Goal: Task Accomplishment & Management: Manage account settings

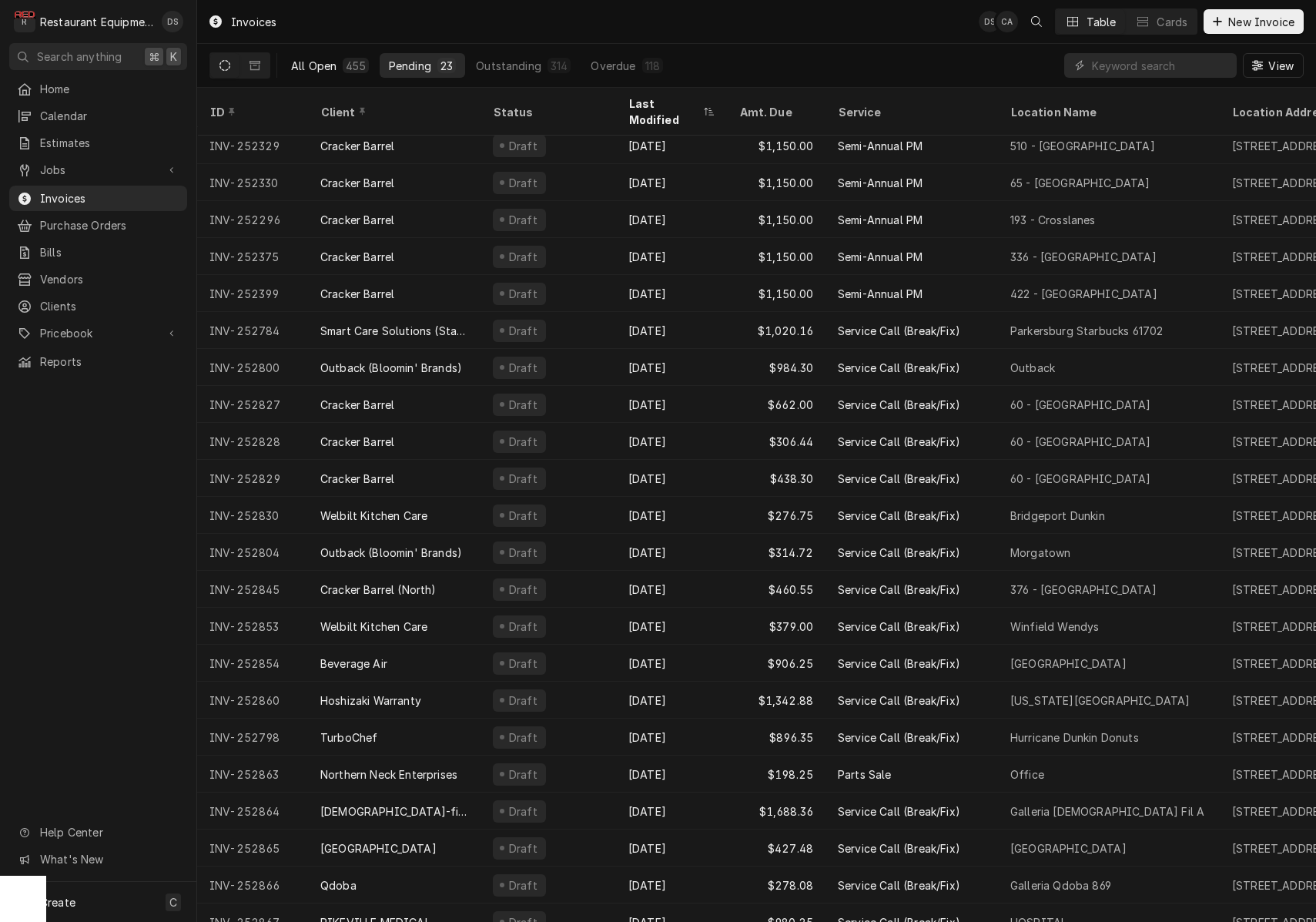
click at [325, 62] on div "All Open" at bounding box center [314, 66] width 46 height 16
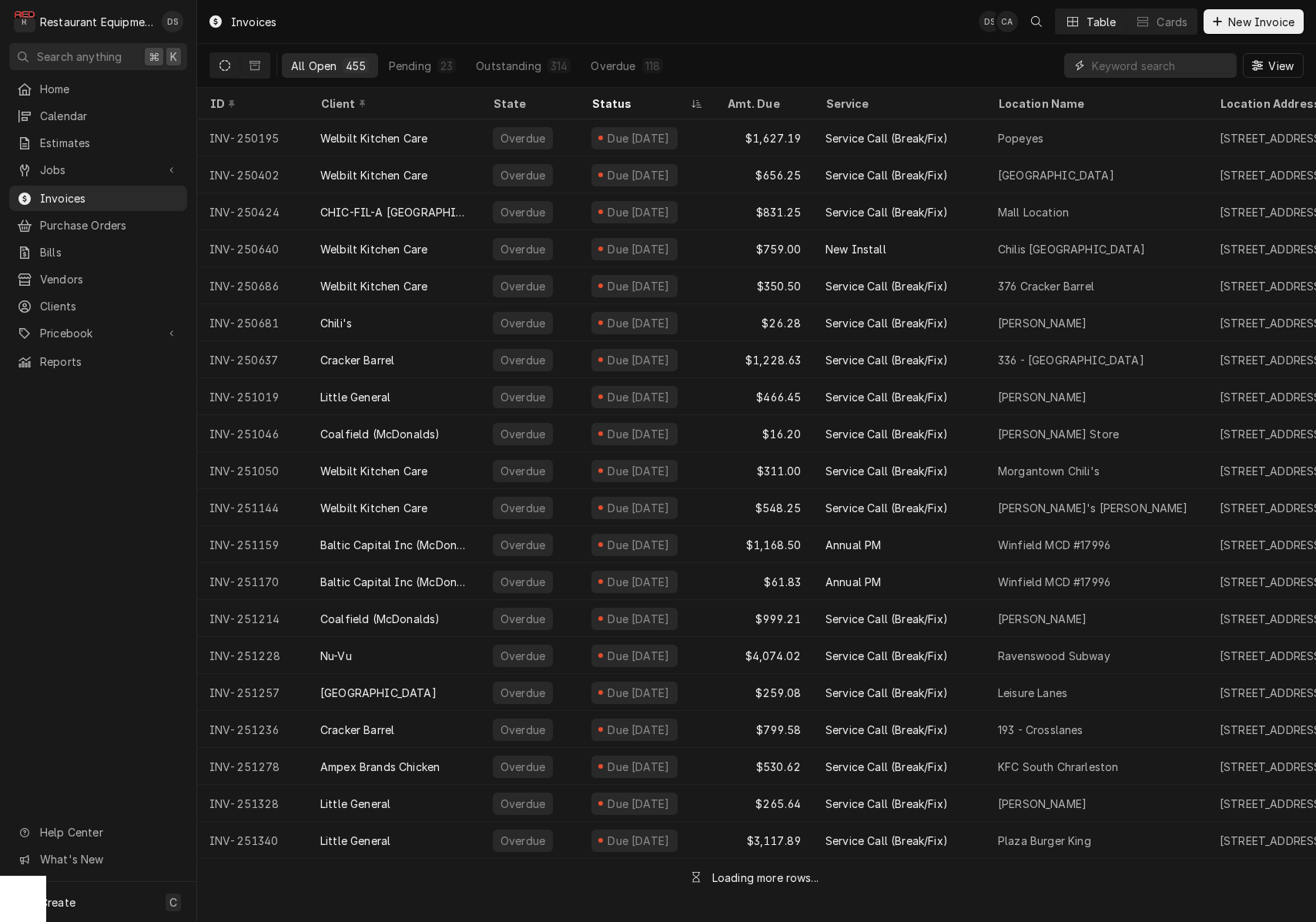
click at [1150, 67] on input "Dynamic Content Wrapper" at bounding box center [1161, 65] width 137 height 25
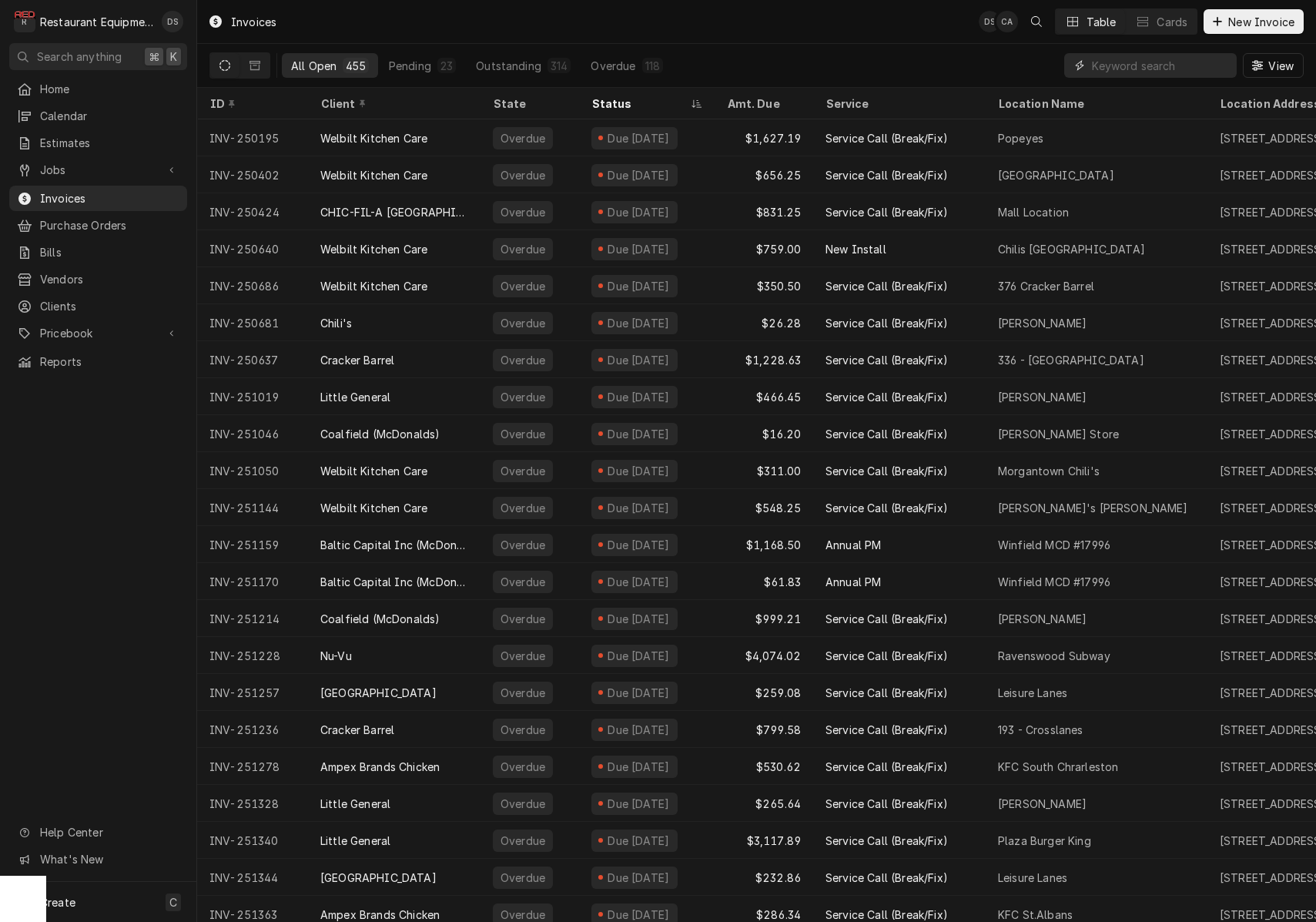
click at [1154, 69] on input "Dynamic Content Wrapper" at bounding box center [1161, 65] width 137 height 25
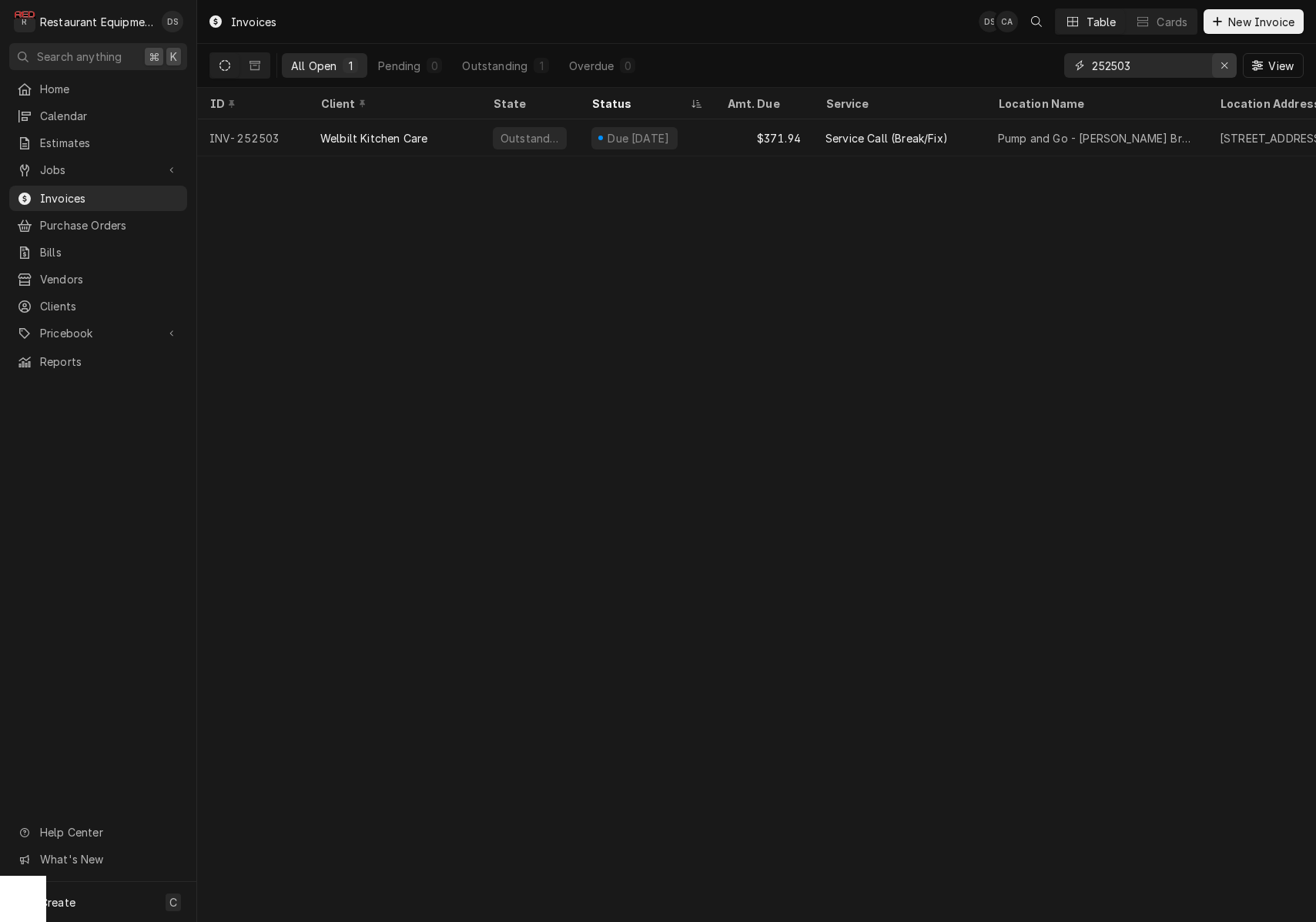
type input "252503"
click at [1223, 64] on icon "Erase input" at bounding box center [1225, 66] width 6 height 6
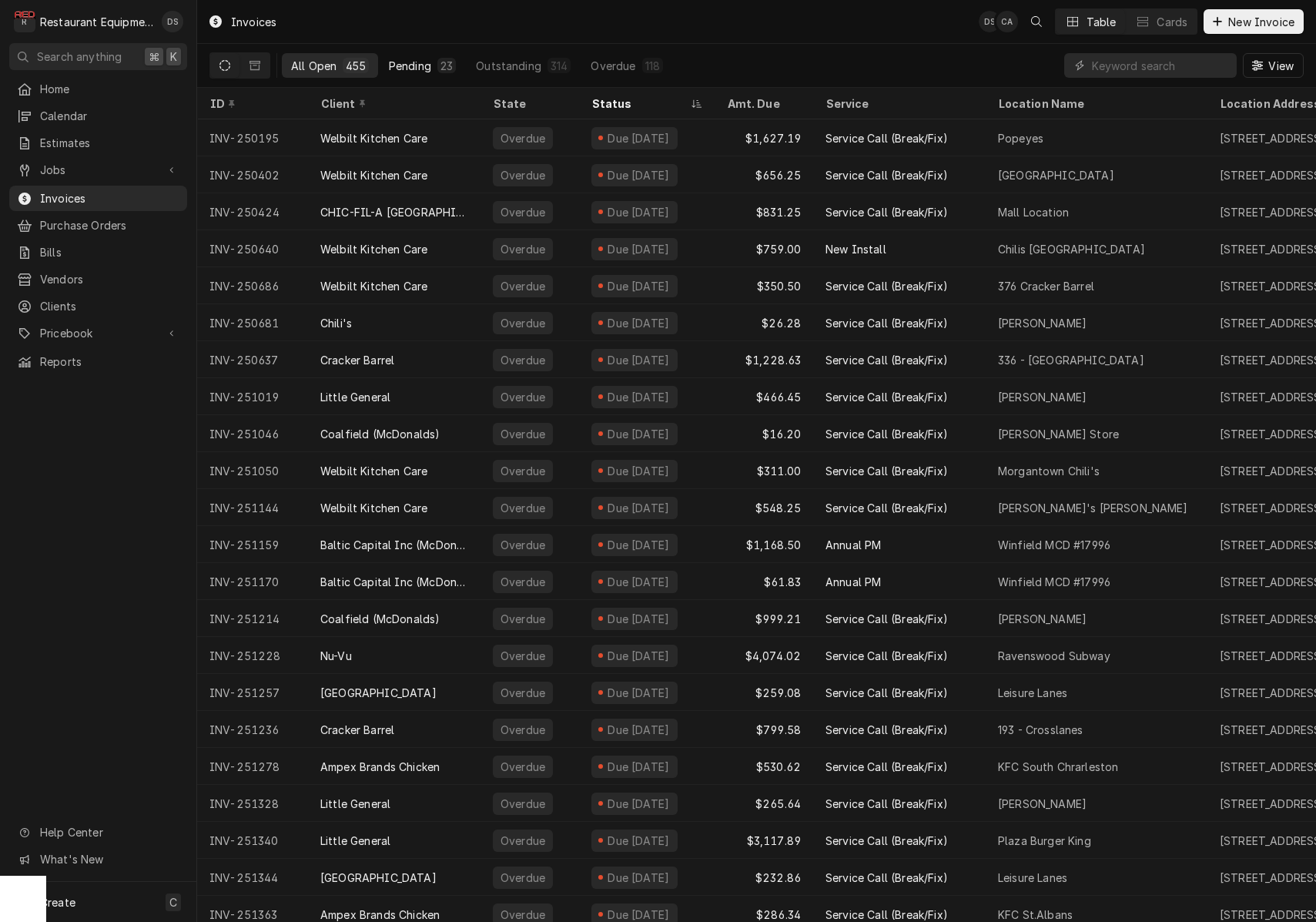
click at [423, 69] on div "Pending" at bounding box center [410, 66] width 43 height 16
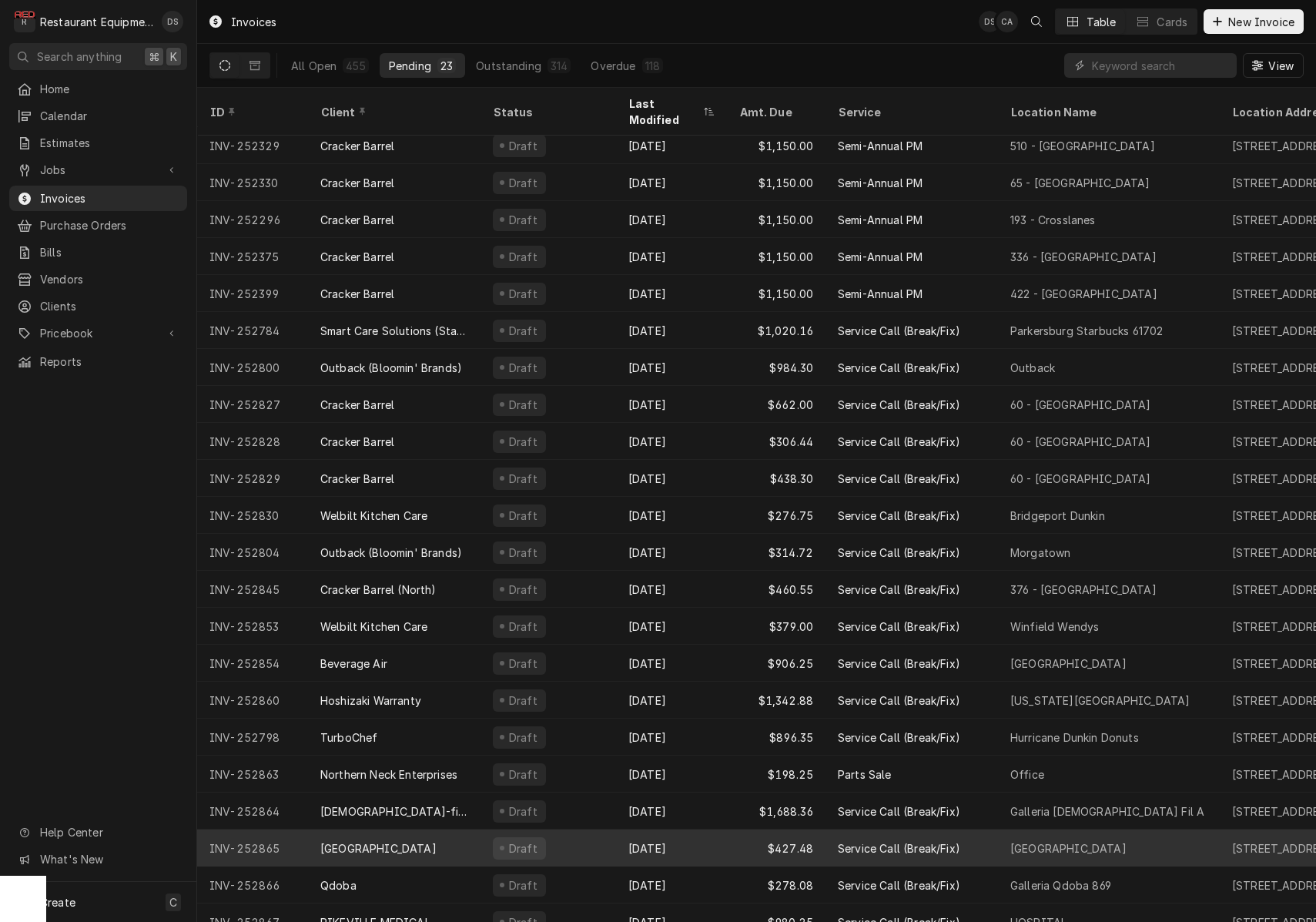
click at [594, 830] on div "Draft" at bounding box center [548, 848] width 136 height 37
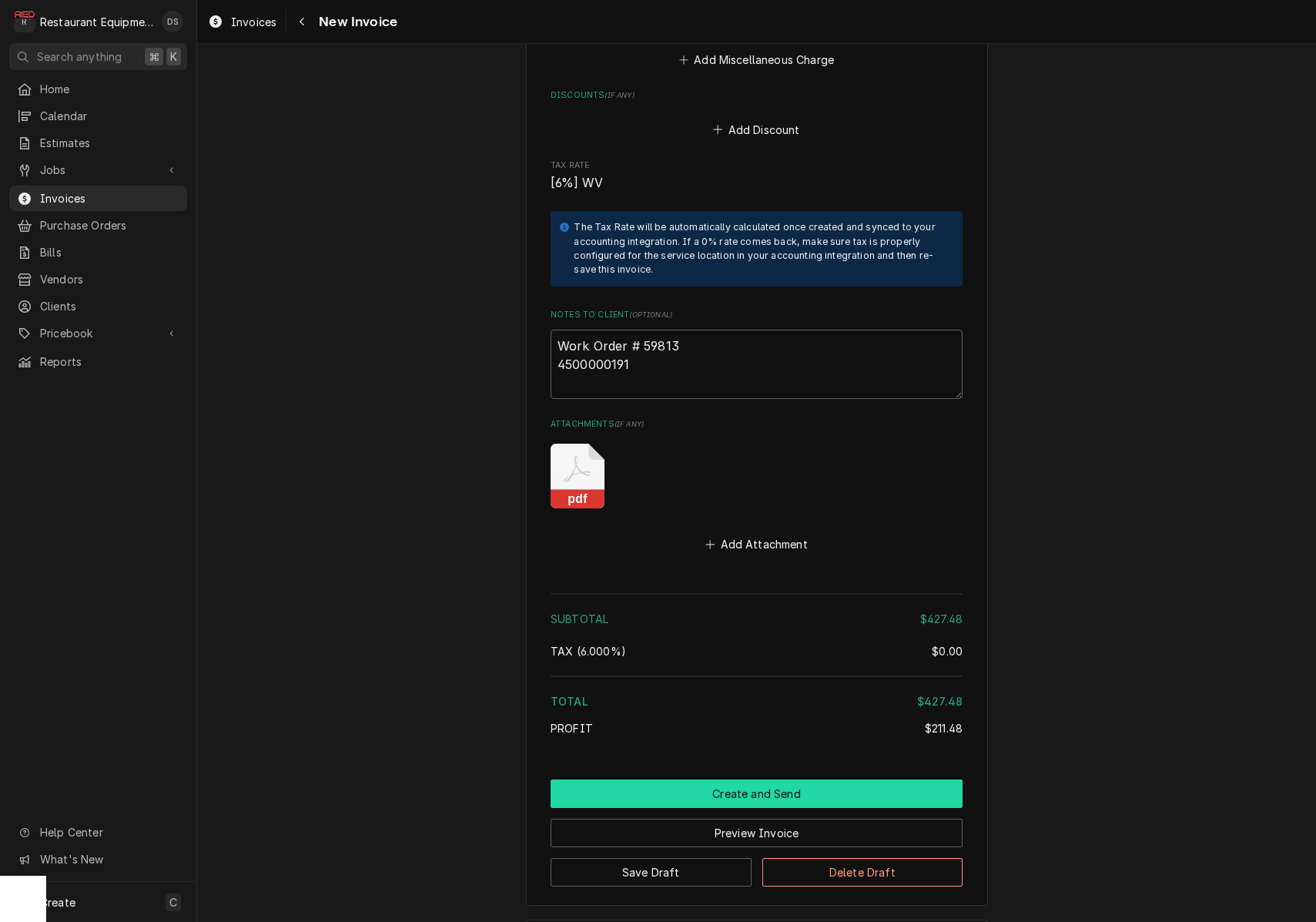
scroll to position [3007, 0]
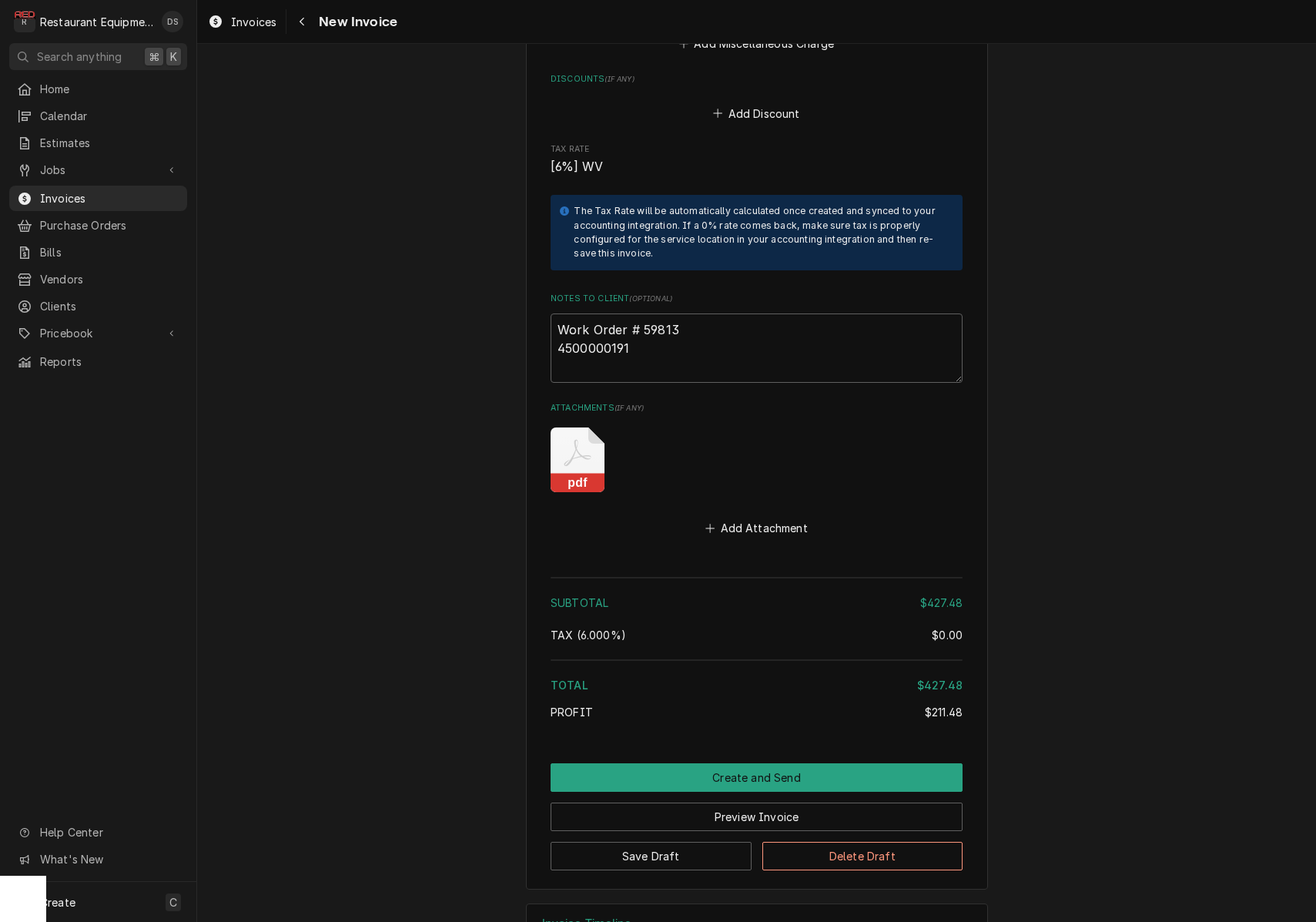
click at [748, 764] on button "Create and Send" at bounding box center [756, 777] width 412 height 28
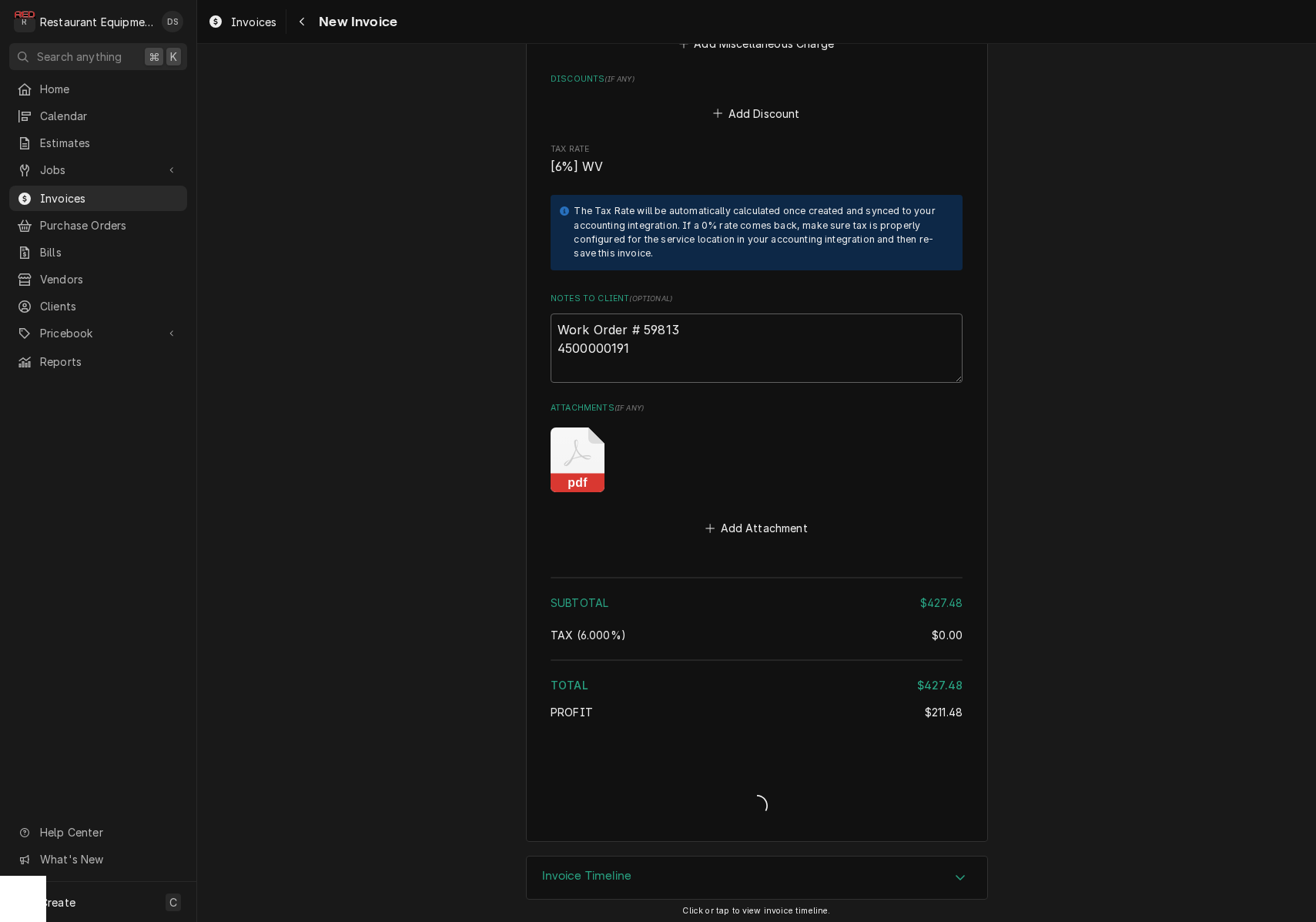
scroll to position [2985, 0]
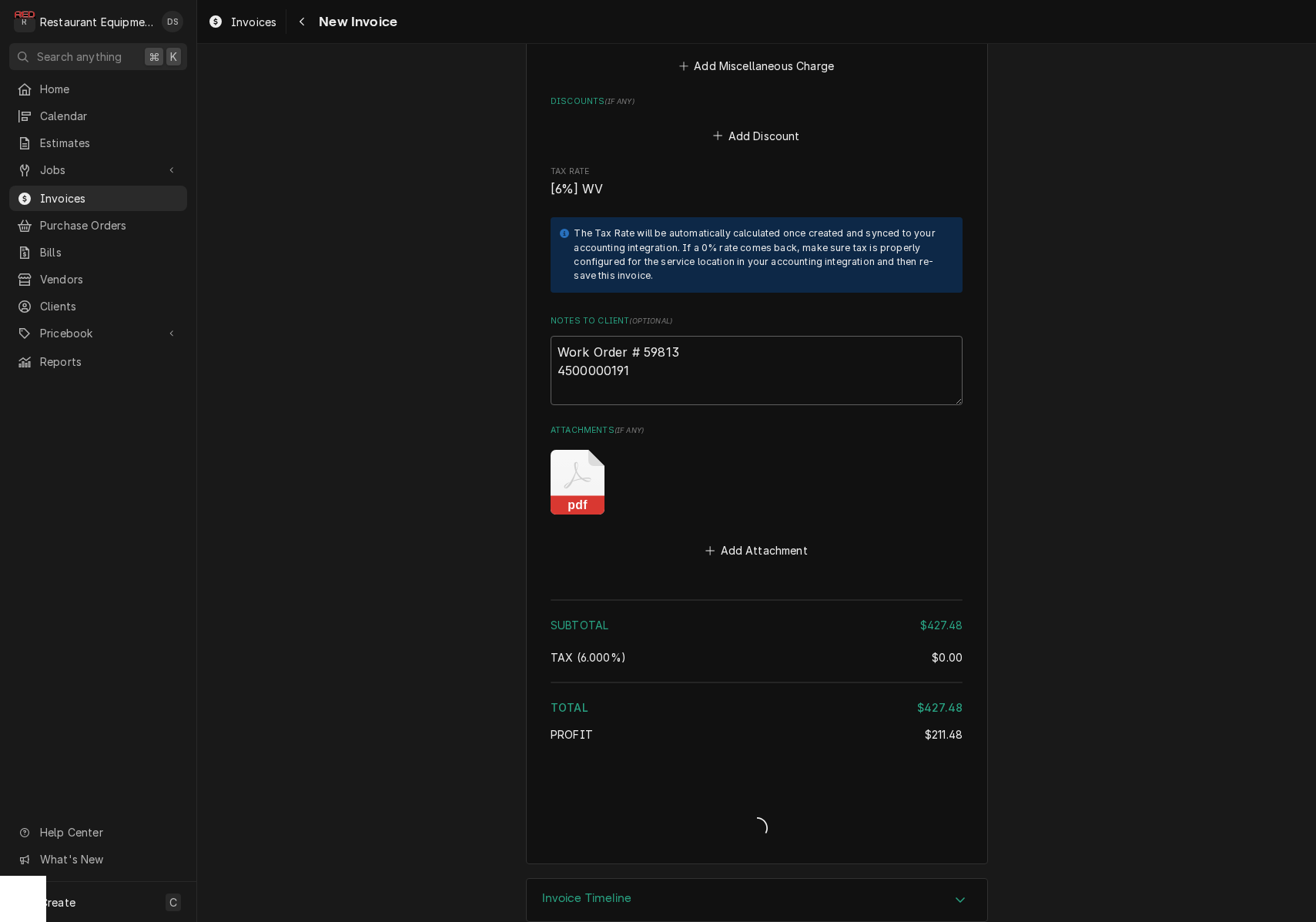
type textarea "x"
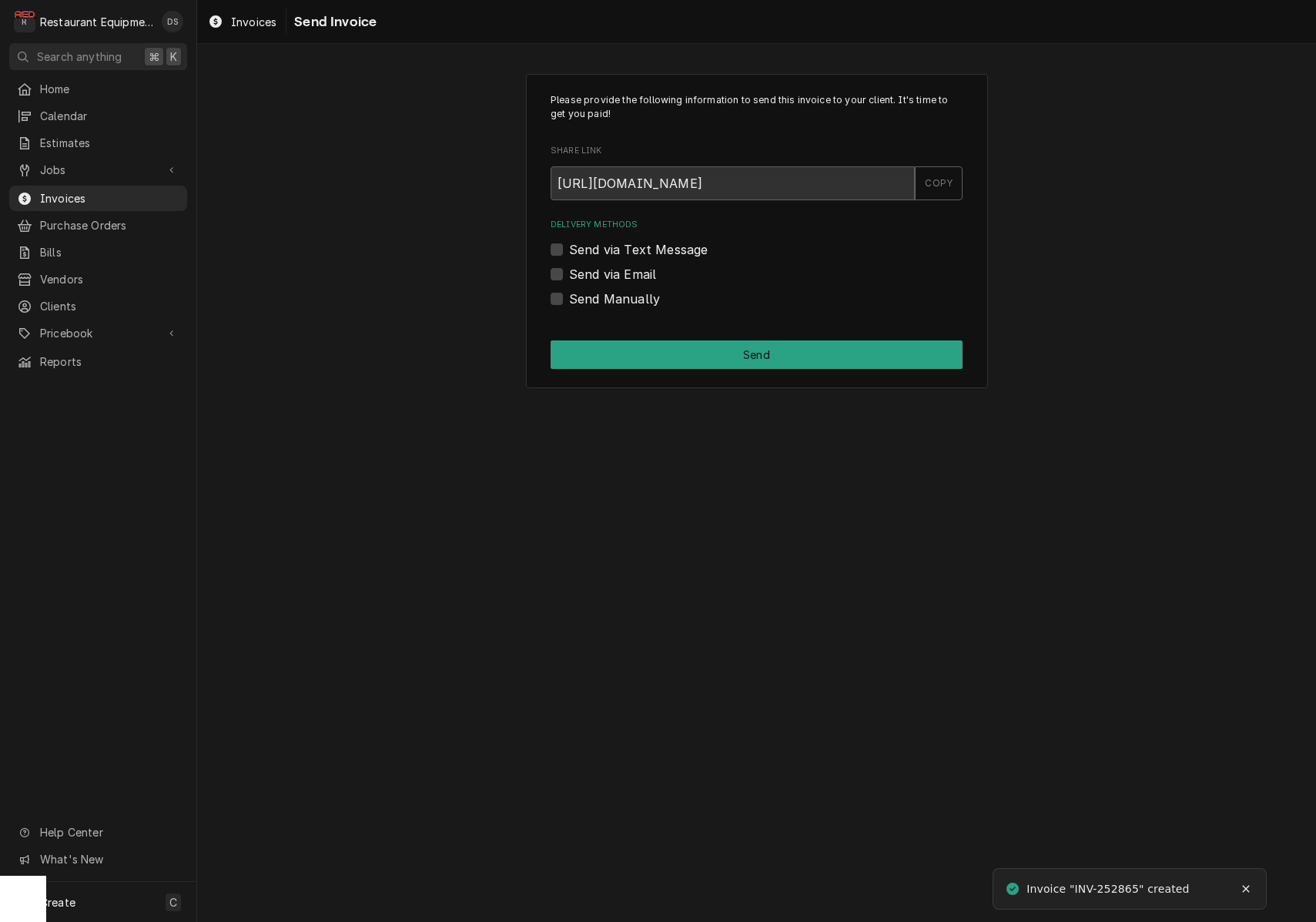
click at [569, 274] on label "Send via Email" at bounding box center [613, 274] width 87 height 18
click at [569, 274] on input "Send via Email" at bounding box center [775, 282] width 412 height 34
checkbox input "true"
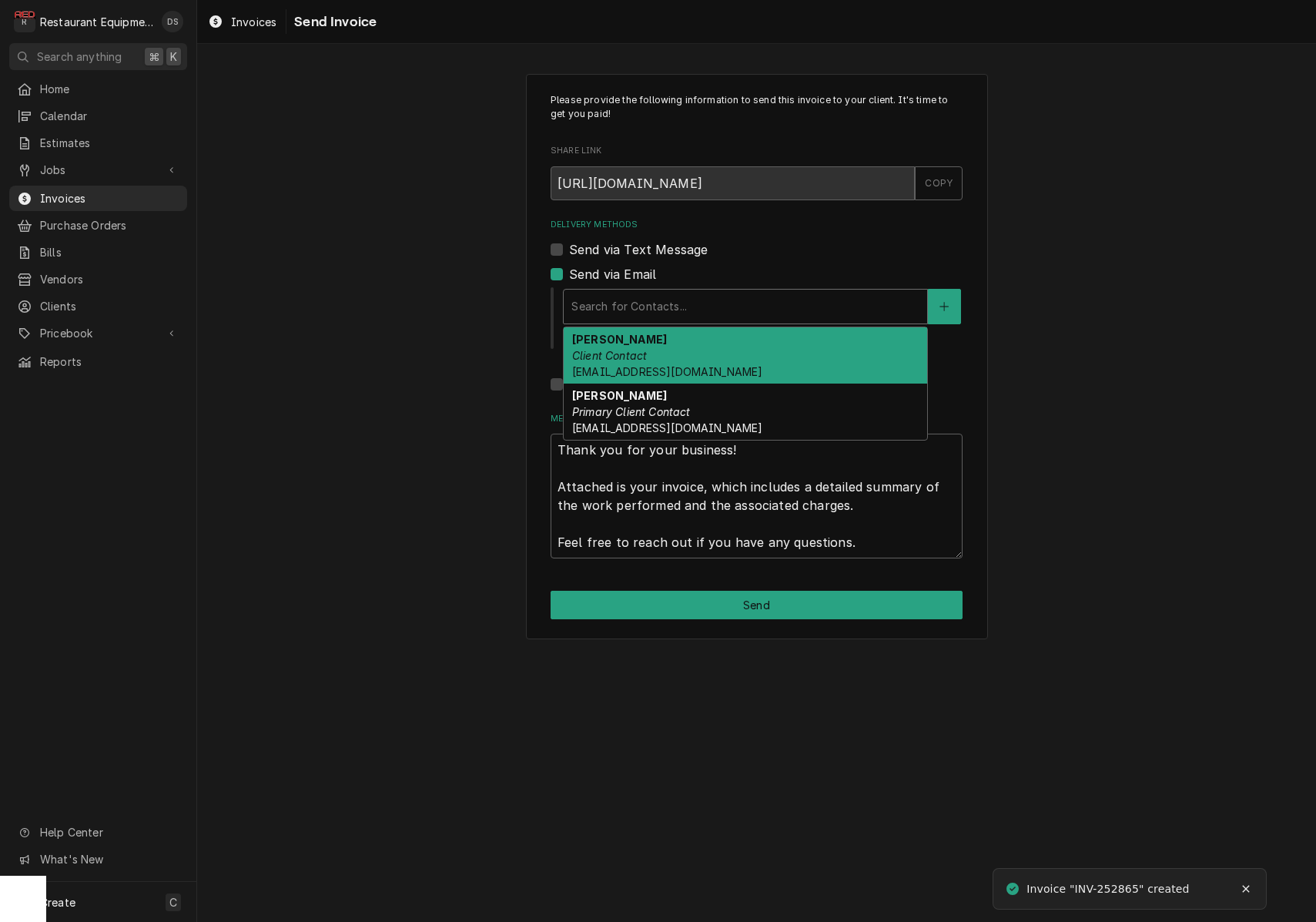
click at [657, 313] on div "Delivery Methods" at bounding box center [745, 306] width 348 height 27
click at [652, 354] on div "Darlene McNeal Client Contact smcneel@k12.wv.us" at bounding box center [745, 355] width 363 height 56
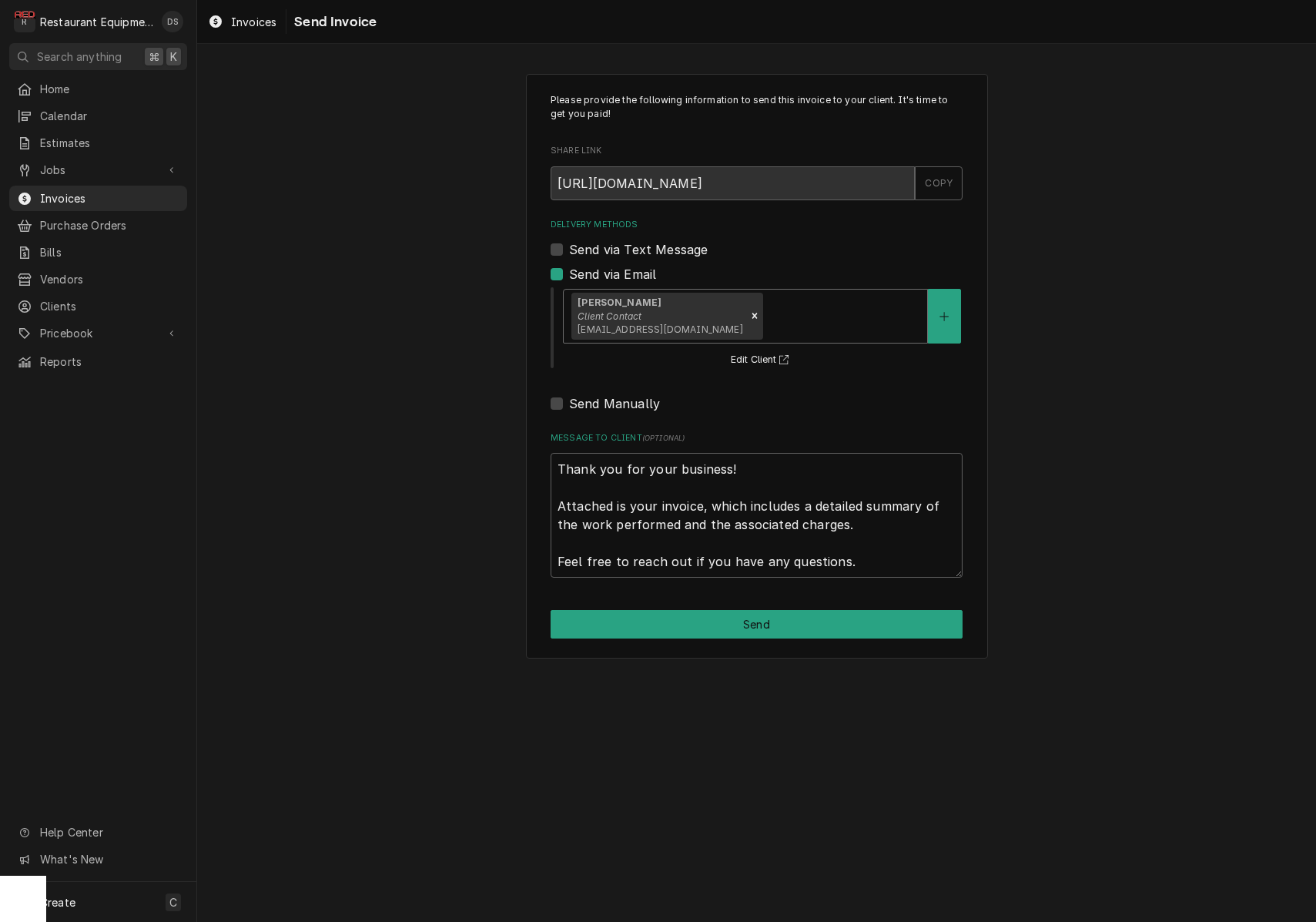
click at [765, 314] on div "Delivery Methods" at bounding box center [842, 316] width 154 height 27
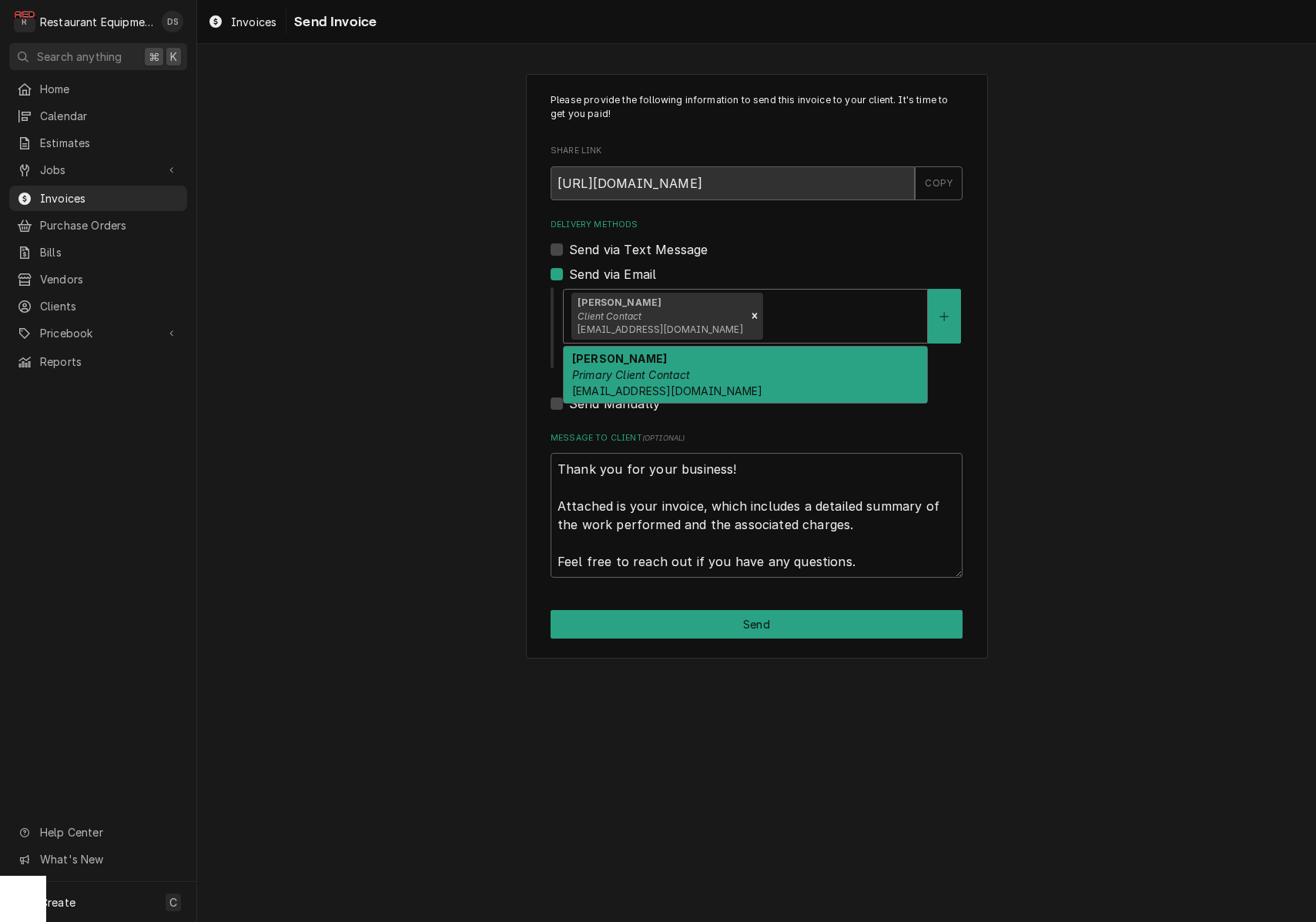
click at [734, 359] on div "Malati Reeve Primary Client Contact mreeve@k12.wv.us" at bounding box center [745, 375] width 363 height 56
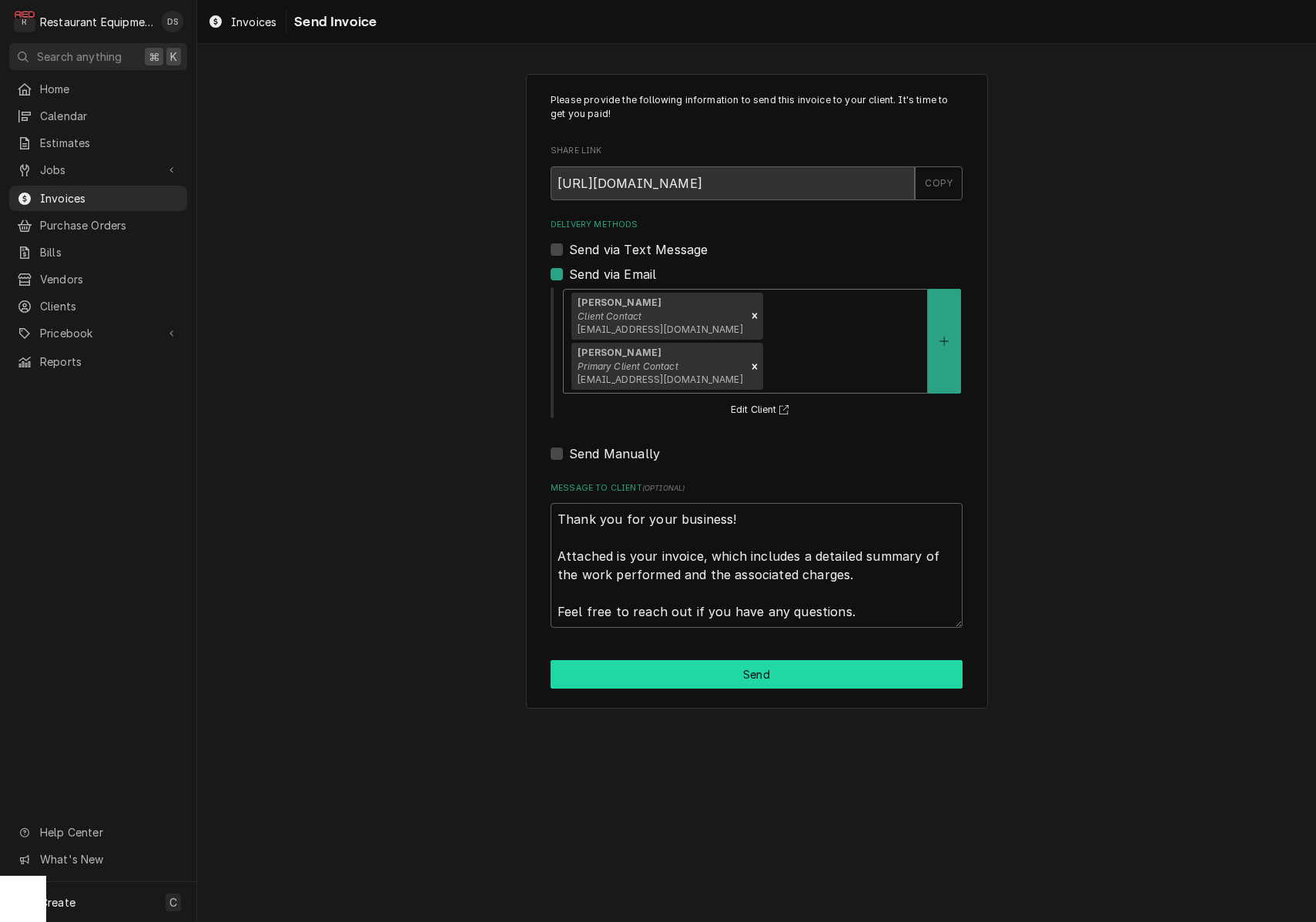
click at [750, 660] on button "Send" at bounding box center [756, 674] width 412 height 28
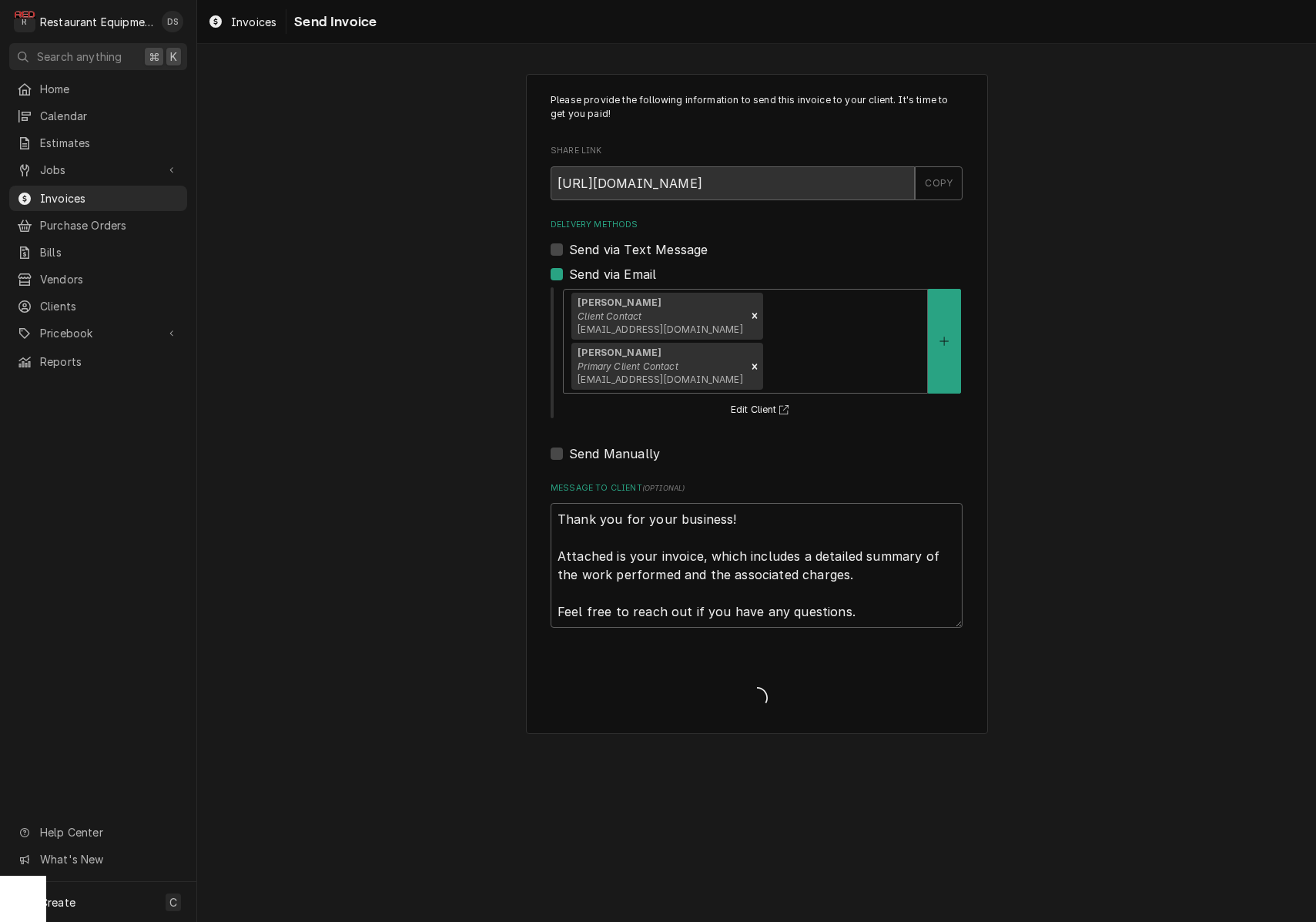
type textarea "x"
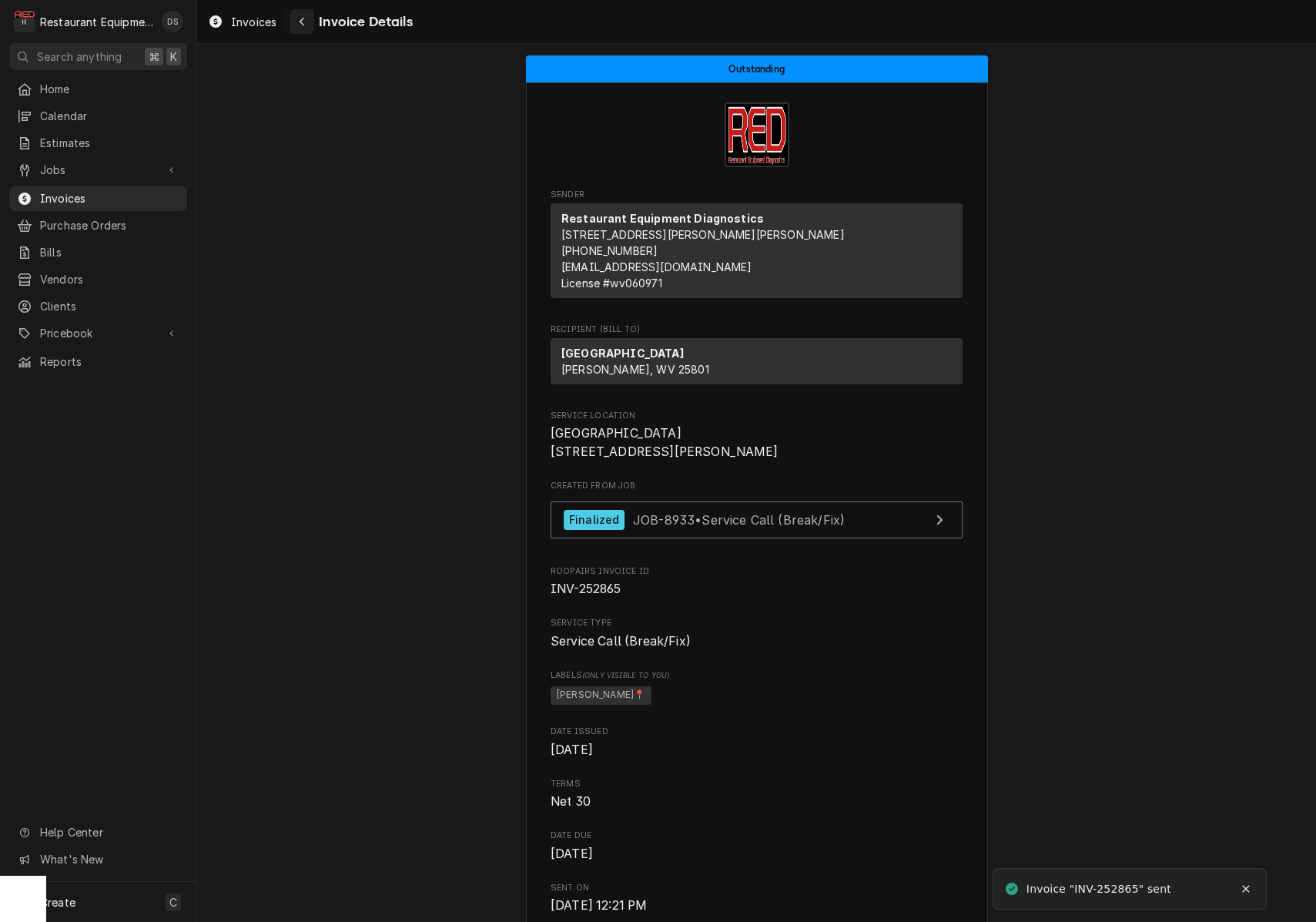
click at [305, 27] on div "Navigate back" at bounding box center [301, 21] width 15 height 15
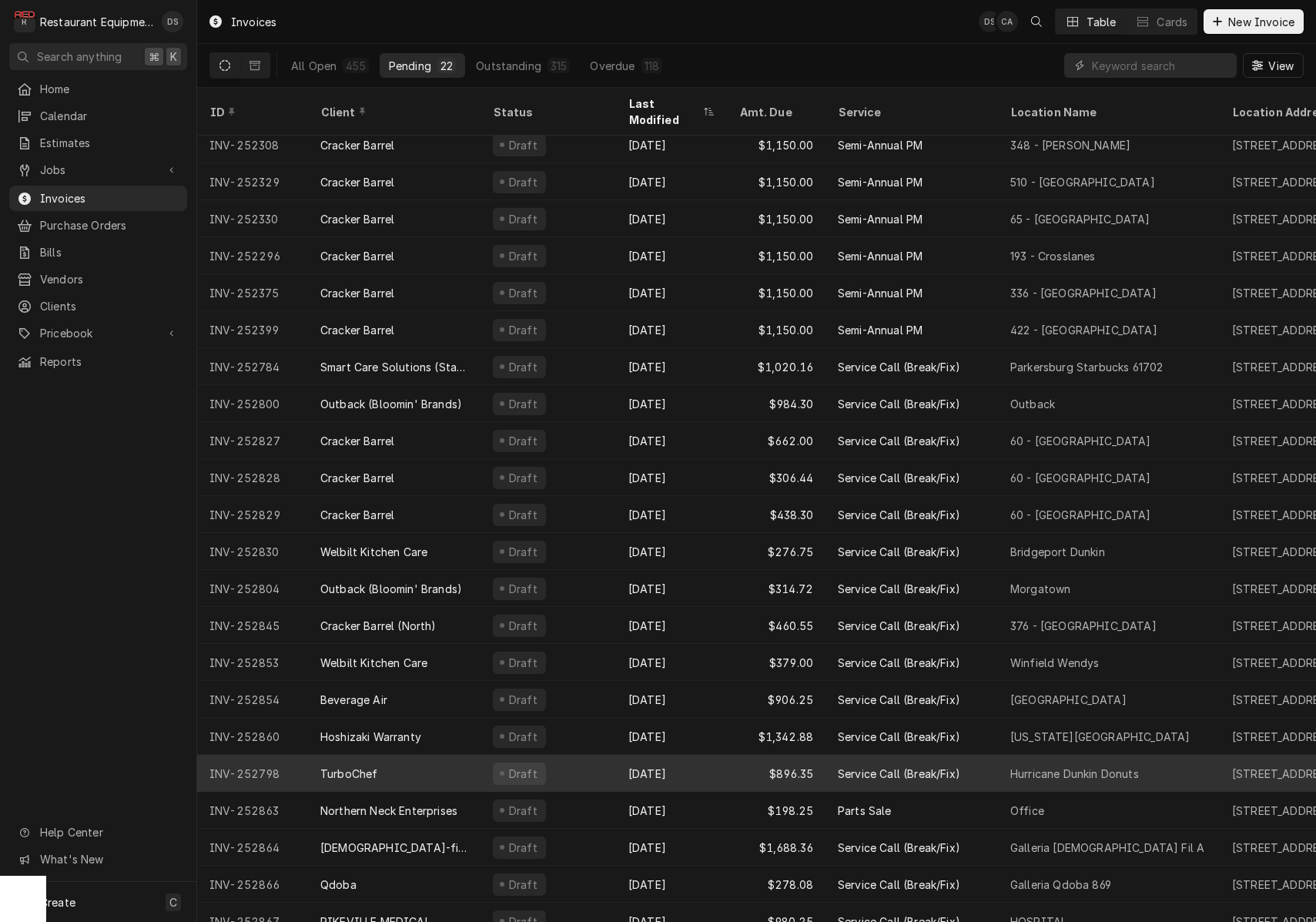
scroll to position [9, 0]
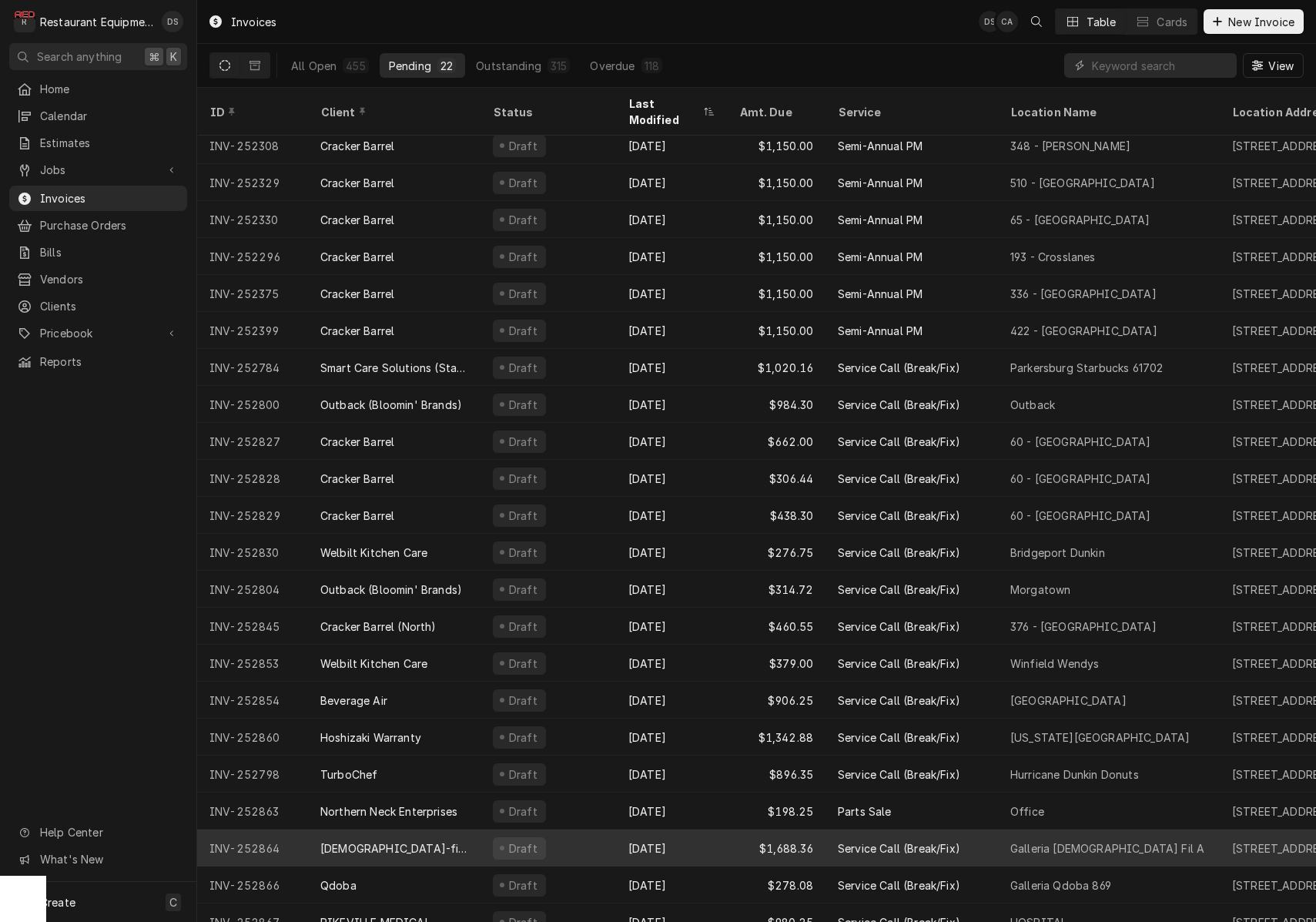
click at [571, 830] on div "Draft" at bounding box center [548, 848] width 136 height 37
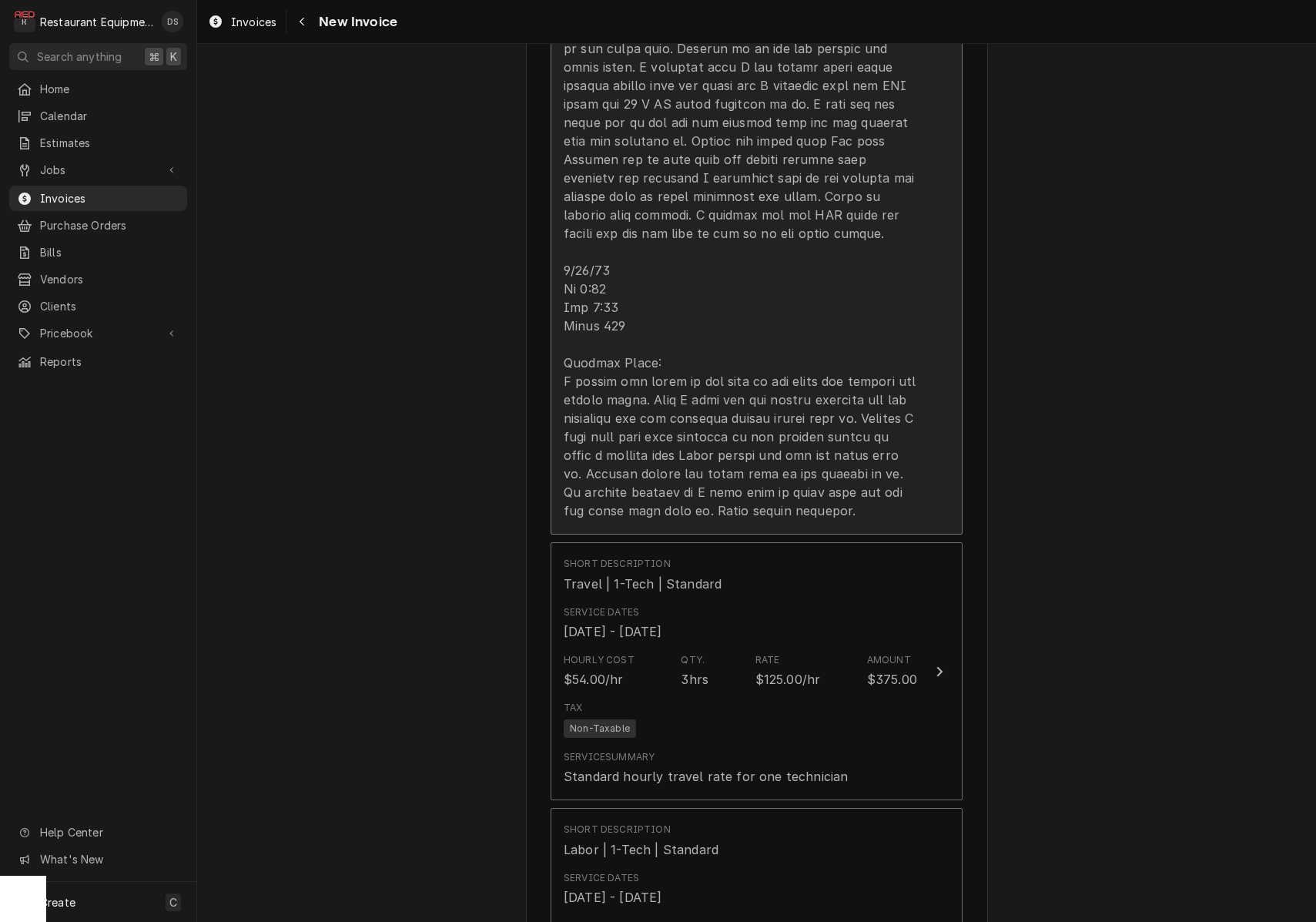
scroll to position [1796, 0]
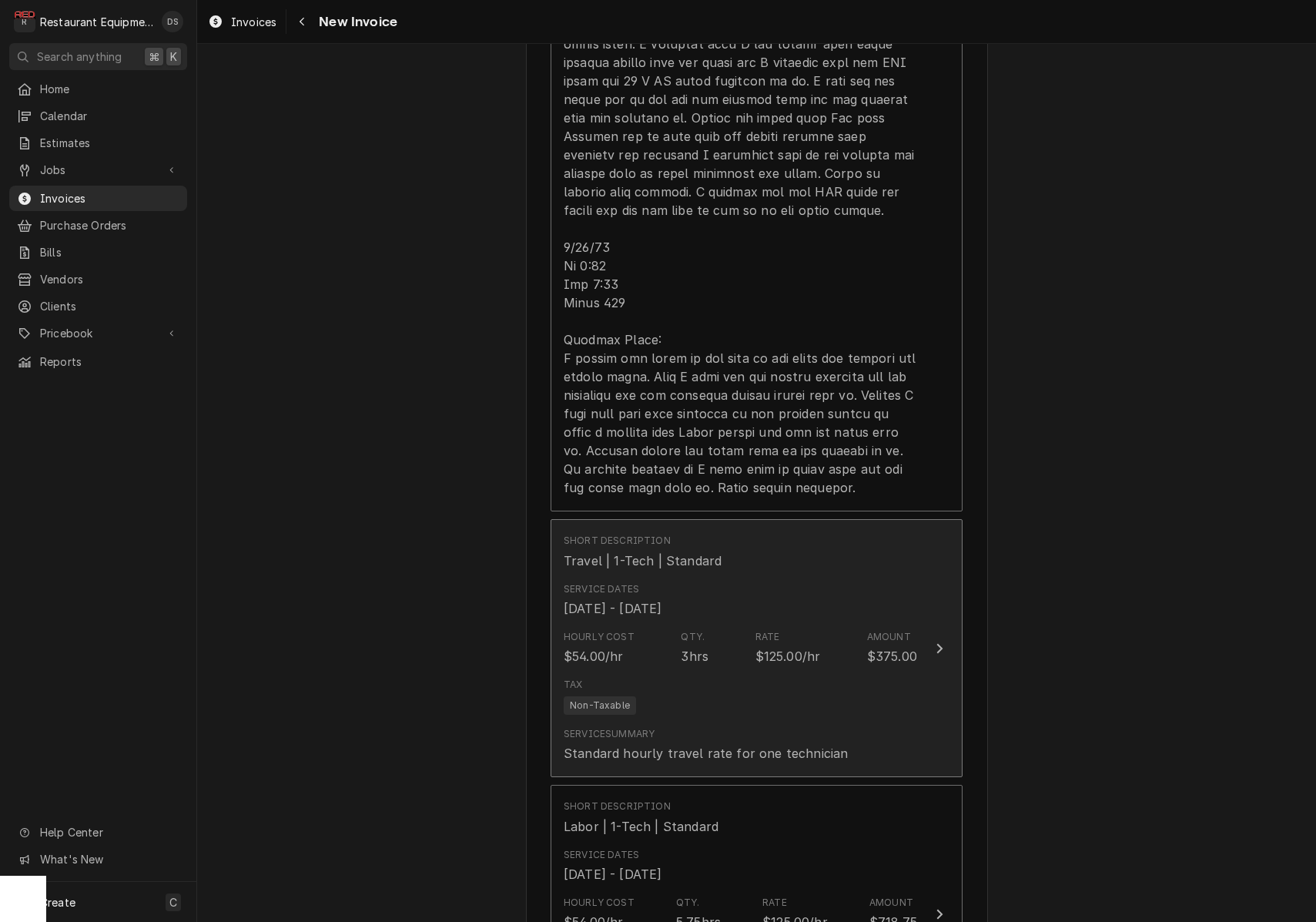
click at [689, 672] on div "Tax Non-Taxable" at bounding box center [740, 696] width 354 height 49
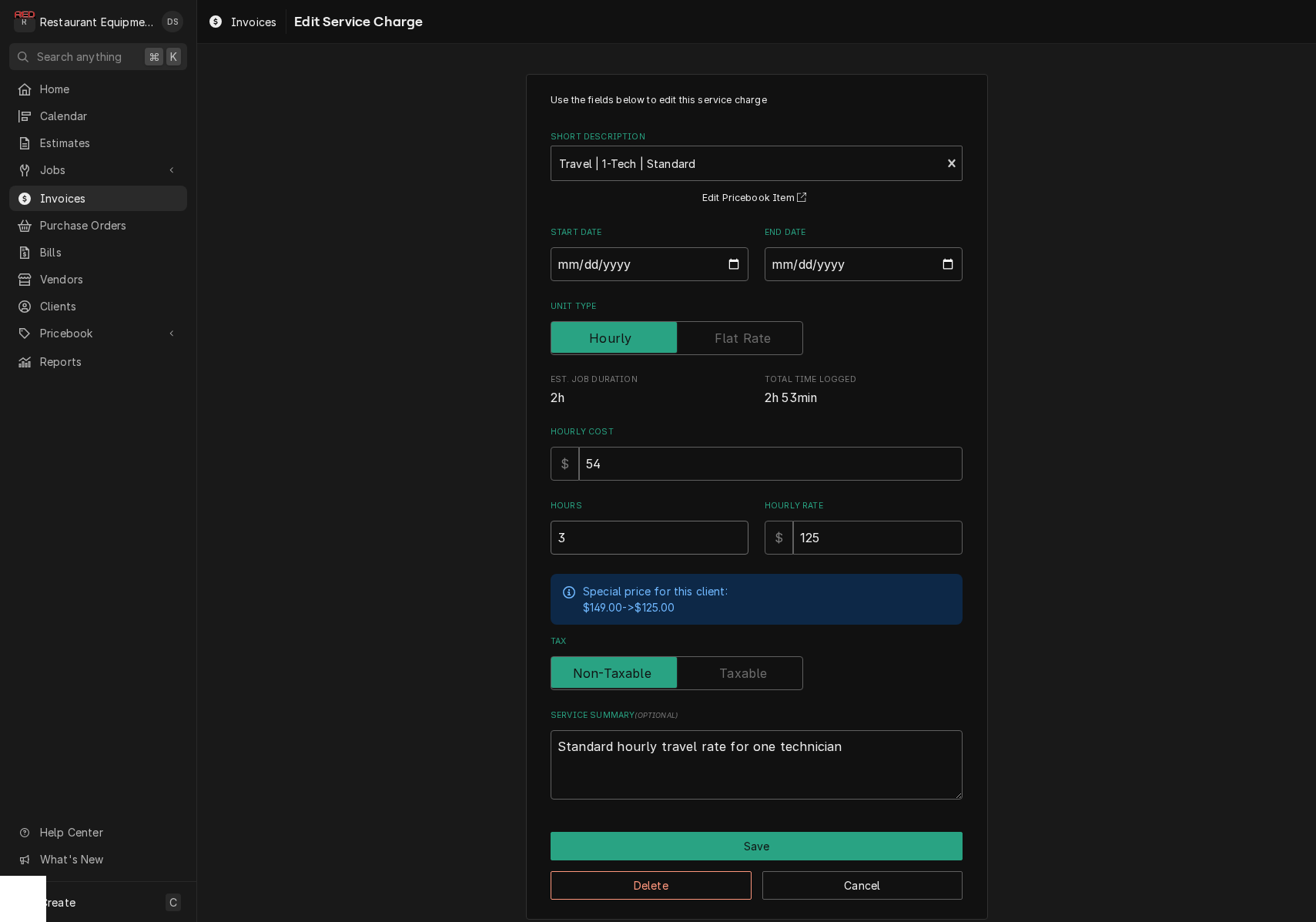
drag, startPoint x: 625, startPoint y: 539, endPoint x: 502, endPoint y: 537, distance: 123.0
click at [504, 538] on div "Use the fields below to edit this service charge Short Description Travel | 1-T…" at bounding box center [756, 497] width 1119 height 873
type textarea "x"
type input "2"
click at [739, 840] on button "Save" at bounding box center [756, 846] width 412 height 28
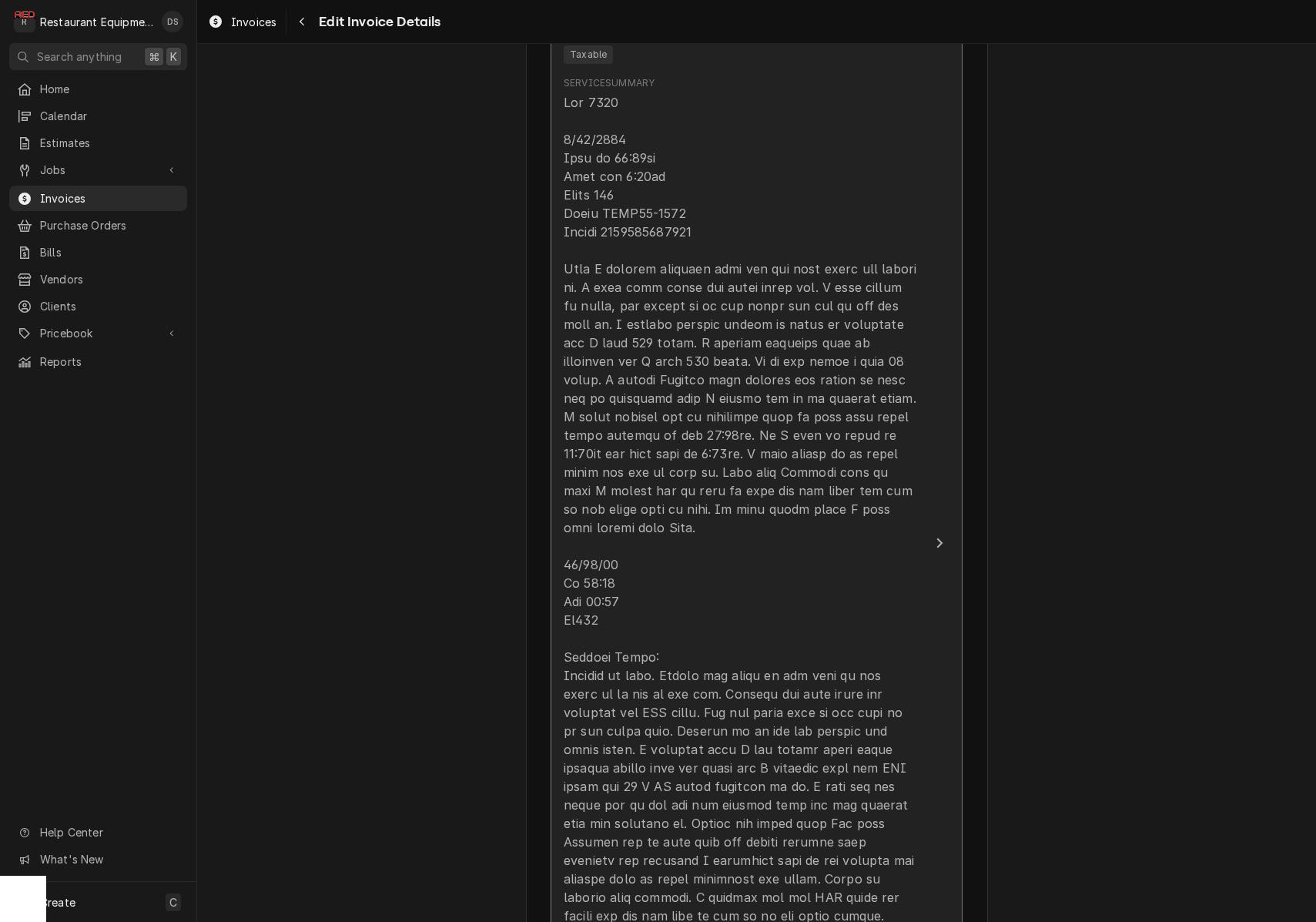
scroll to position [1090, 0]
click at [634, 125] on div "Update Line Item" at bounding box center [740, 649] width 354 height 1109
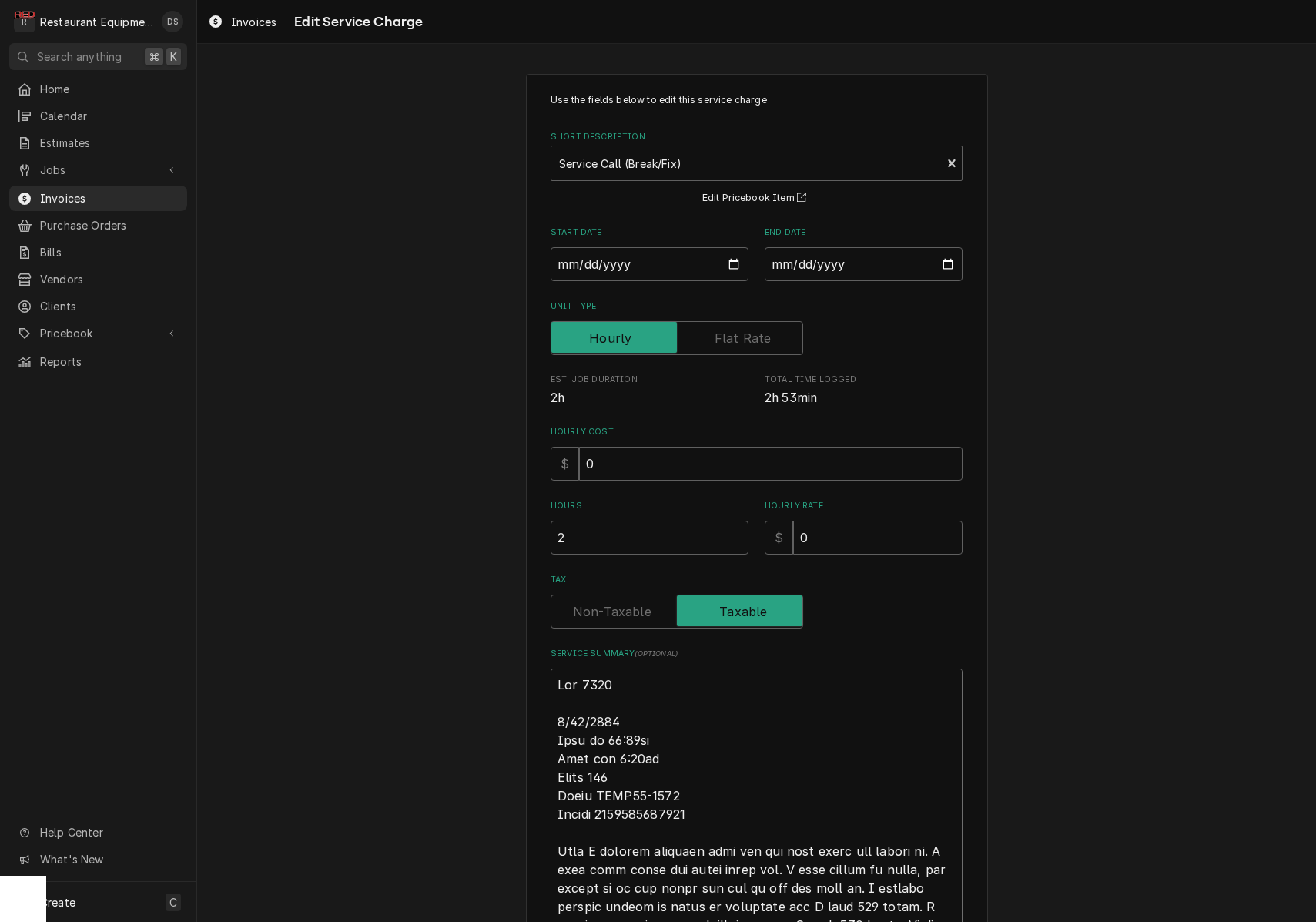
type textarea "x"
type textarea "Roo 8898 9/16/2025. Time in 11:00am Time out 1:30pm Truck 109 Model CXPB12-0003…"
type textarea "x"
type textarea "Roo 8898 9/16/2025. Time in 11:00am Time out 1:30pm Truck 109 Model CXPB12-0003…"
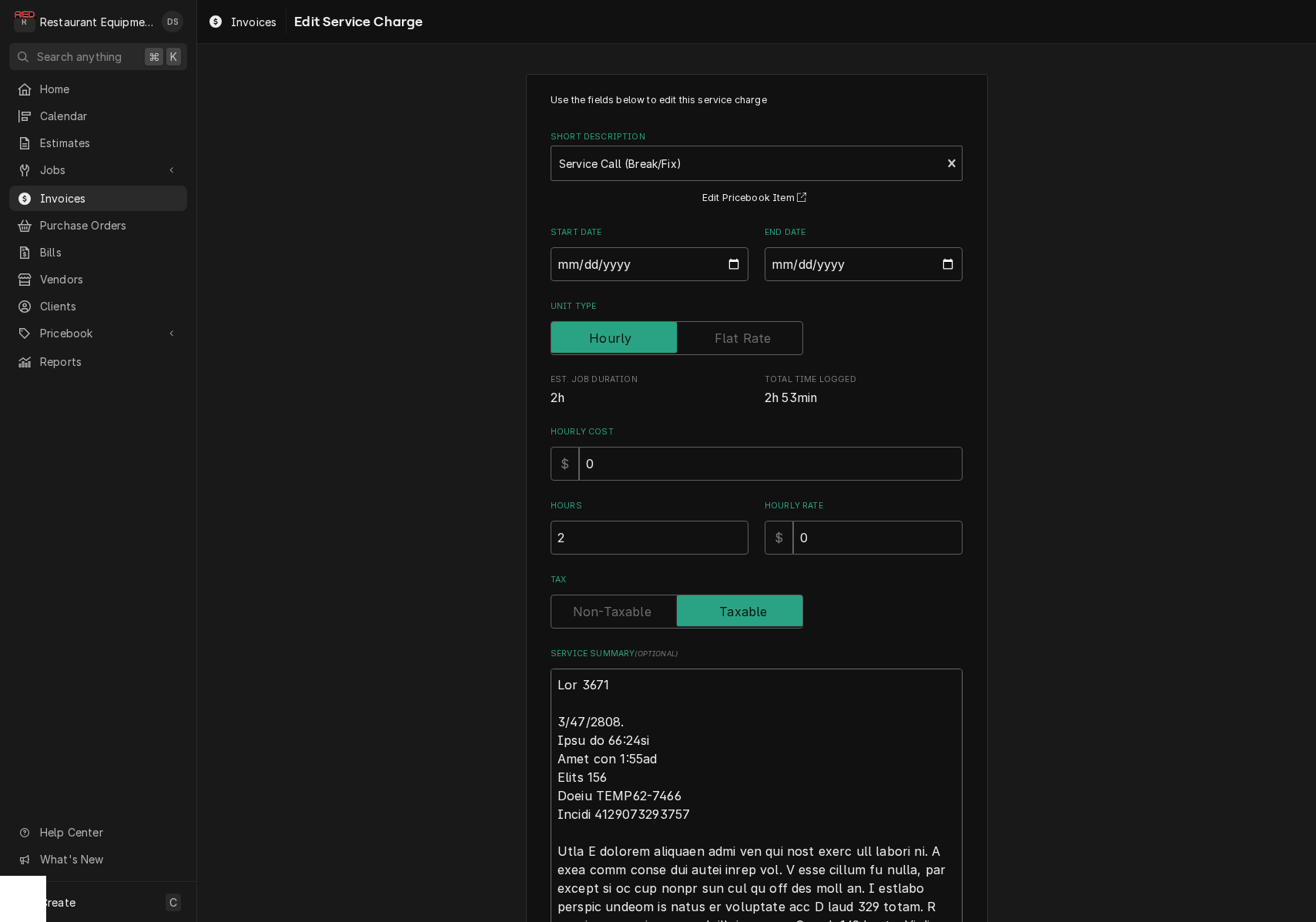
type textarea "x"
type textarea "Roo 8898 9/16/2025. N Time in 11:00am Time out 1:30pm Truck 109 Model CXPB12-00…"
type textarea "x"
type textarea "Roo 8898 9/16/2025. No Time in 11:00am Time out 1:30pm Truck 109 Model CXPB12-0…"
type textarea "x"
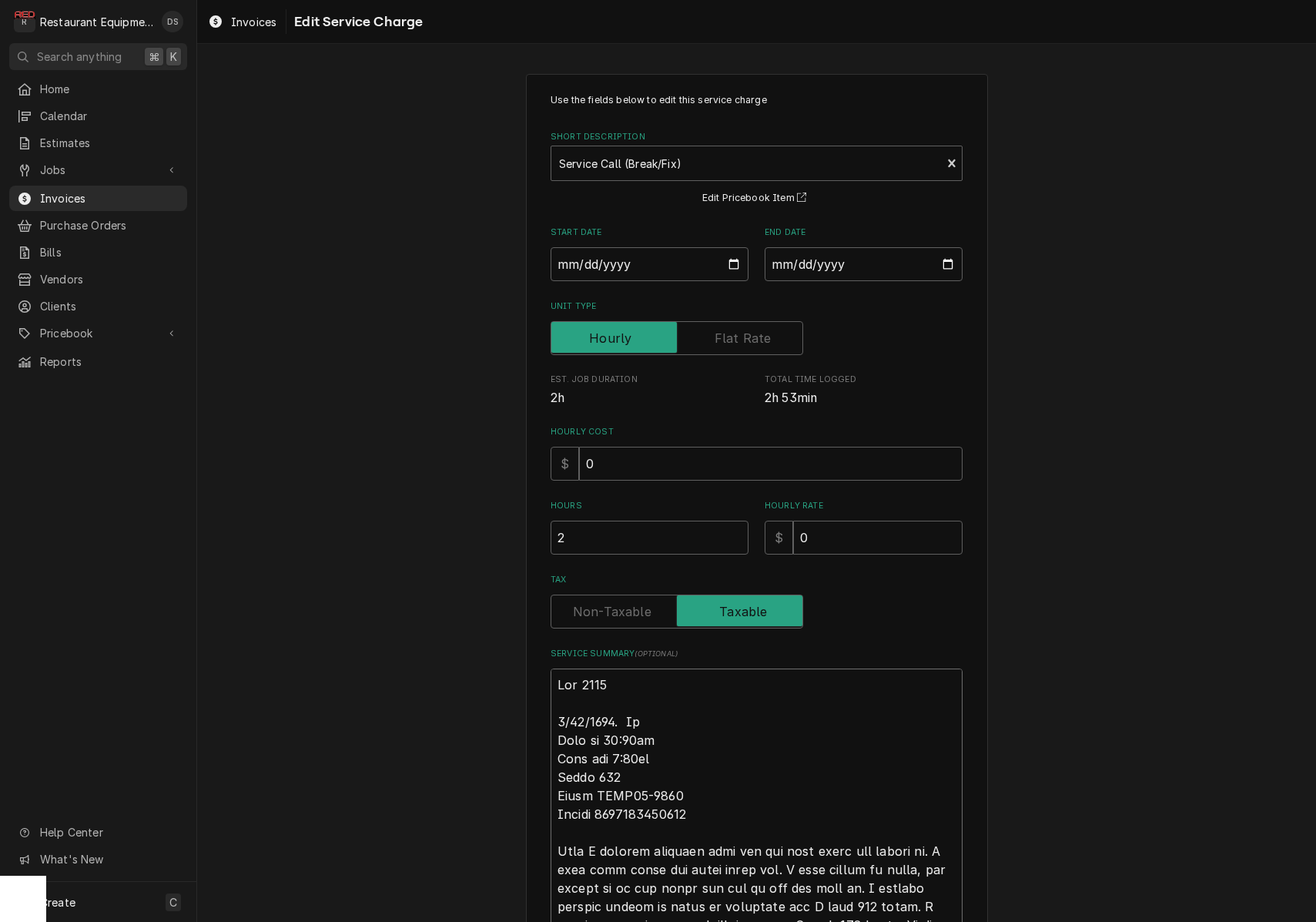
type textarea "Roo 8898 9/16/2025. No Time in 11:00am Time out 1:30pm Truck 109 Model CXPB12-0…"
type textarea "x"
type textarea "Roo 8898 9/16/2025. No c Time in 11:00am Time out 1:30pm Truck 109 Model CXPB12…"
type textarea "x"
type textarea "Roo 8898 9/16/2025. No ch Time in 11:00am Time out 1:30pm Truck 109 Model CXPB1…"
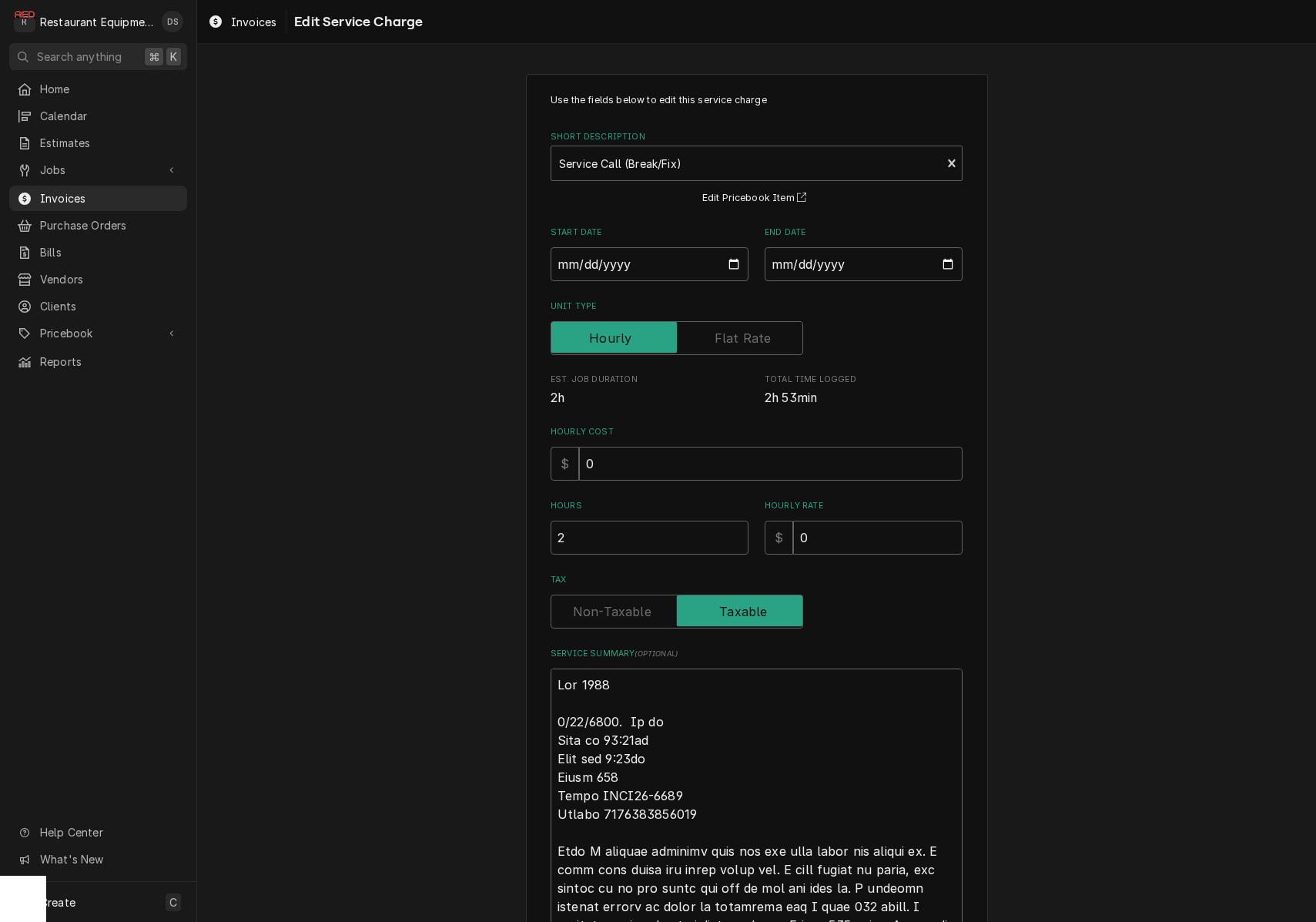
type textarea "x"
type textarea "Roo 8898 9/16/2025. No cha Time in 11:00am Time out 1:30pm Truck 109 Model CXPB…"
type textarea "x"
type textarea "Roo 8898 9/16/2025. No char Time in 11:00am Time out 1:30pm Truck 109 Model CXP…"
type textarea "x"
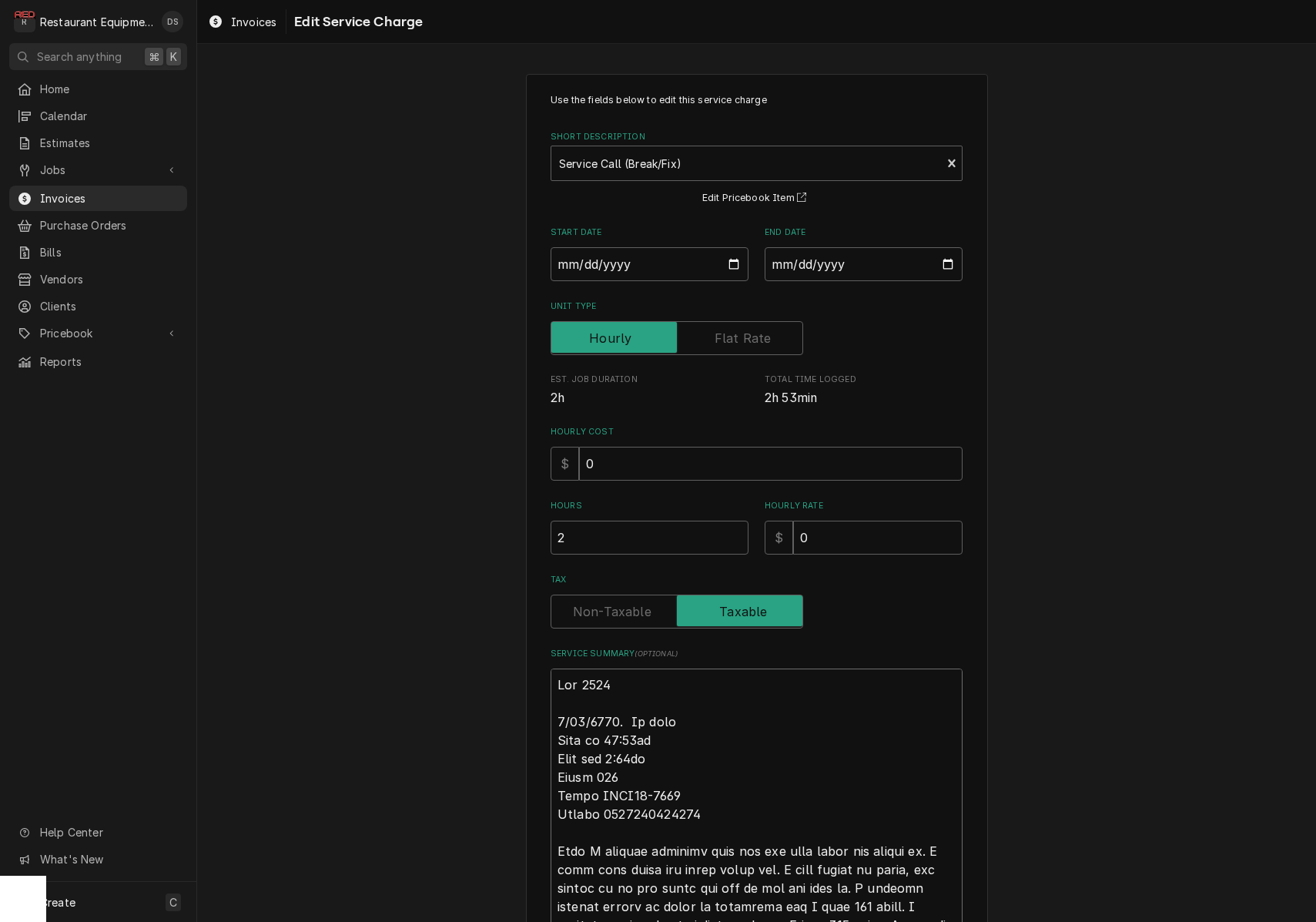
type textarea "Roo 8898 9/16/2025. No charg Time in 11:00am Time out 1:30pm Truck 109 Model CX…"
type textarea "x"
type textarea "Roo 8898 9/16/2025. No charge Time in 11:00am Time out 1:30pm Truck 109 Model C…"
type textarea "x"
type textarea "Roo 8898 9/16/2025. No charge Time in 11:00am Time out 1:30pm Truck 109 Model C…"
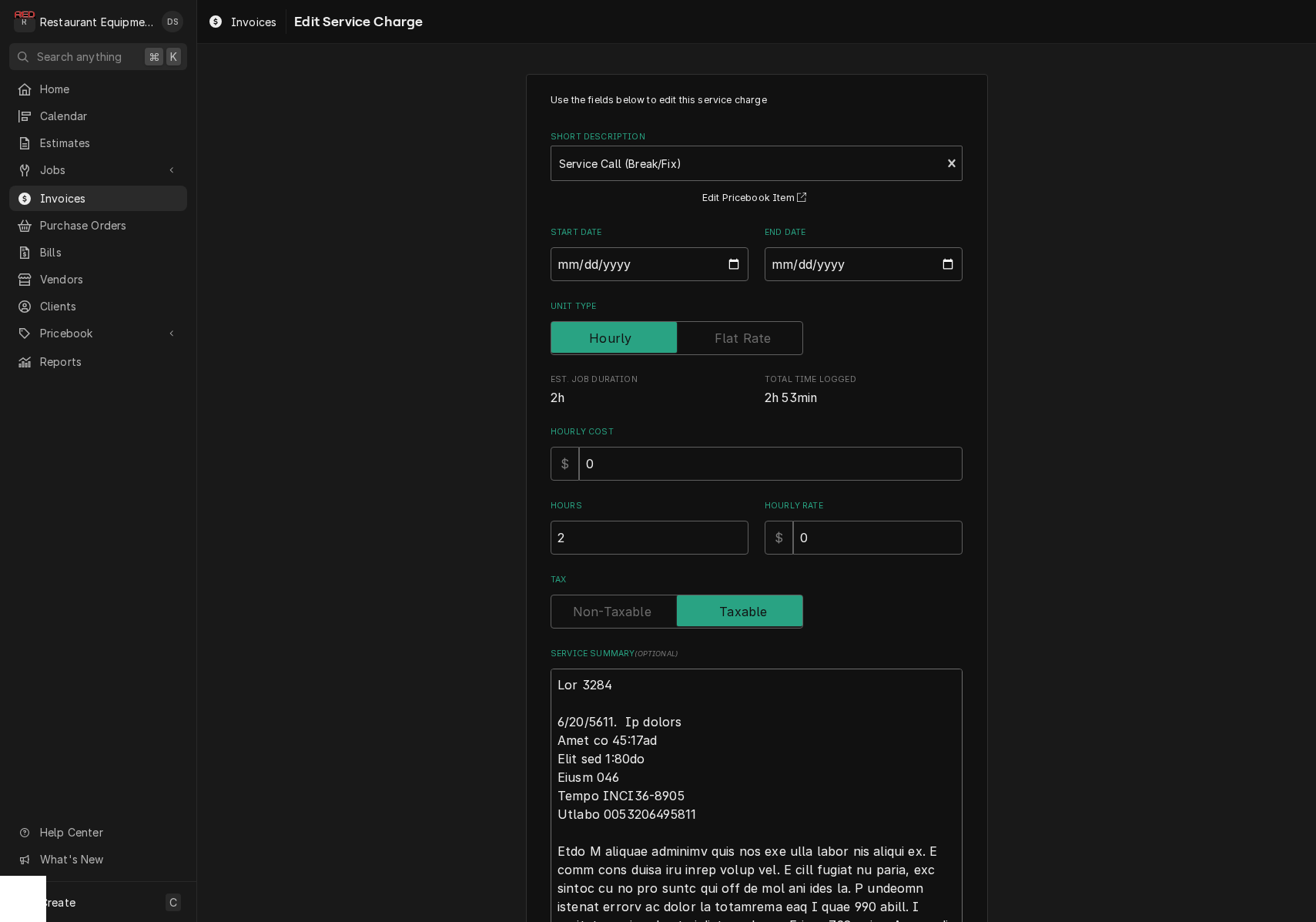
type textarea "x"
type textarea "Roo 8898 9/16/2025. No charge f Time in 11:00am Time out 1:30pm Truck 109 Model…"
type textarea "x"
type textarea "Roo 8898 9/16/2025. No charge fo Time in 11:00am Time out 1:30pm Truck 109 Mode…"
type textarea "x"
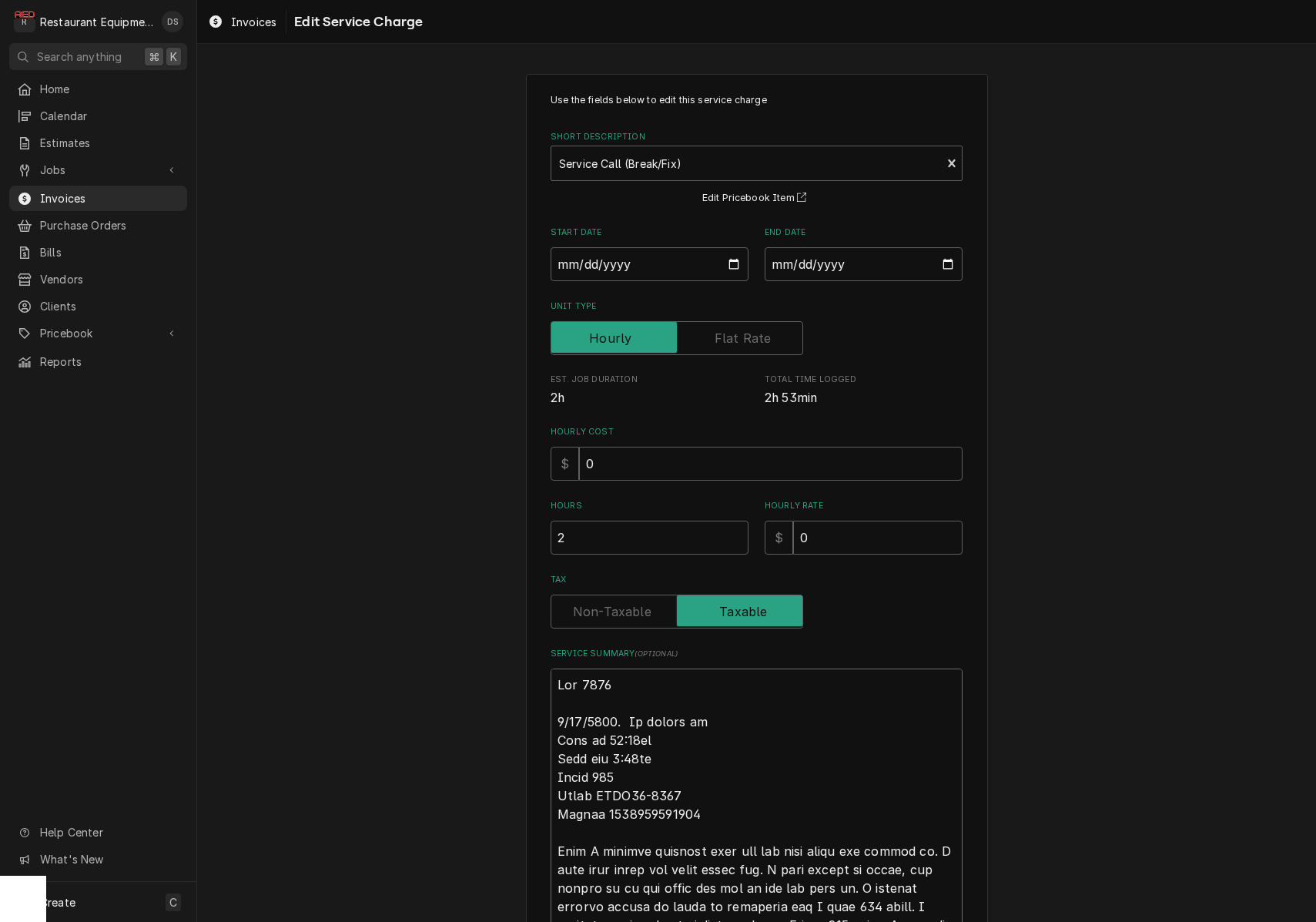
type textarea "Roo 8898 9/16/2025. No charge for Time in 11:00am Time out 1:30pm Truck 109 Mod…"
type textarea "x"
type textarea "Roo 8898 9/16/2025. No charge for Time in 11:00am Time out 1:30pm Truck 109 Mod…"
type textarea "x"
type textarea "Roo 8898 9/16/2025. No charge for t Time in 11:00am Time out 1:30pm Truck 109 M…"
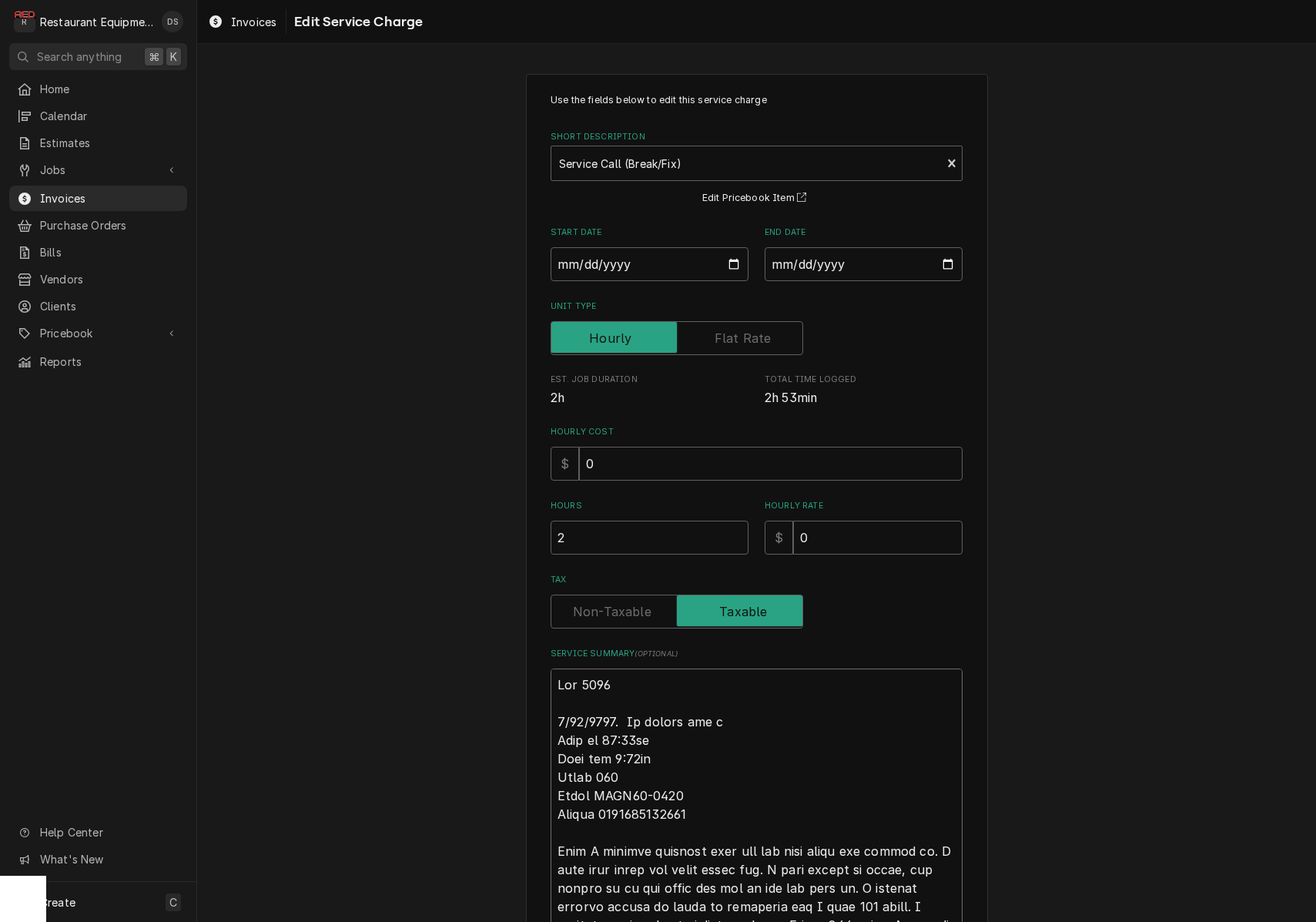
type textarea "x"
type textarea "Roo 8898 9/16/2025. No charge for th Time in 11:00am Time out 1:30pm Truck 109 …"
type textarea "x"
type textarea "Roo 8898 9/16/2025. No charge for thi Time in 11:00am Time out 1:30pm Truck 109…"
type textarea "x"
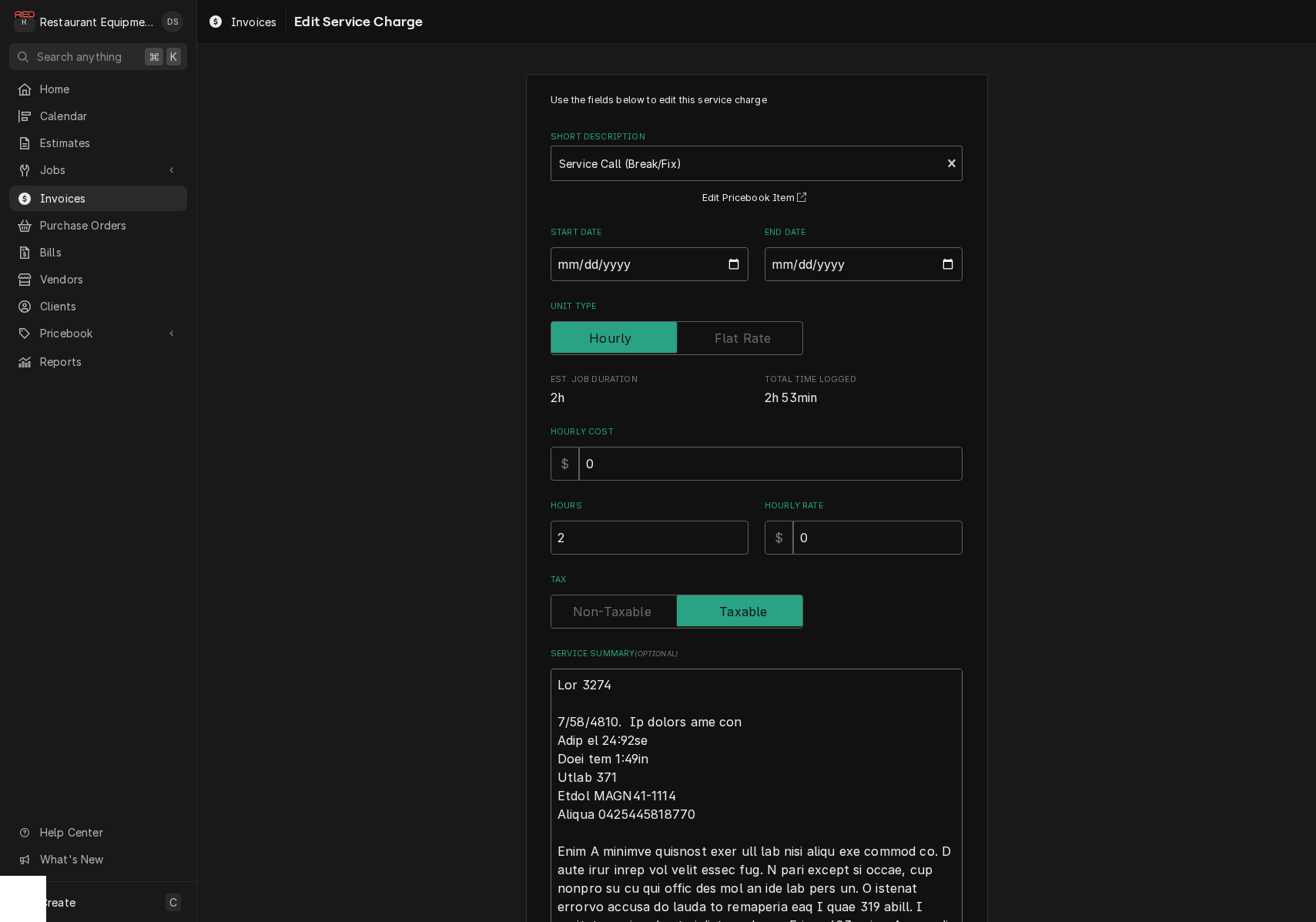
type textarea "Roo 8898 9/16/2025. No charge for this Time in 11:00am Time out 1:30pm Truck 10…"
type textarea "x"
type textarea "Roo 8898 9/16/2025. No charge for this Time in 11:00am Time out 1:30pm Truck 10…"
type textarea "x"
type textarea "Roo 8898 9/16/2025. No charge for this t Time in 11:00am Time out 1:30pm Truck …"
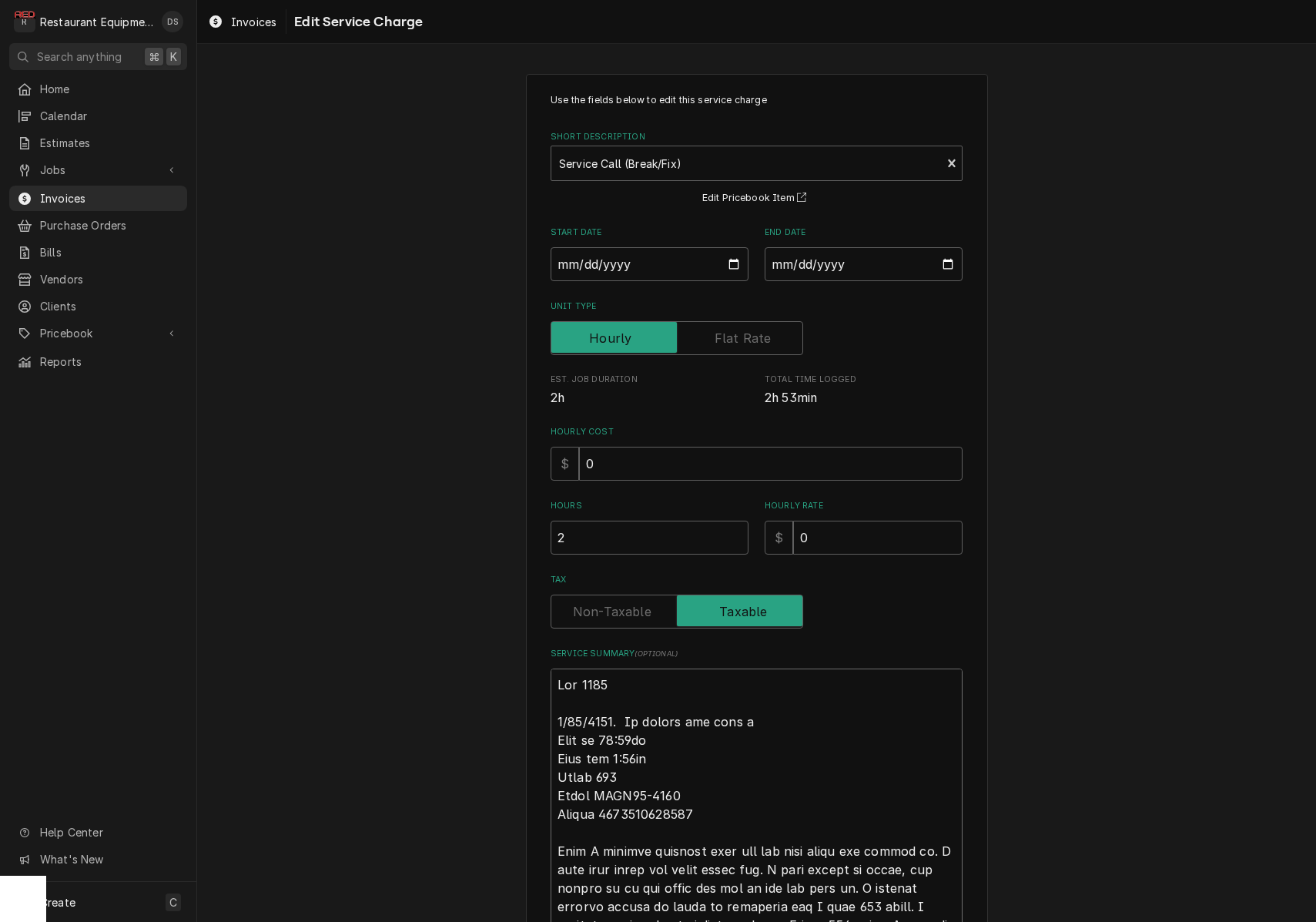
type textarea "x"
type textarea "Roo 8898 9/16/2025. No charge for this ti Time in 11:00am Time out 1:30pm Truck…"
type textarea "x"
type textarea "Roo 8898 9/16/2025. No charge for this tir Time in 11:00am Time out 1:30pm Truc…"
type textarea "x"
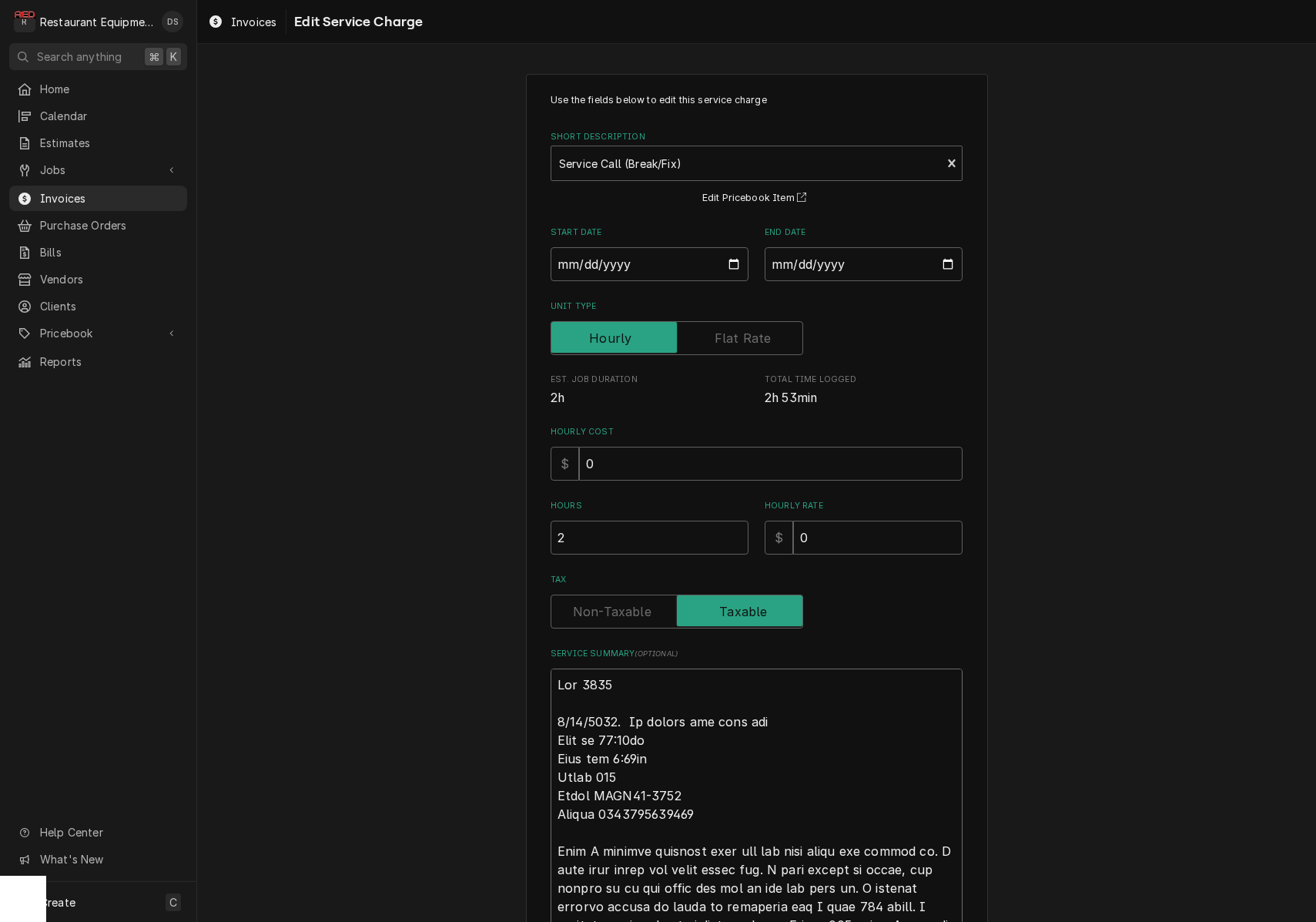
type textarea "Roo 8898 9/16/2025. No charge for this tirp Time in 11:00am Time out 1:30pm Tru…"
type textarea "x"
type textarea "Roo 8898 9/16/2025. No charge for this trip. Time in 11:00am Time out 1:30pm Tr…"
type textarea "x"
type textarea "Roo 8898 9/16/2025. No charge for this trip Time in 11:00am Time out 1:30pm Tru…"
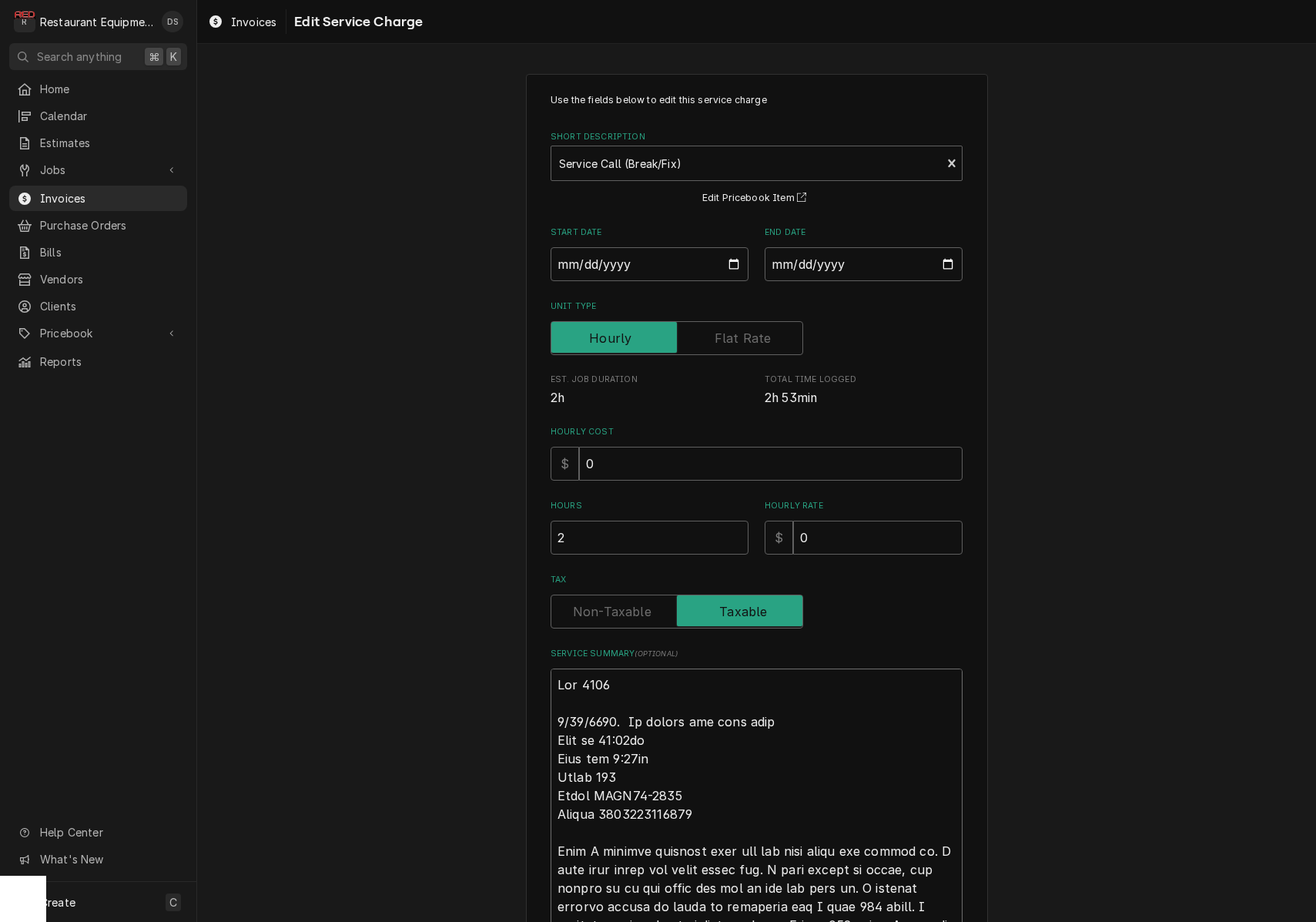
type textarea "x"
type textarea "Roo 8898 9/16/2025. No charge for this trip. Time in 11:00am Time out 1:30pm Tr…"
type textarea "x"
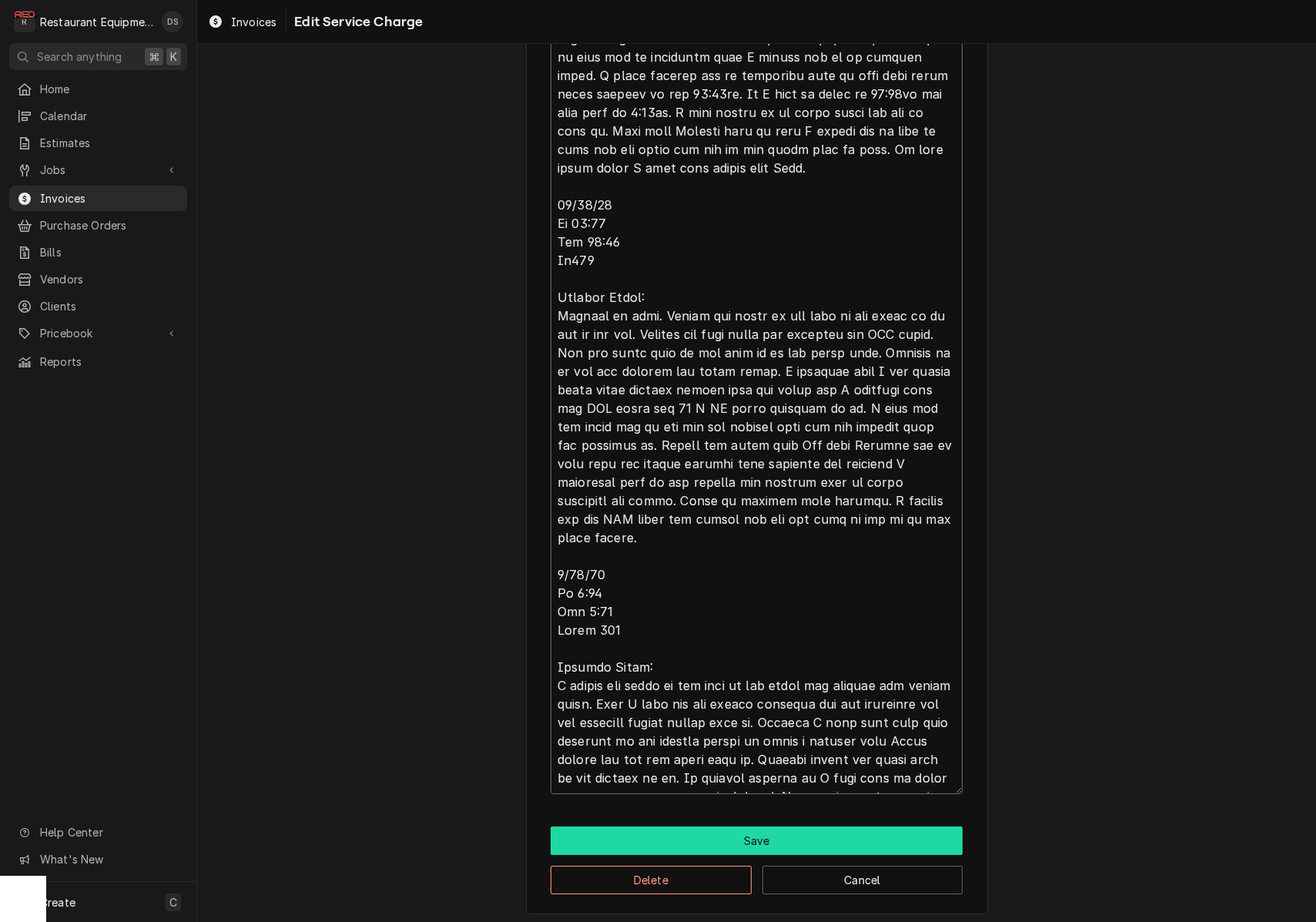
type textarea "Roo 8898 9/16/2025. No charge for this trip. Time in 11:00am Time out 1:30pm Tr…"
click at [754, 832] on button "Save" at bounding box center [756, 840] width 412 height 28
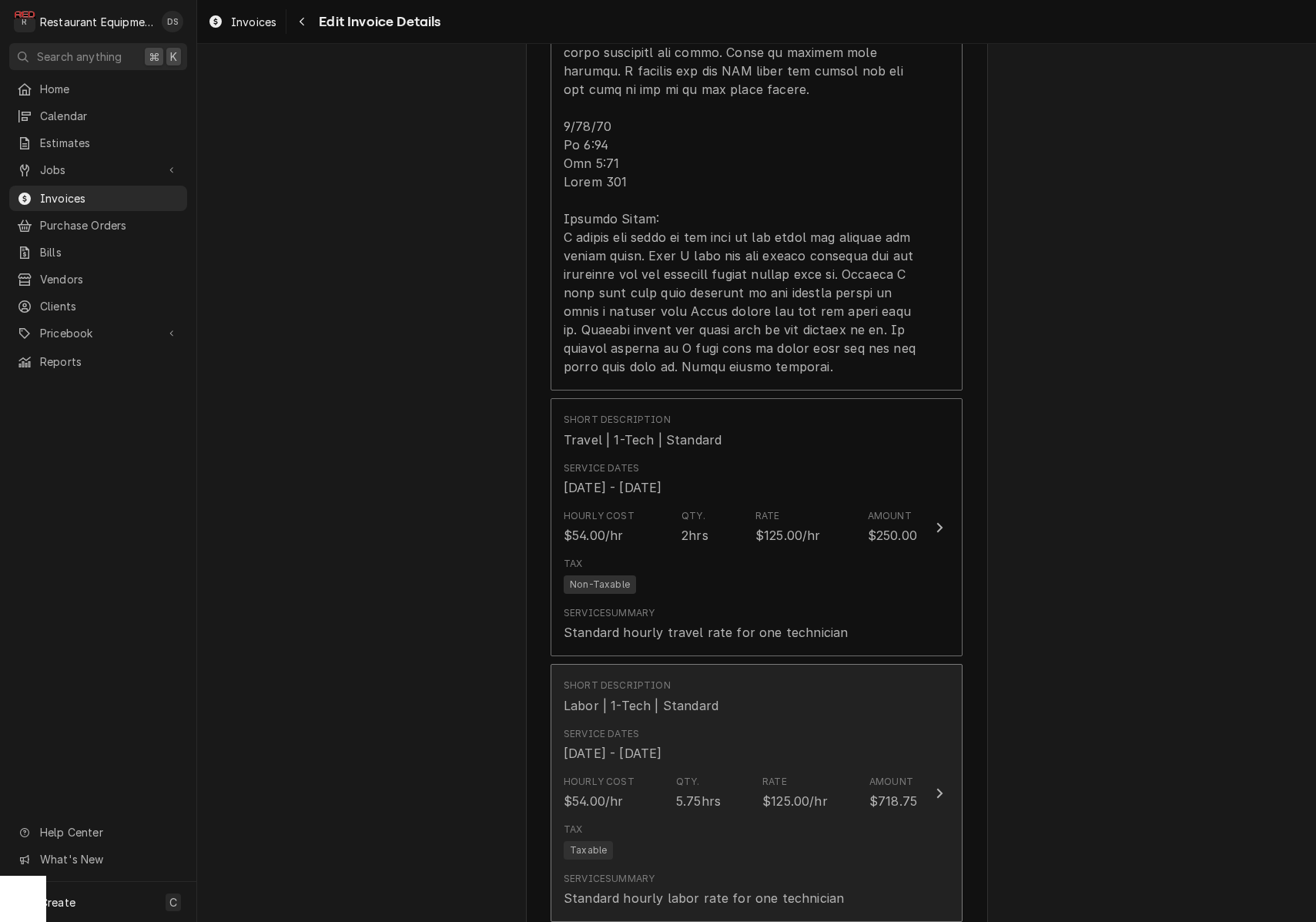
scroll to position [1941, 0]
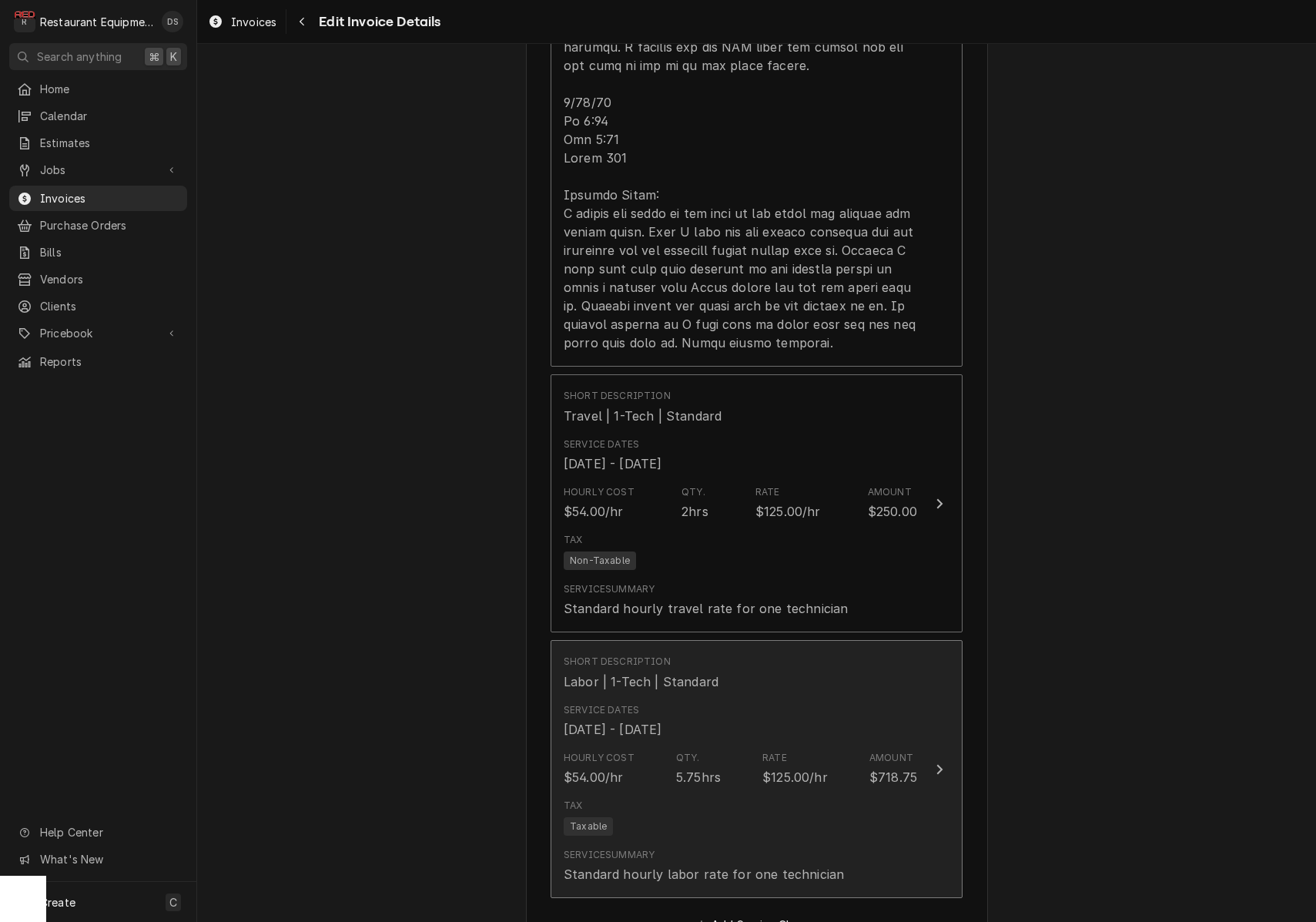
click at [737, 707] on div "Service Dates Sep 16, 2025 - Sep 19, 2025" at bounding box center [740, 720] width 354 height 47
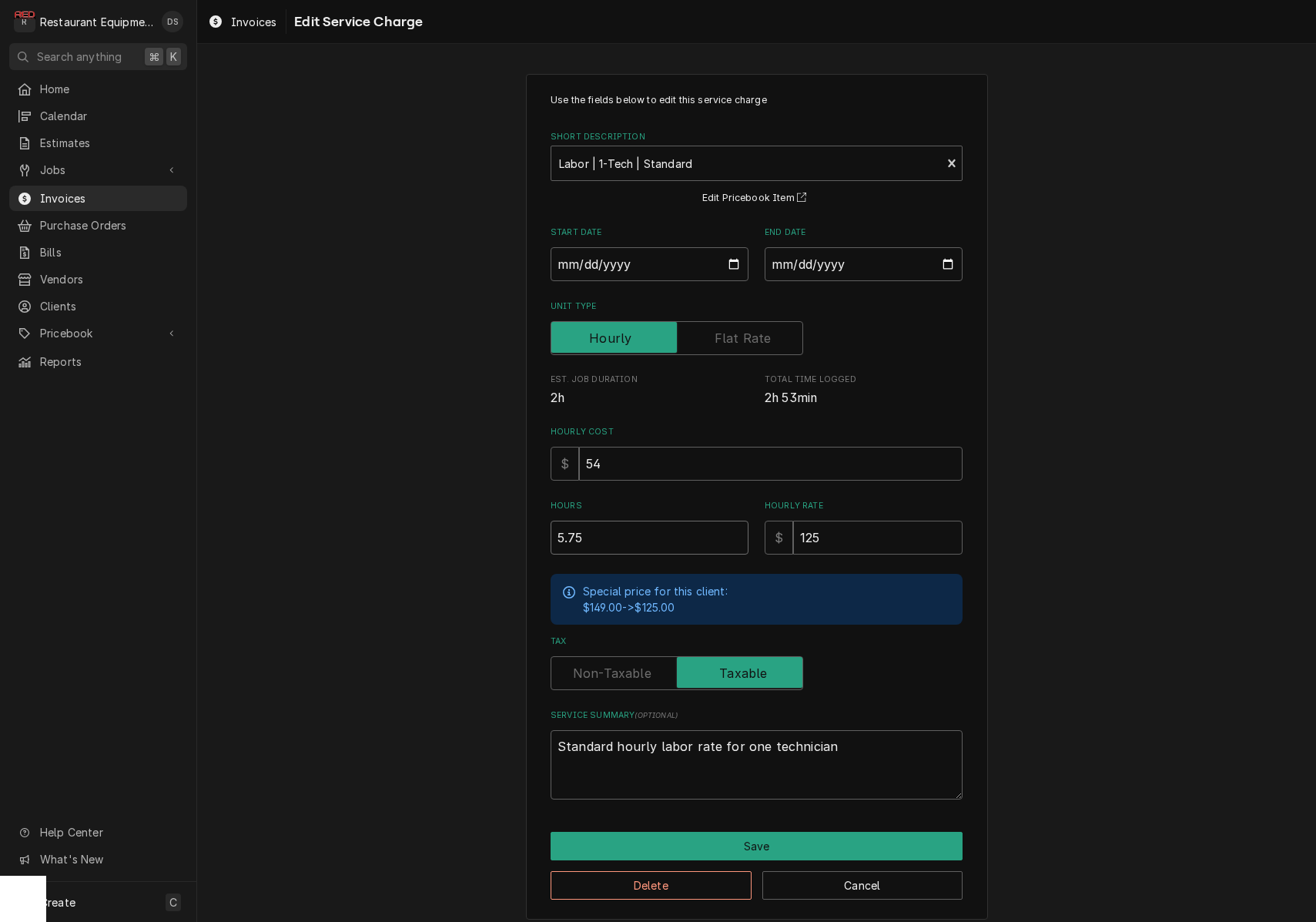
drag, startPoint x: 638, startPoint y: 540, endPoint x: 433, endPoint y: 514, distance: 206.6
click at [434, 514] on div "Use the fields below to edit this service charge Short Description Labor | 1-Te…" at bounding box center [756, 497] width 1119 height 873
click at [792, 834] on button "Save" at bounding box center [756, 846] width 412 height 28
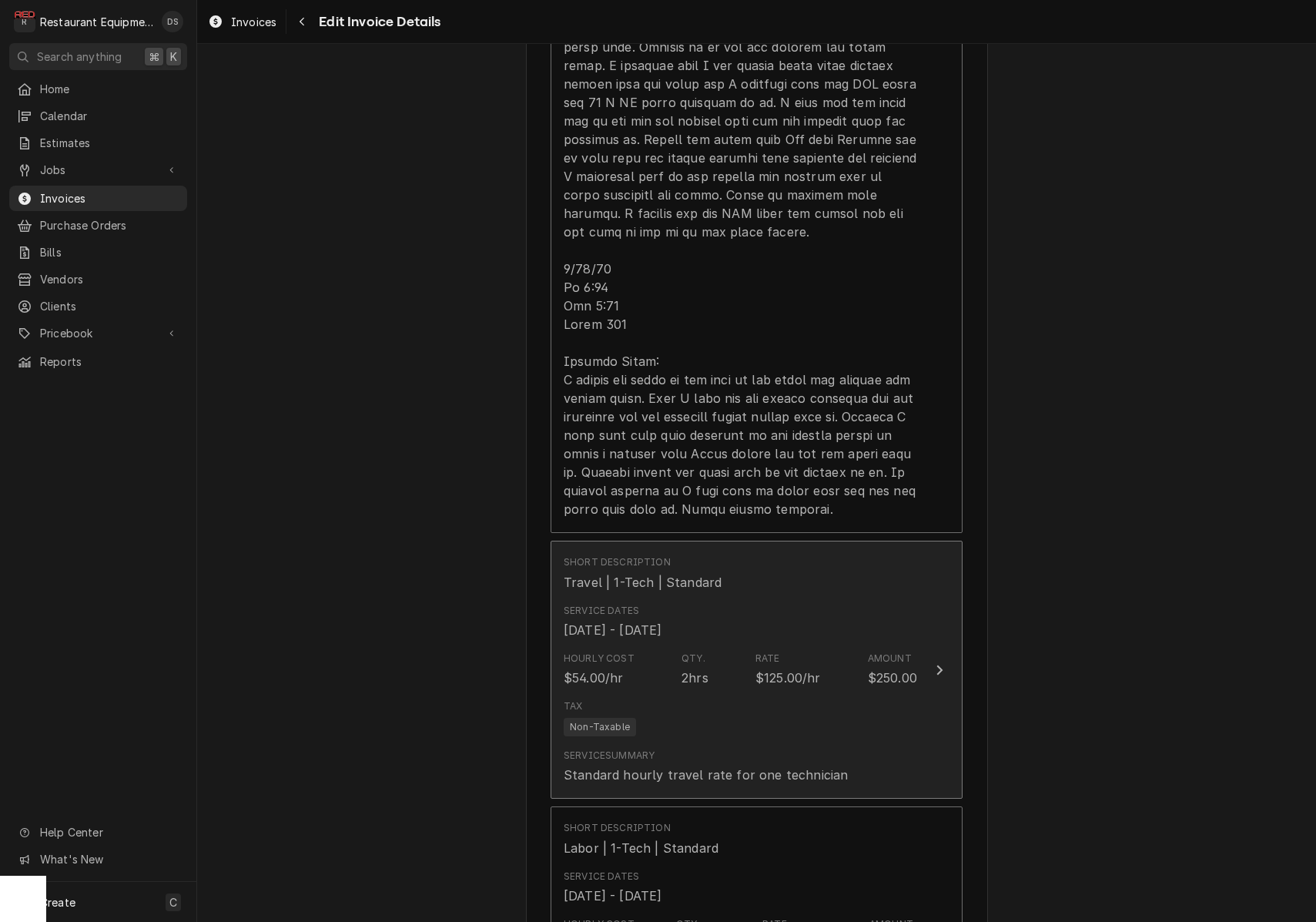
scroll to position [1748, 0]
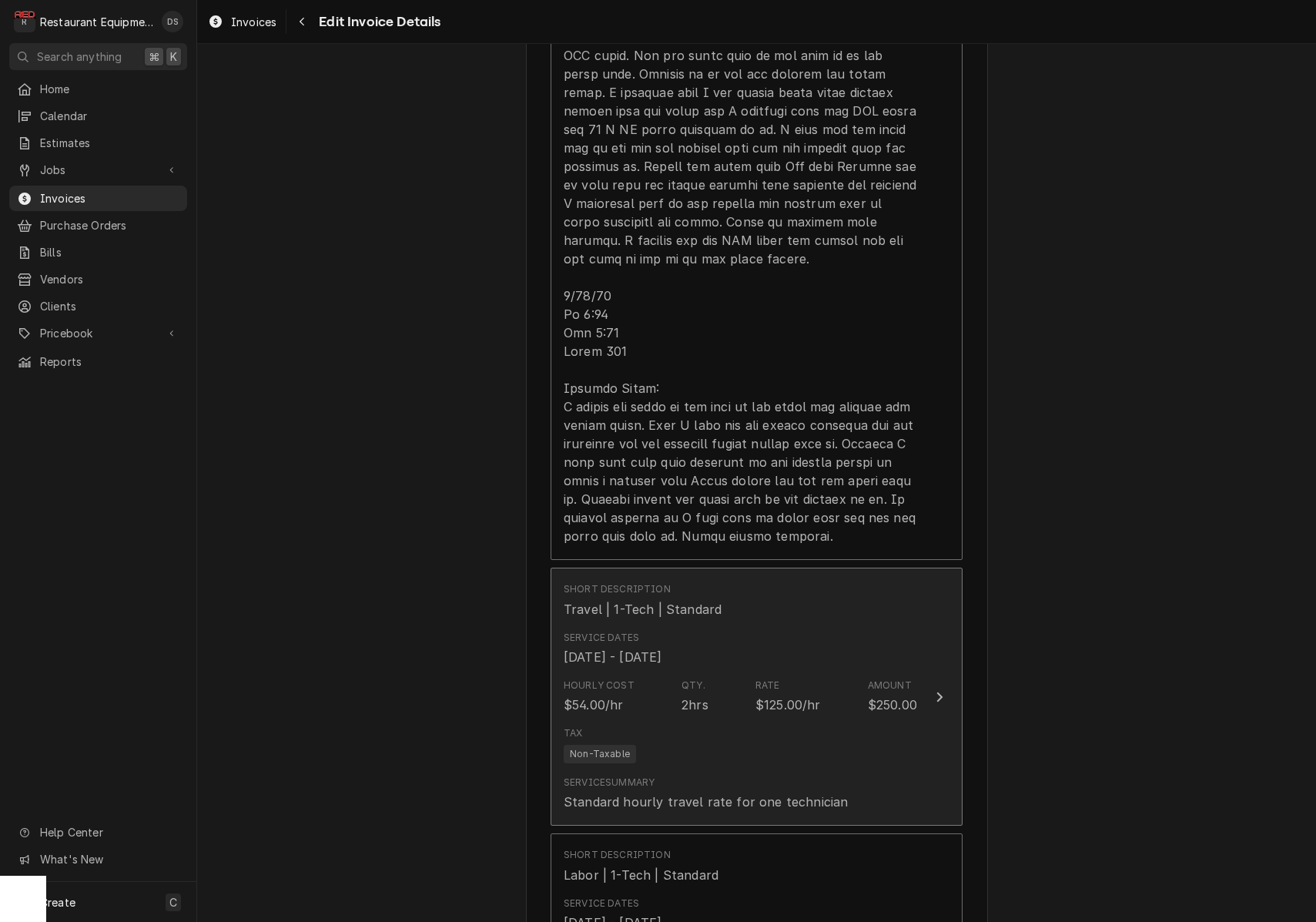
click at [776, 678] on div "Rate" at bounding box center [768, 685] width 25 height 14
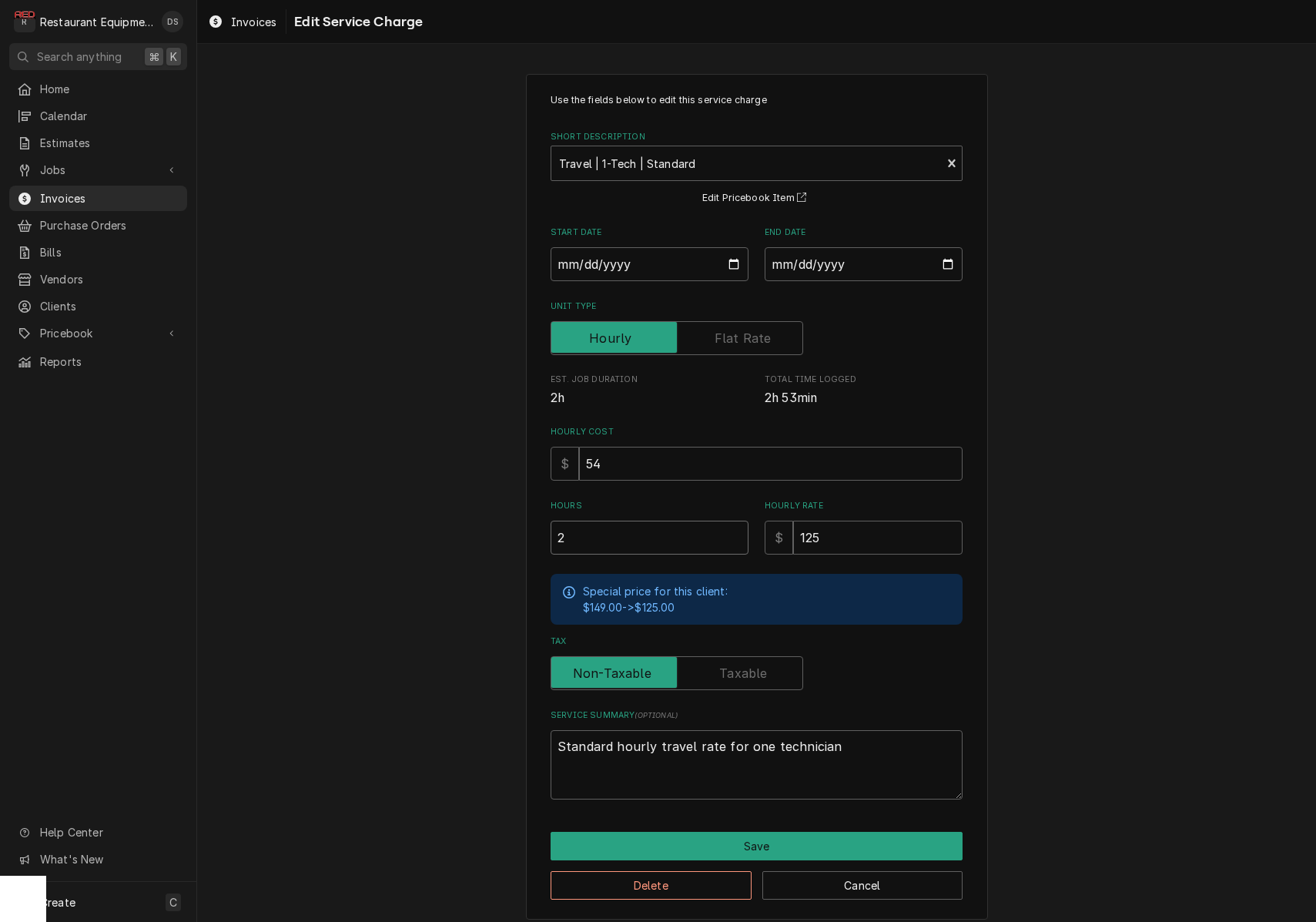
drag, startPoint x: 653, startPoint y: 524, endPoint x: 495, endPoint y: 524, distance: 158.0
click at [498, 524] on div "Use the fields below to edit this service charge Short Description Travel | 1-T…" at bounding box center [756, 497] width 1119 height 873
drag, startPoint x: 563, startPoint y: 531, endPoint x: 532, endPoint y: 530, distance: 31.0
click at [532, 530] on div "Use the fields below to edit this service charge Short Description Travel | 1-T…" at bounding box center [756, 497] width 462 height 846
type textarea "x"
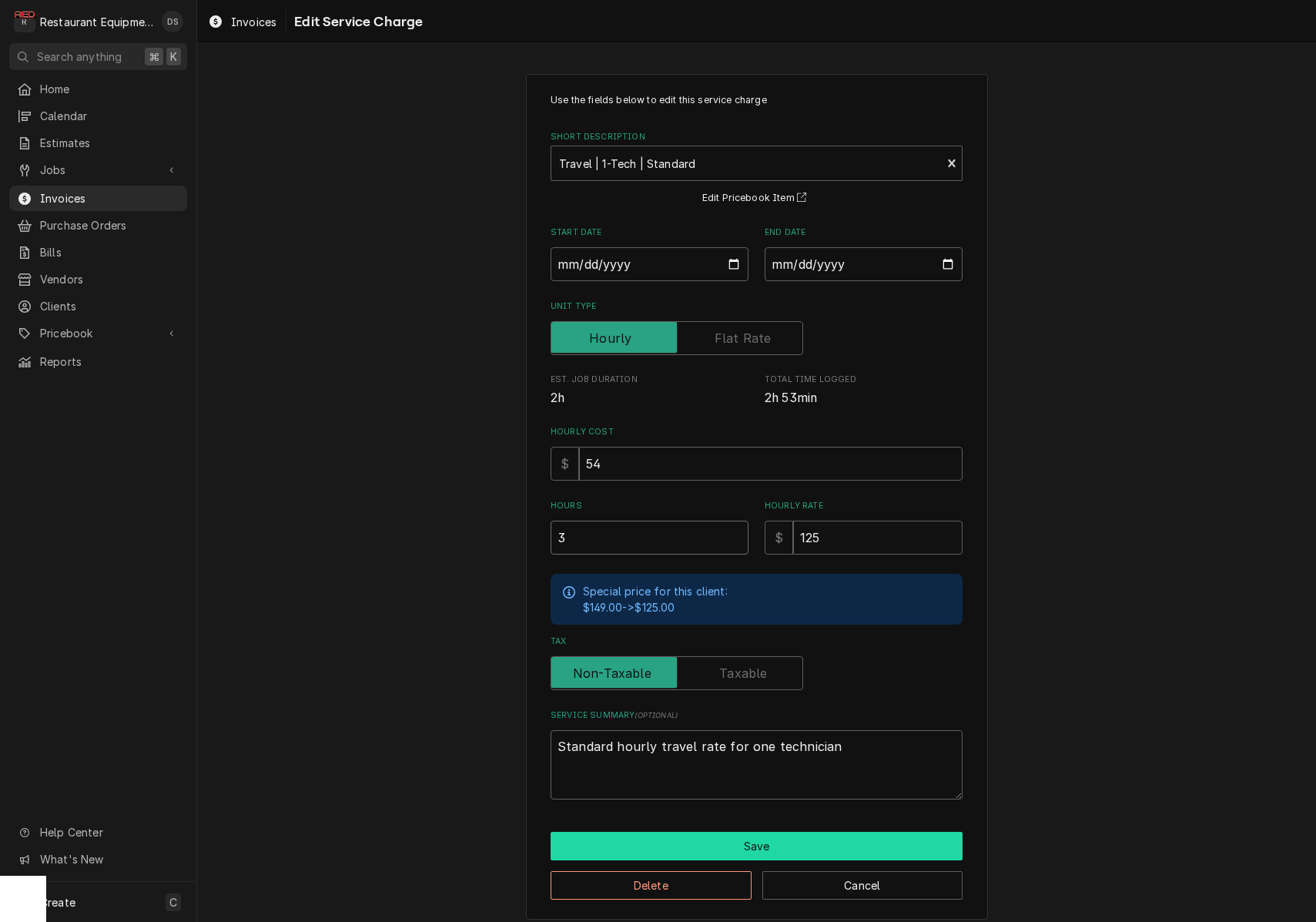
type input "3"
click at [767, 834] on button "Save" at bounding box center [756, 846] width 412 height 28
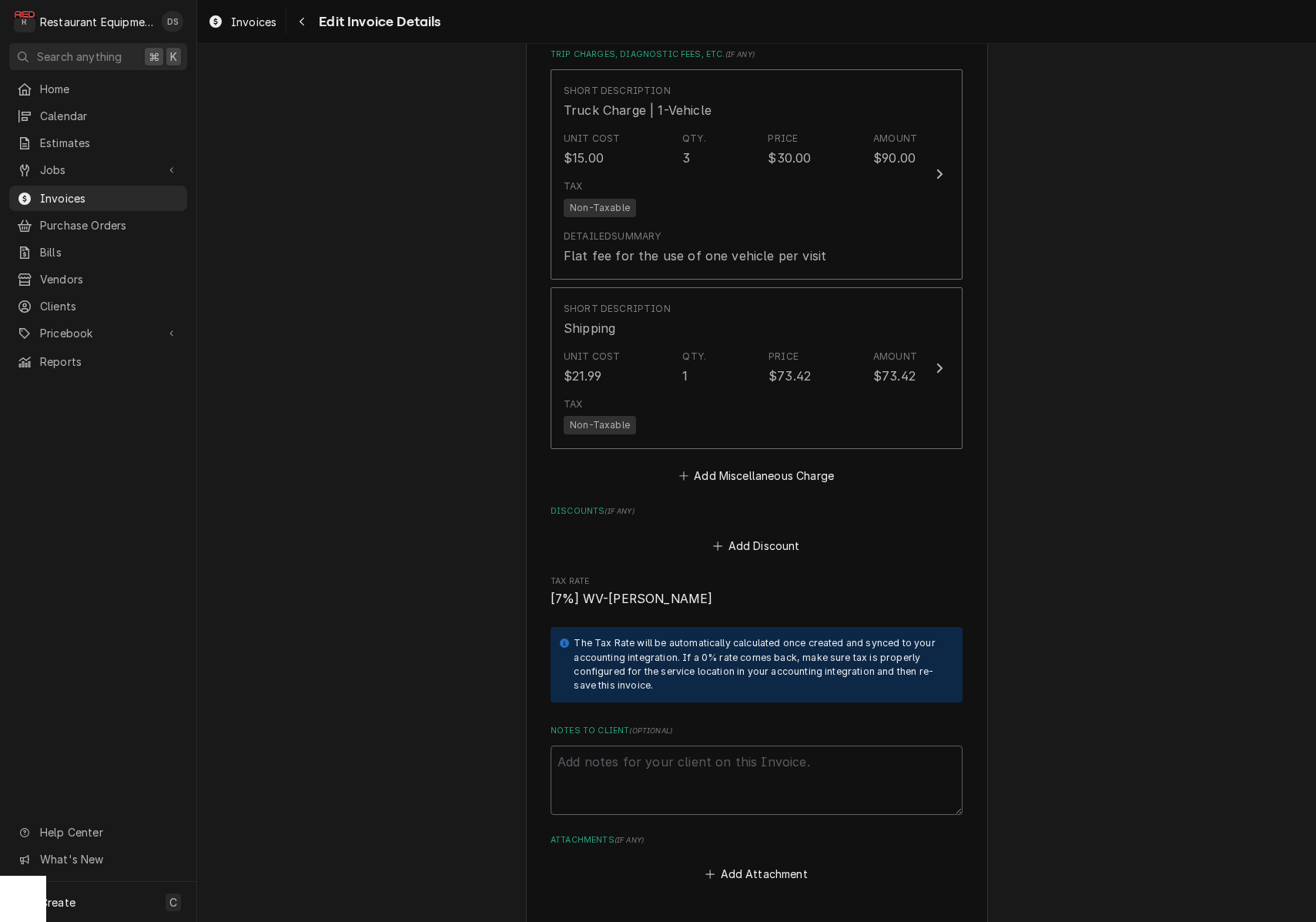
scroll to position [3184, 0]
click at [764, 533] on button "Add Discount" at bounding box center [756, 543] width 92 height 22
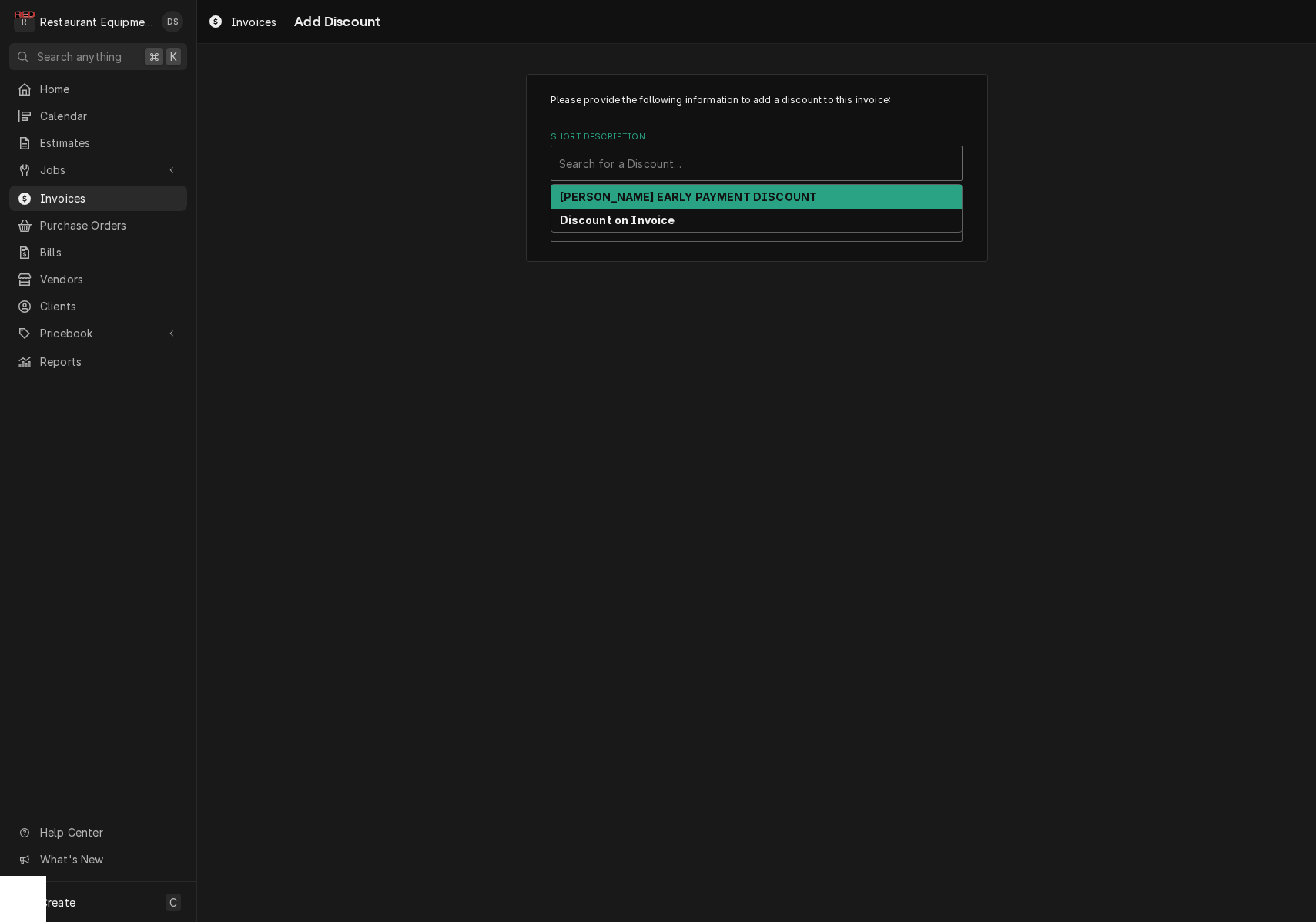
click at [711, 156] on div "Short Description" at bounding box center [757, 163] width 396 height 27
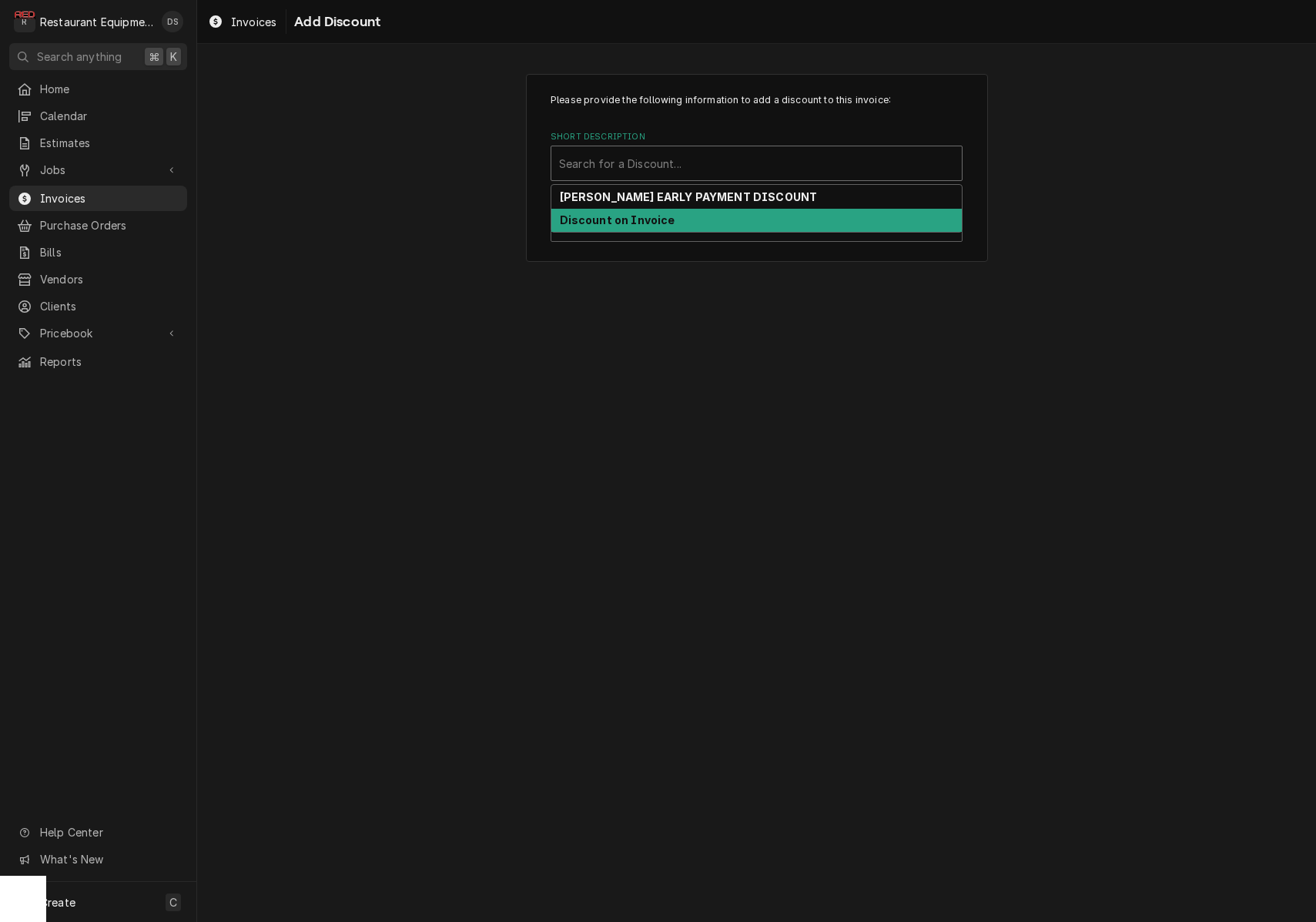
click at [669, 227] on div "Discount on Invoice" at bounding box center [756, 221] width 411 height 24
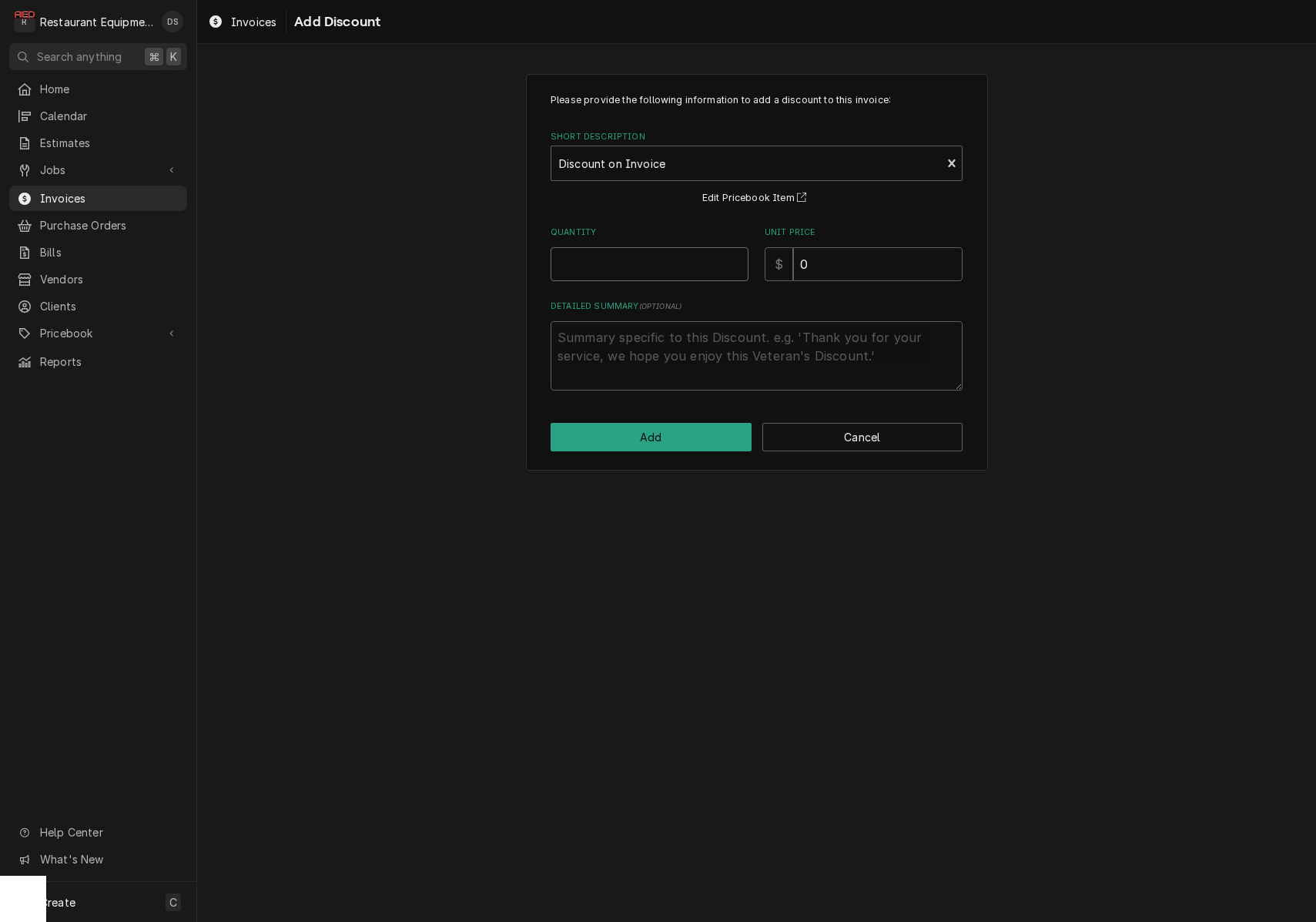
click at [650, 253] on input "Quantity" at bounding box center [650, 264] width 198 height 34
type textarea "x"
type input "1"
type textarea "x"
type input "4"
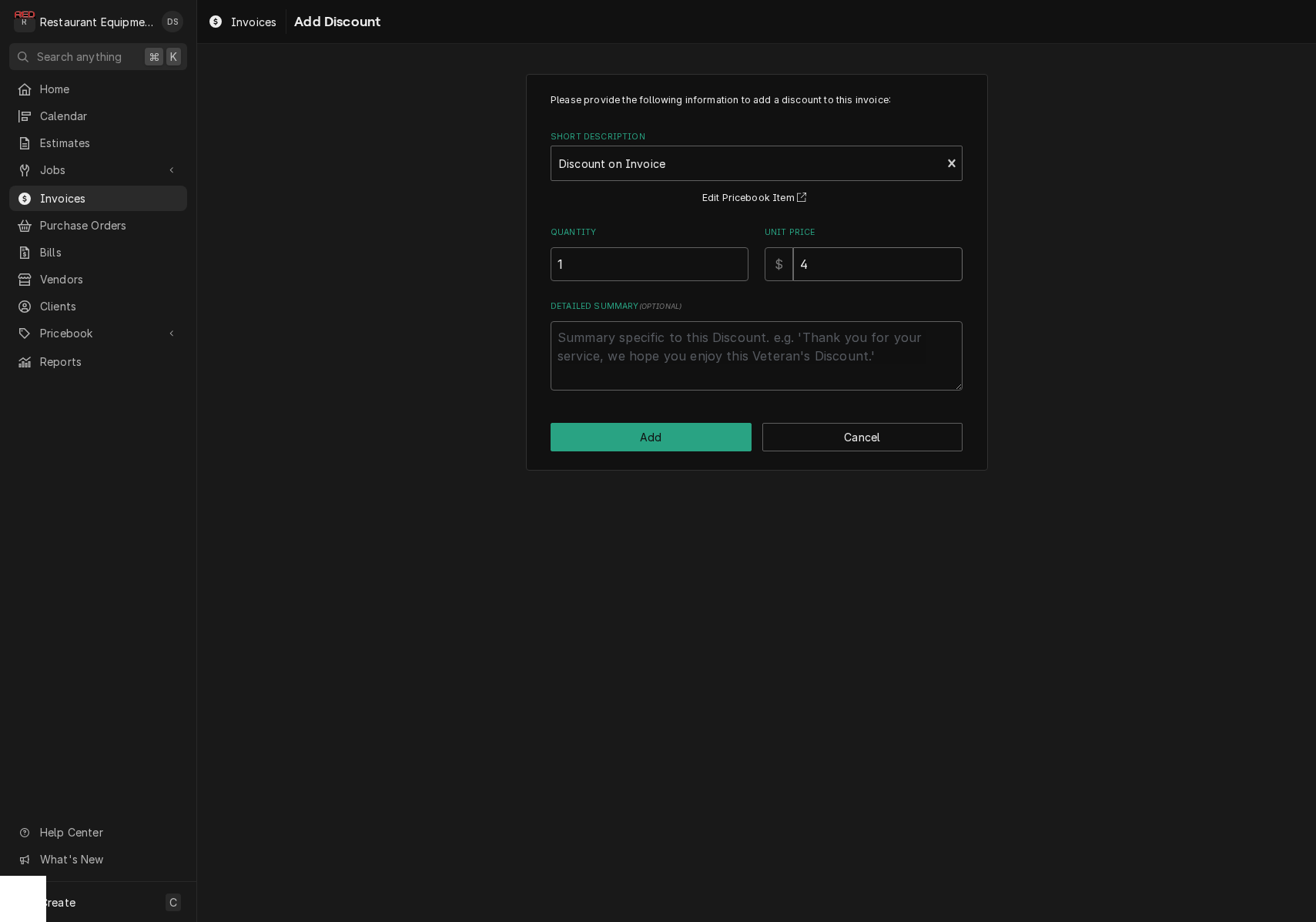
type textarea "x"
type input "46"
type textarea "x"
type input "467"
type textarea "x"
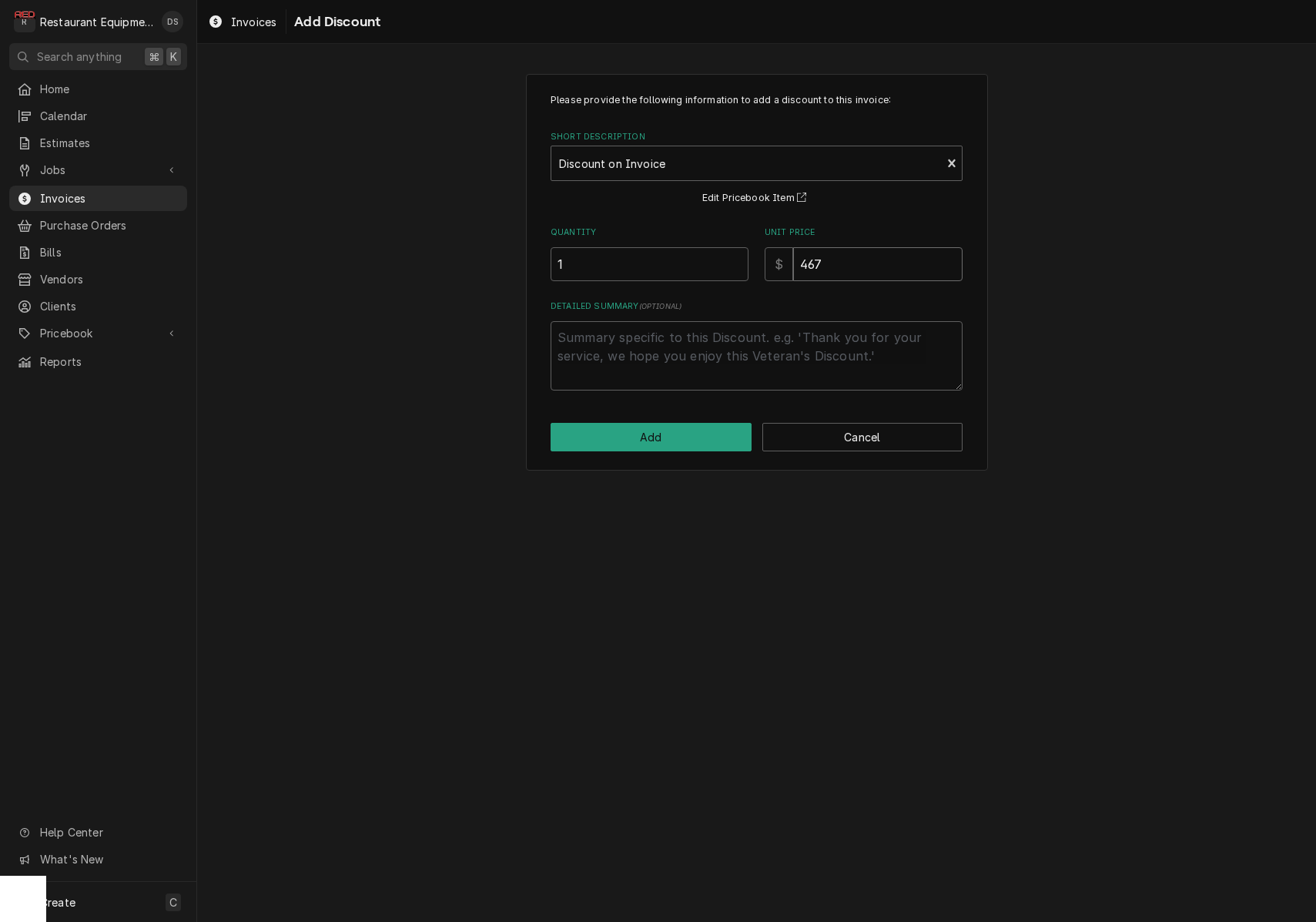
type input "467.5"
type textarea "x"
type input "467.50"
type textarea "x"
type textarea "S"
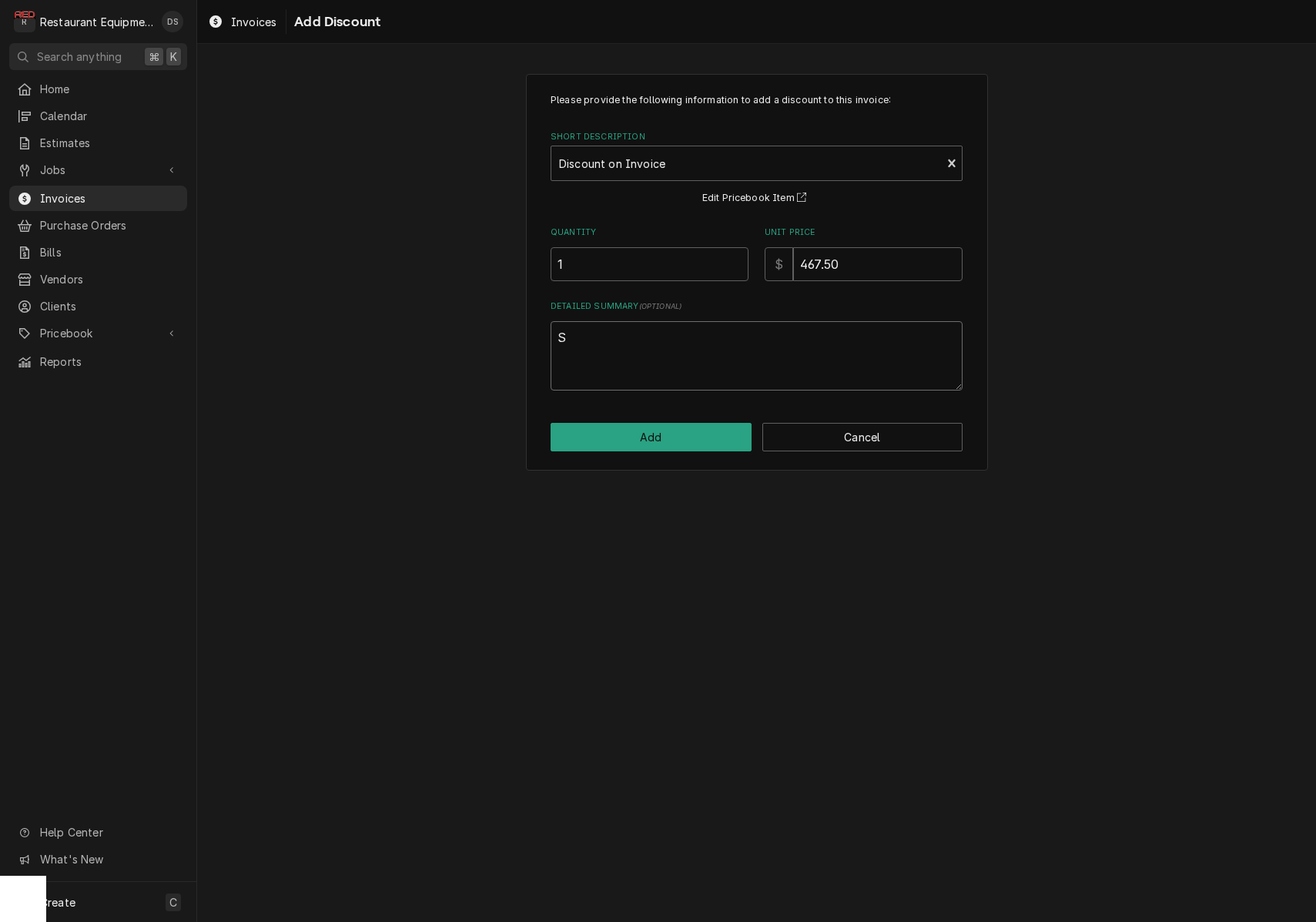
type textarea "x"
type textarea "D"
type textarea "x"
type textarea "Di"
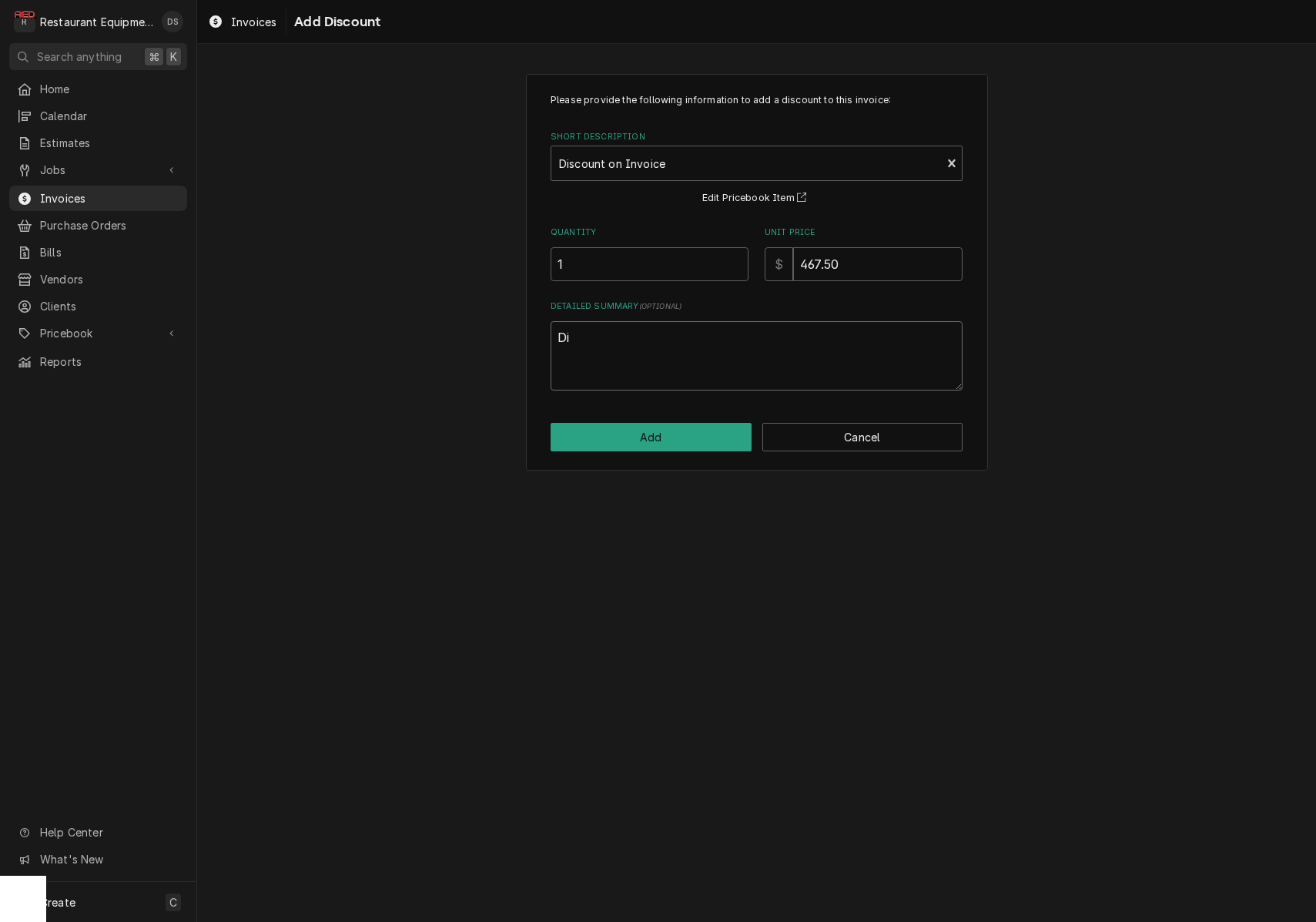
type textarea "x"
type textarea "Dis"
type textarea "x"
type textarea "Disc"
type textarea "x"
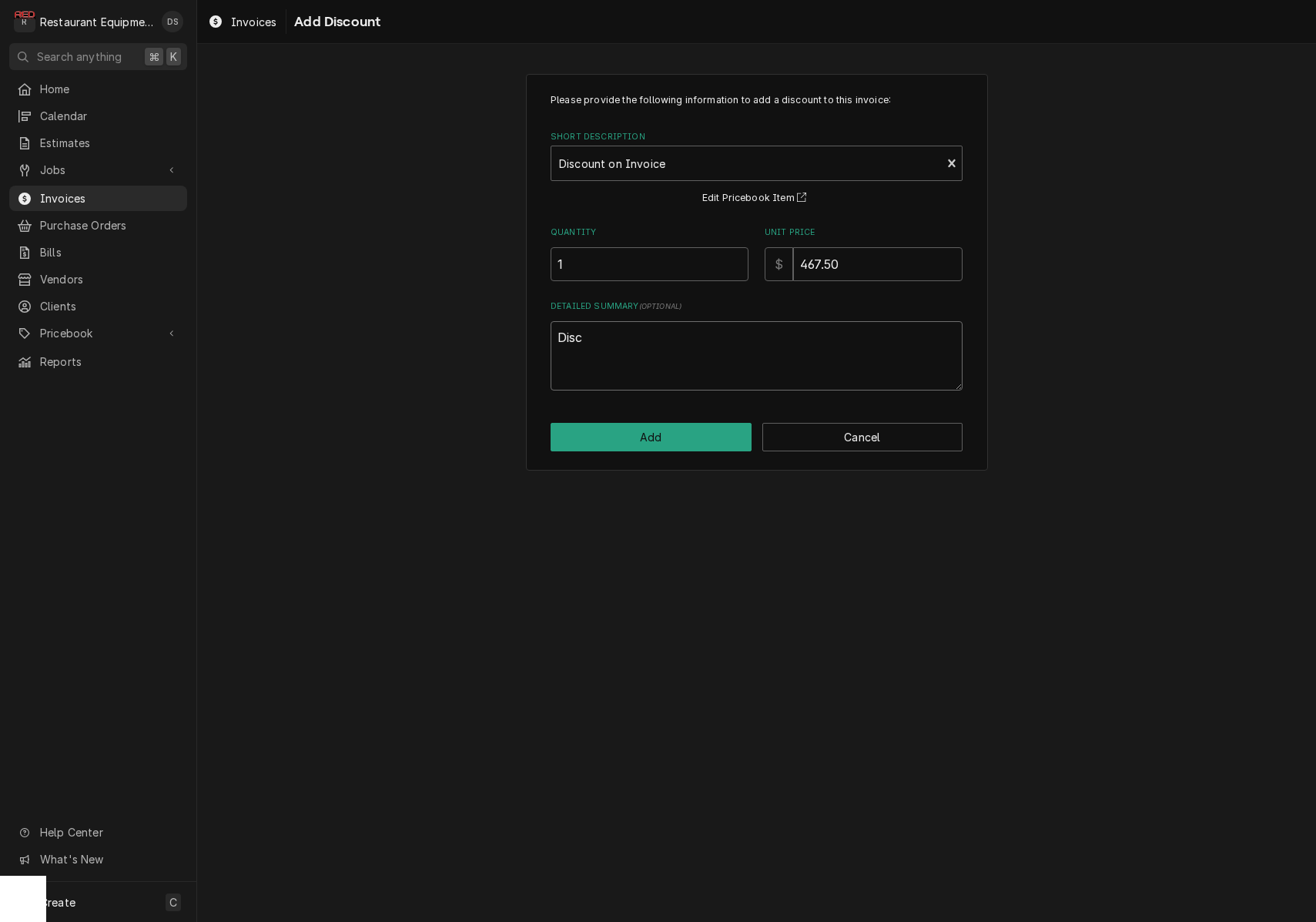
type textarea "Disco"
type textarea "x"
type textarea "Discou"
type textarea "x"
type textarea "Discoun"
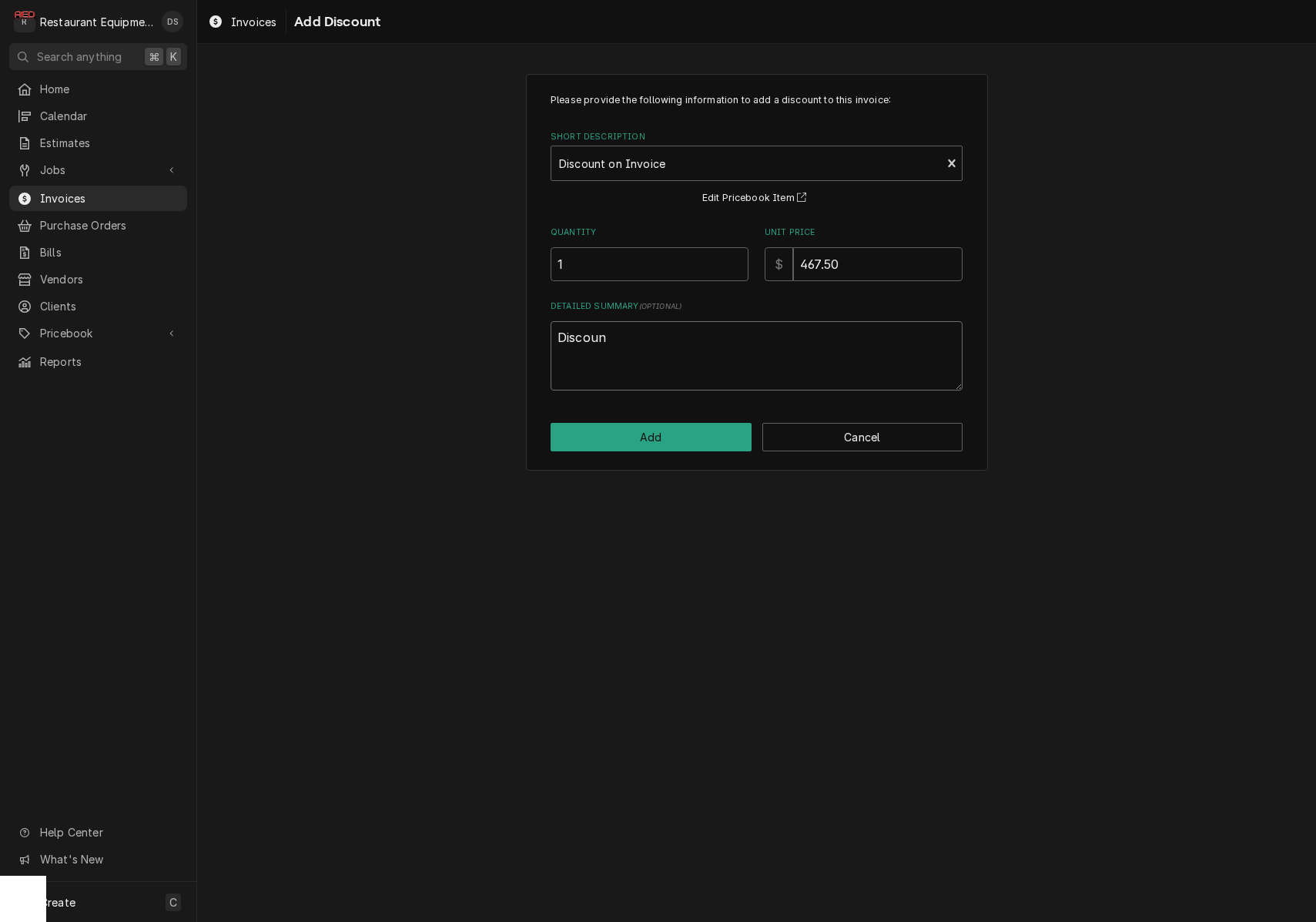
type textarea "x"
type textarea "Discount"
type textarea "x"
type textarea "Discount"
type textarea "x"
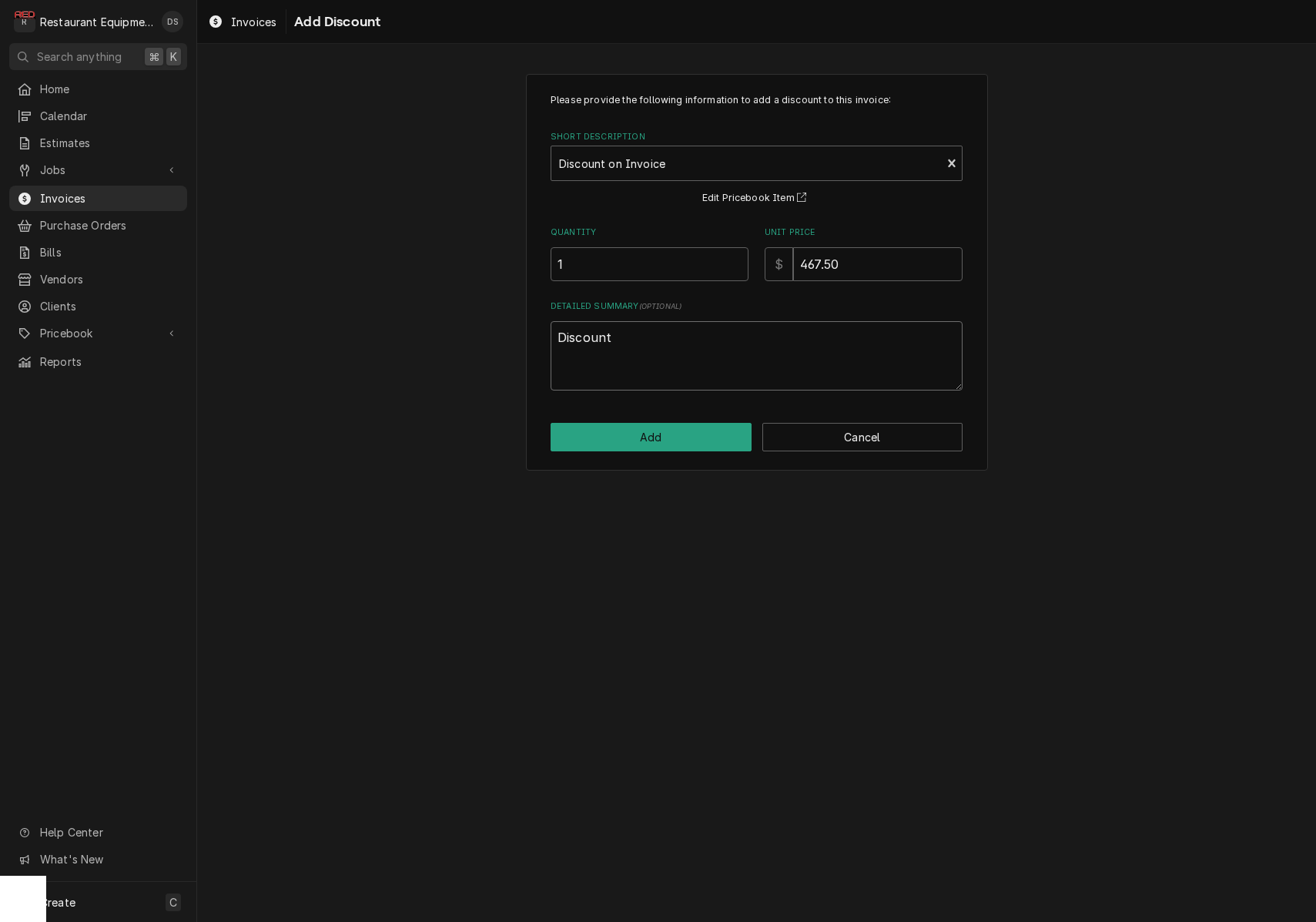
type textarea "Discount t"
type textarea "x"
type textarea "Discount th"
type textarea "x"
type textarea "Discount the"
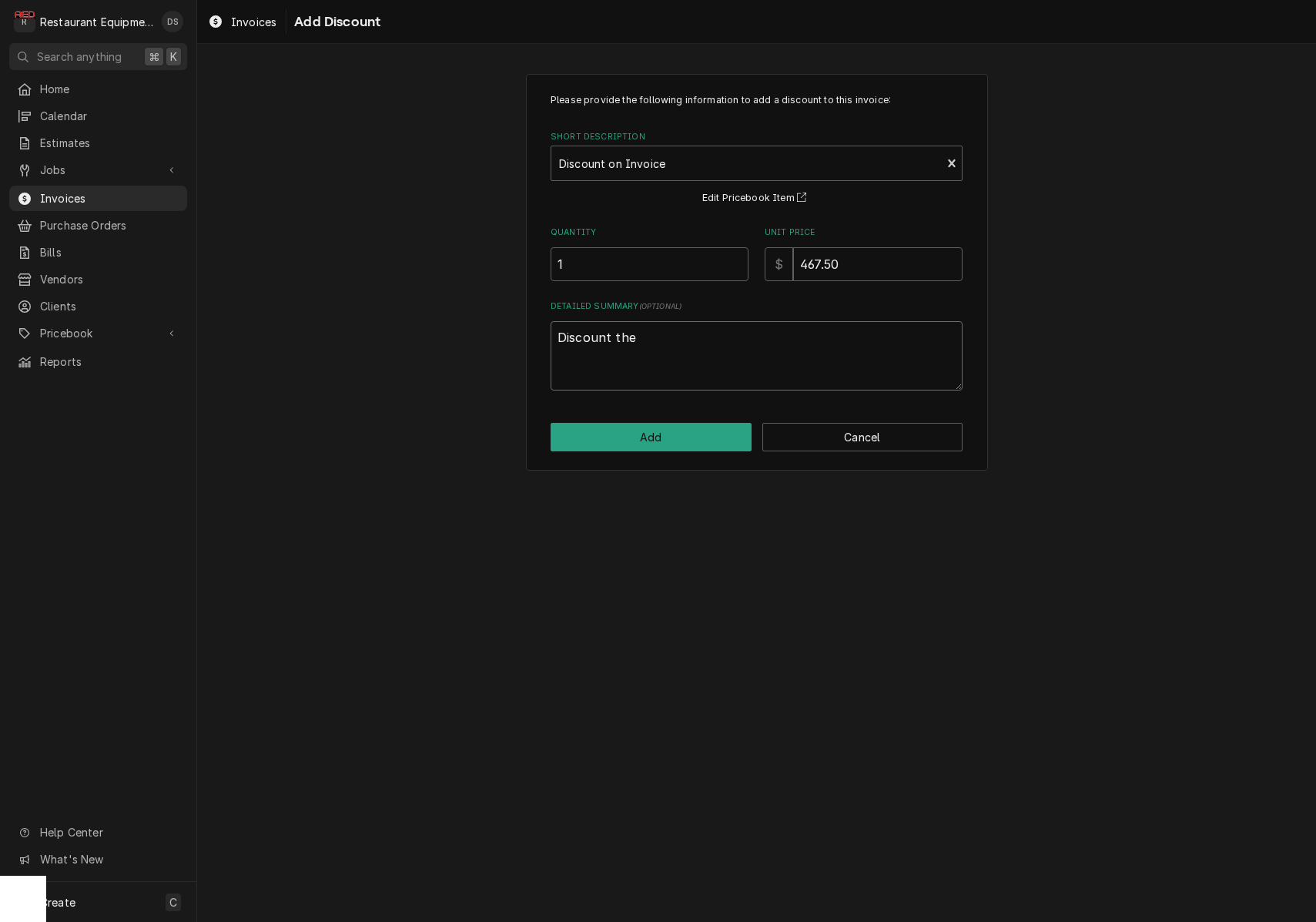
type textarea "x"
type textarea "Discount the"
type textarea "x"
type textarea "Discount the f"
type textarea "x"
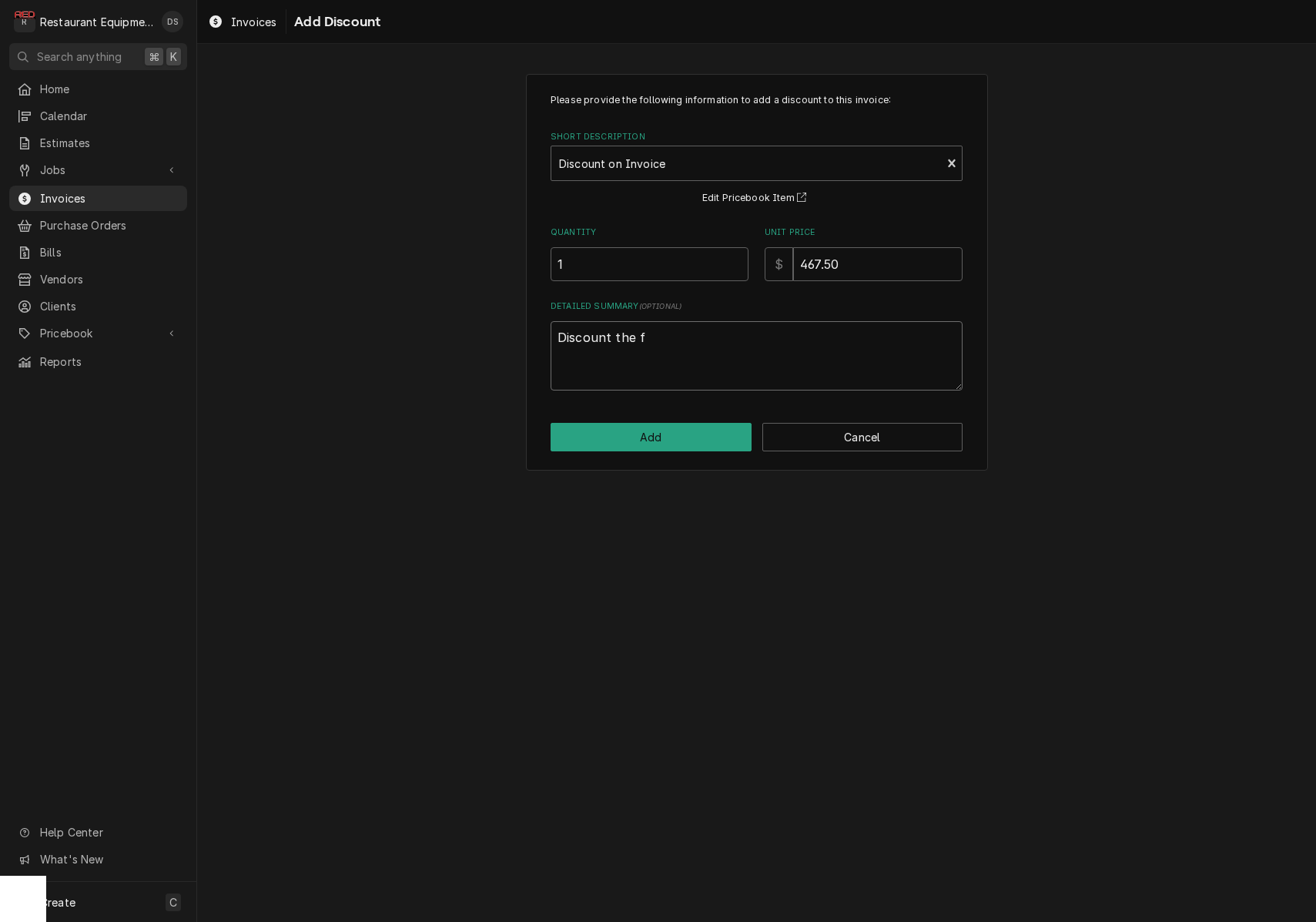
type textarea "Discount the fi"
type textarea "x"
type textarea "Discount the fir"
type textarea "x"
type textarea "Discount the firs"
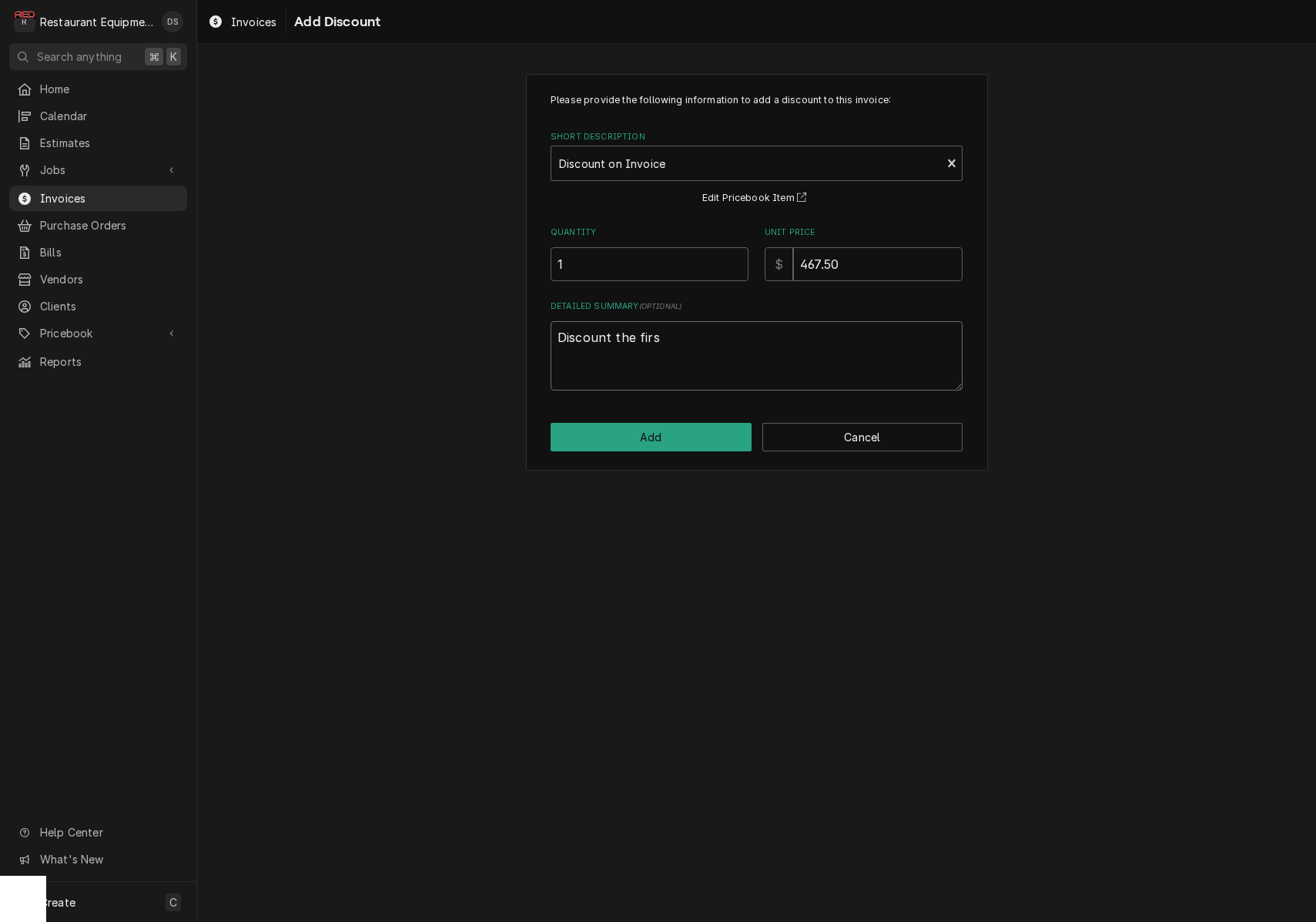
type textarea "x"
type textarea "Discount the first"
type textarea "x"
type textarea "Discount the first"
type textarea "x"
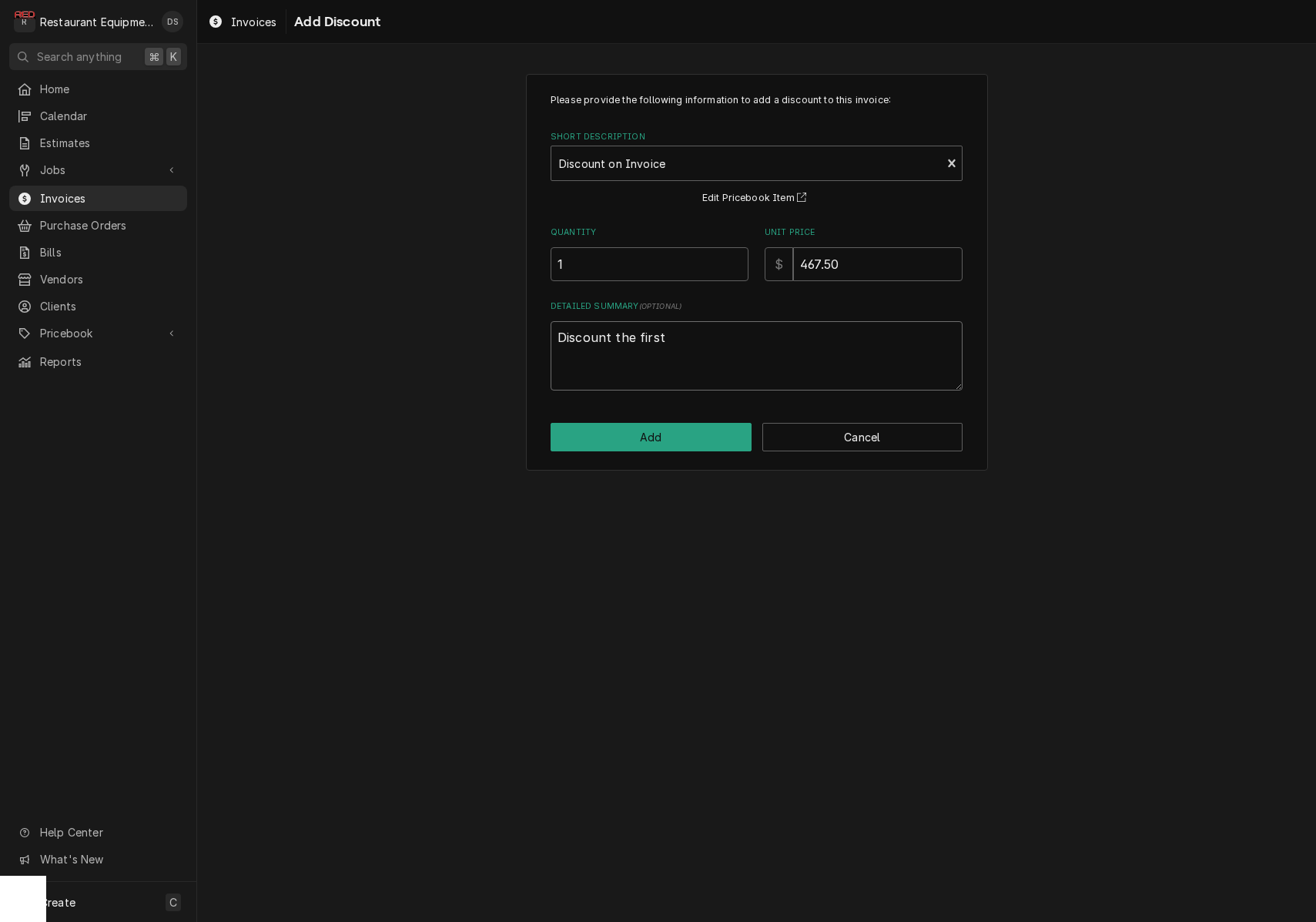
type textarea "Discount the first t"
type textarea "x"
type textarea "Discount the first tr"
type textarea "x"
type textarea "Discount the first tri"
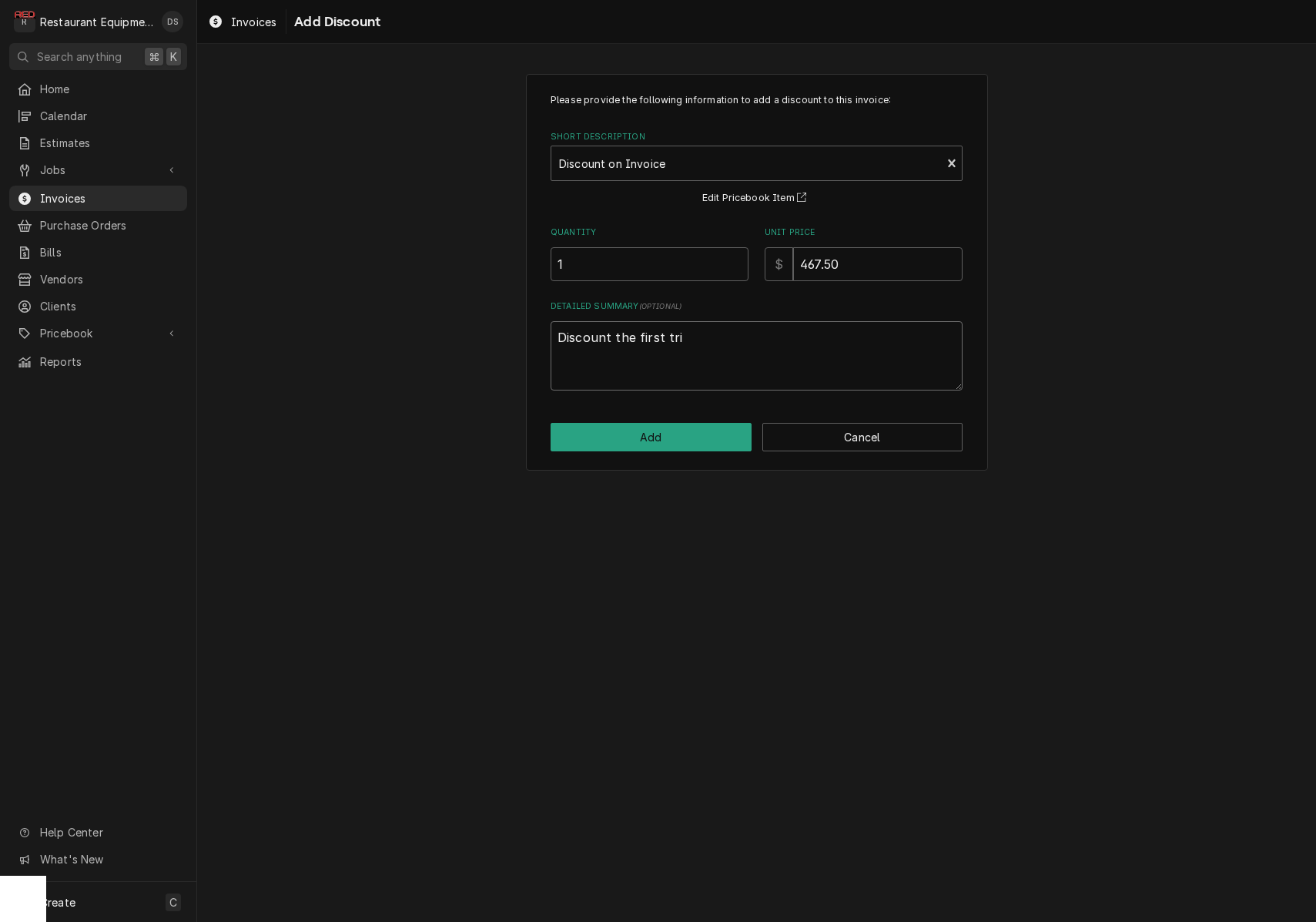
type textarea "x"
type textarea "Discount the first trip"
type textarea "x"
type textarea "Discount the first trip"
type textarea "x"
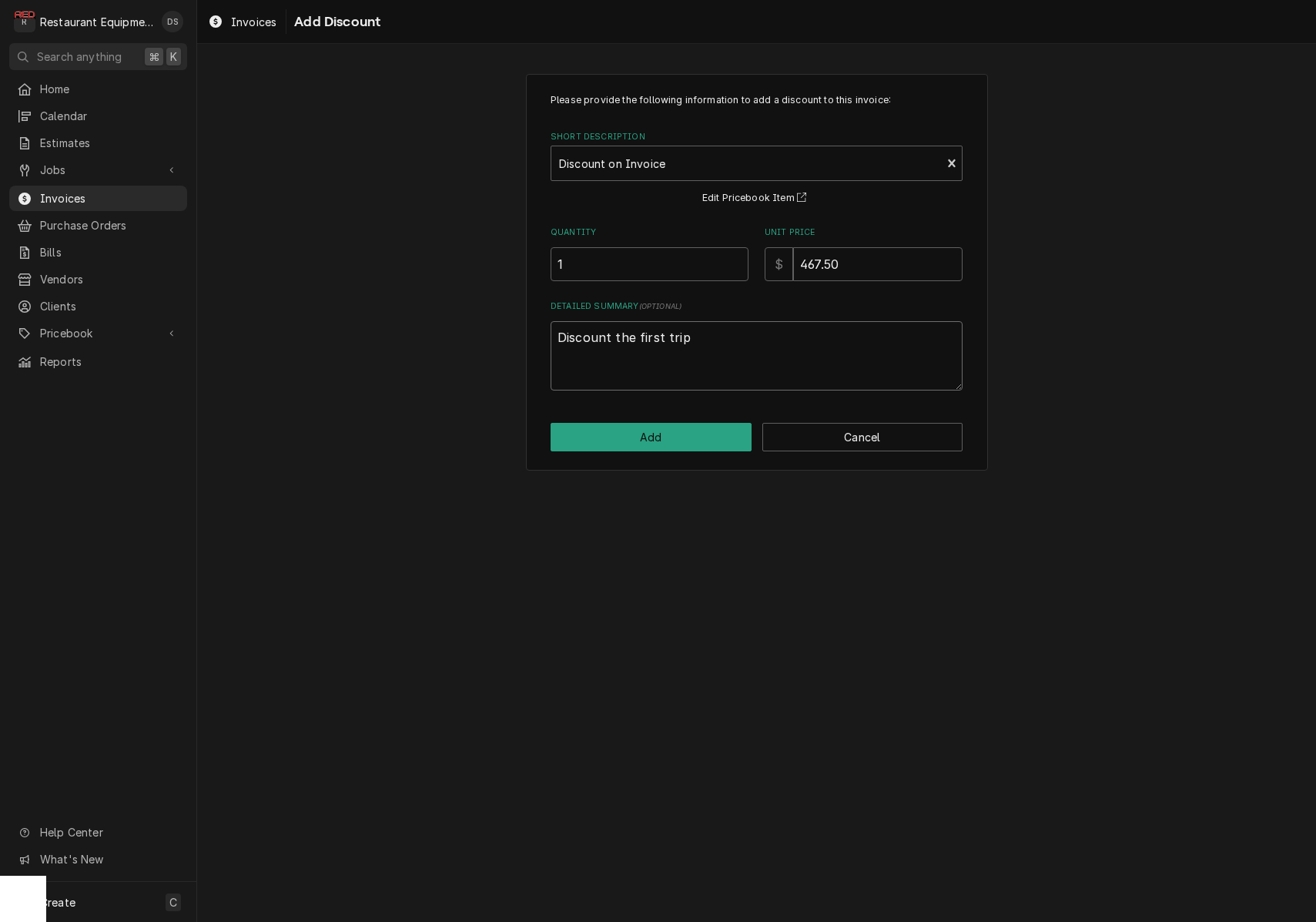
type textarea "Discount the first trip c"
type textarea "x"
type textarea "Discount the first trip co"
type textarea "x"
type textarea "Discount the first trip com"
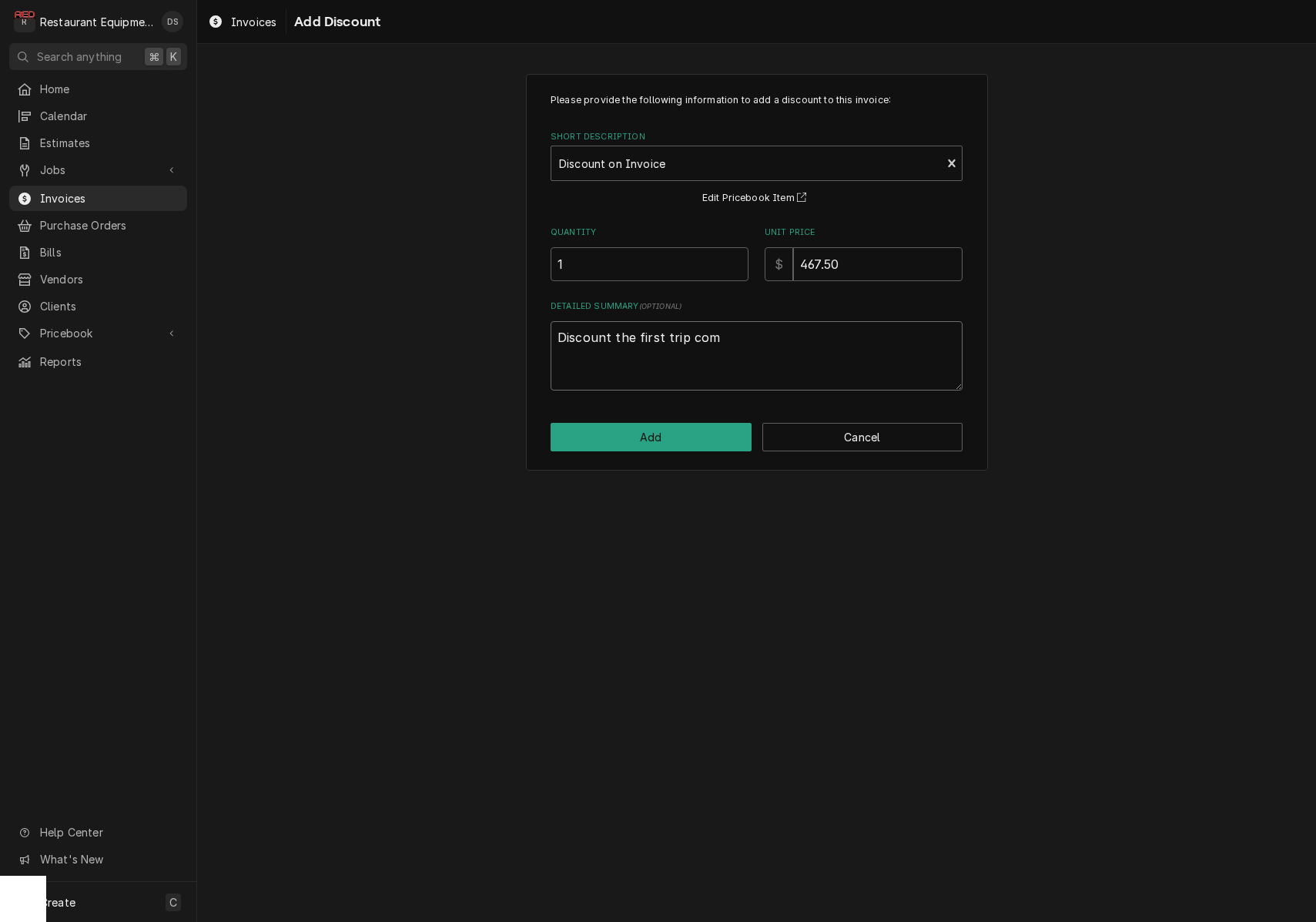
type textarea "x"
type textarea "Discount the first trip comp"
type textarea "x"
type textarea "Discount the first trip compl"
type textarea "x"
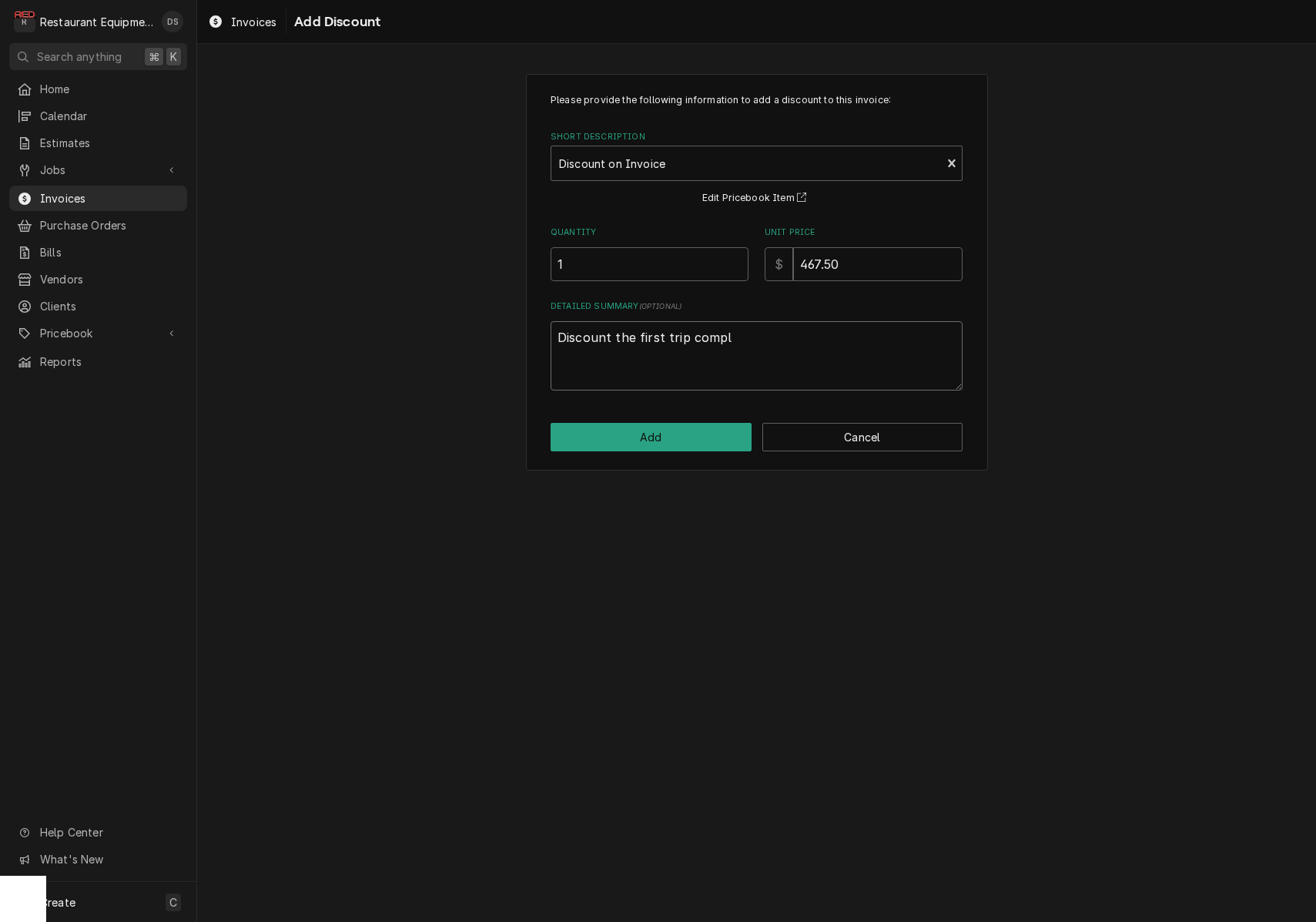
type textarea "Discount the first trip comple"
type textarea "x"
type textarea "Discount the first trip complet"
type textarea "x"
type textarea "Discount the first trip complete"
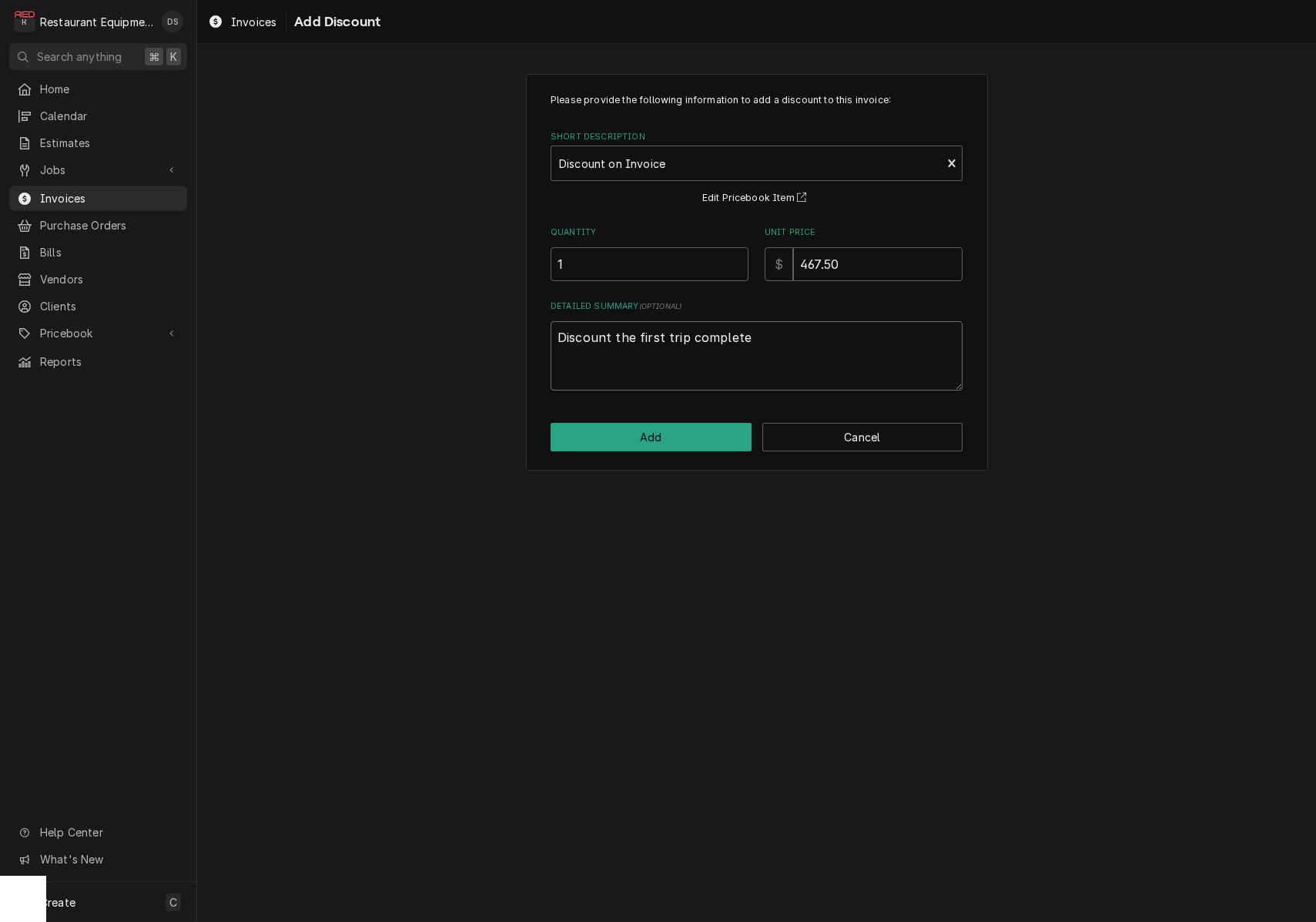
type textarea "x"
type textarea "Discount the first trip completel"
type textarea "x"
type textarea "Discount the first trip completely"
type textarea "x"
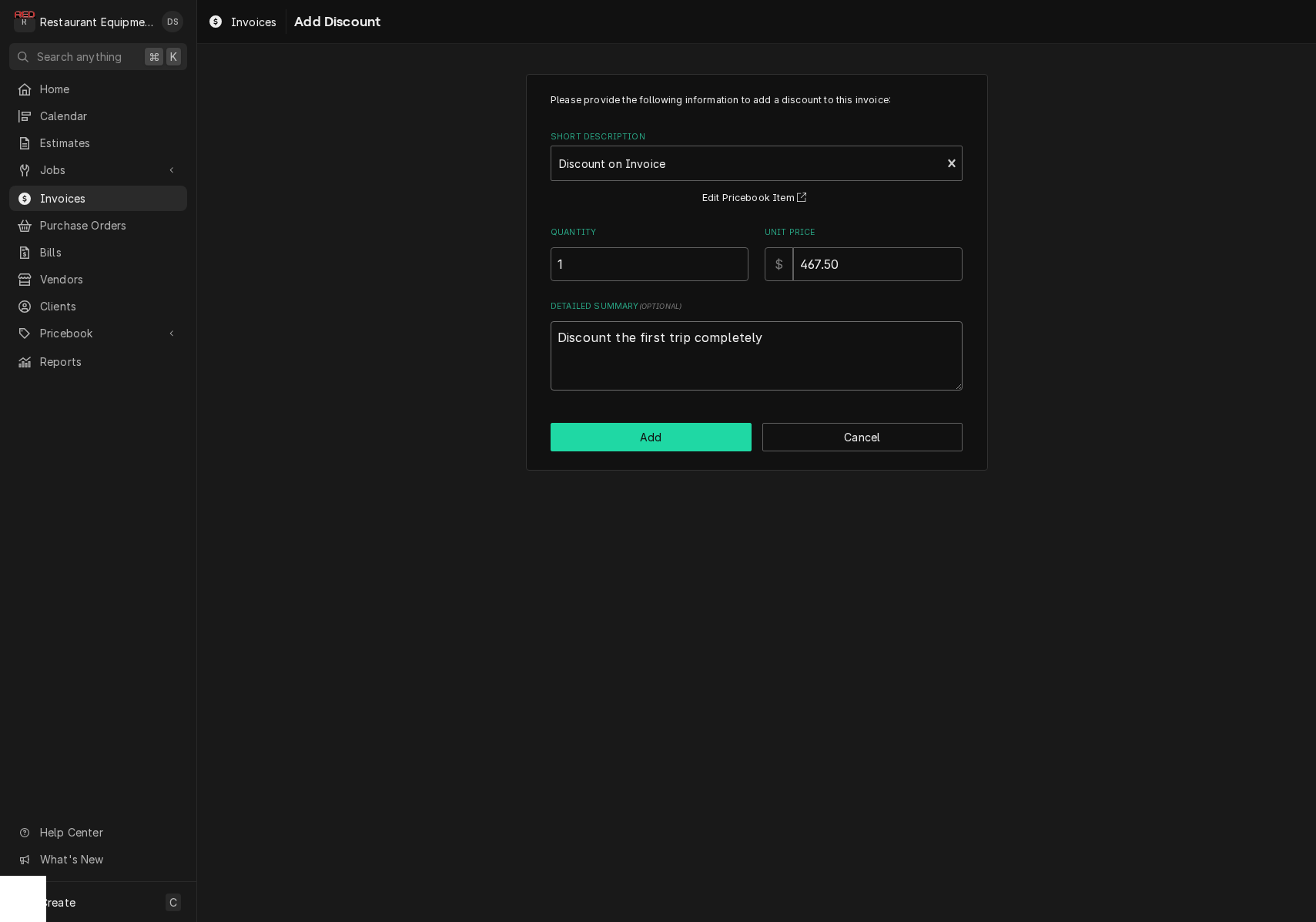
type textarea "Discount the first trip completely"
click at [667, 432] on button "Add" at bounding box center [651, 436] width 201 height 28
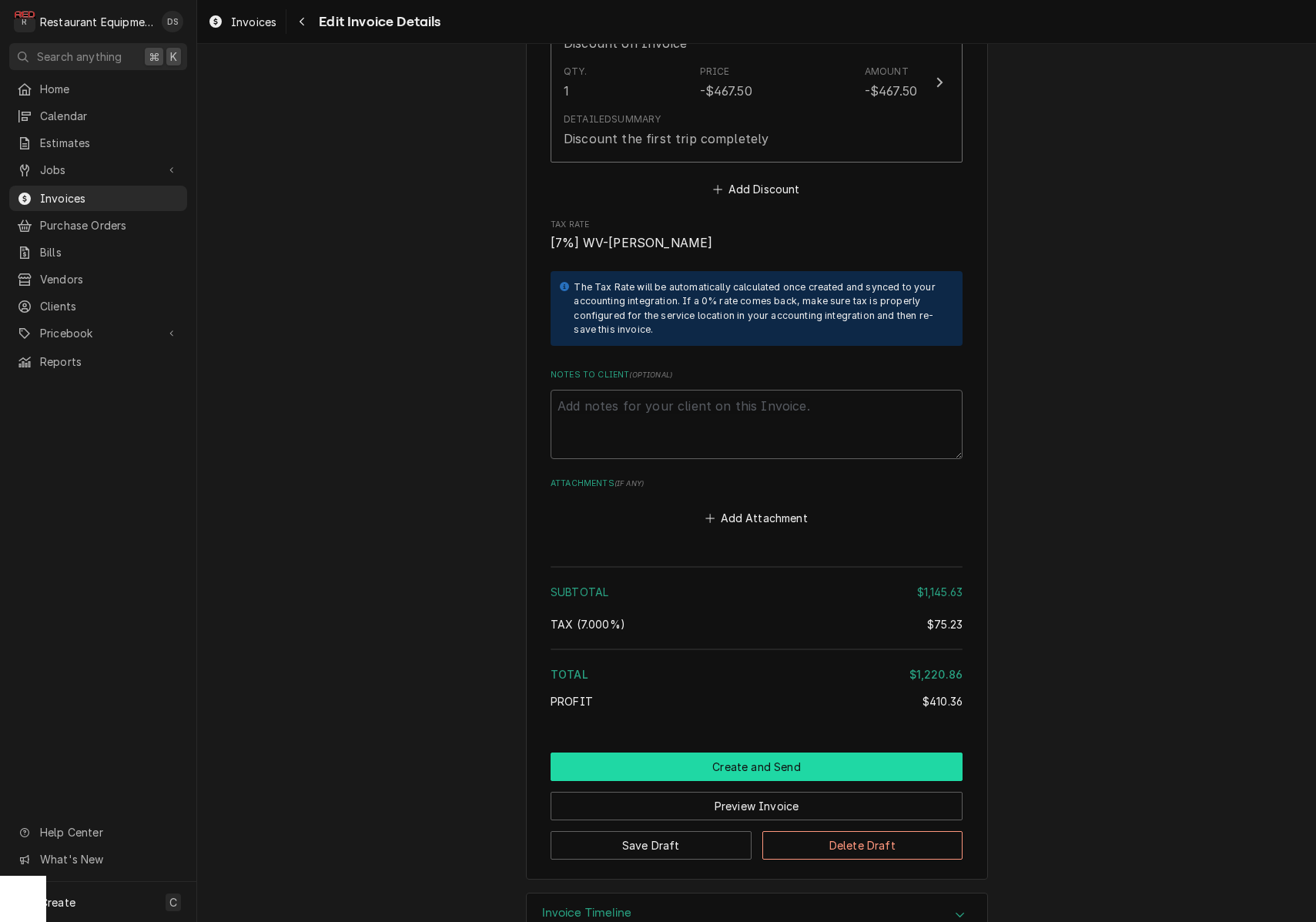
click at [727, 752] on button "Create and Send" at bounding box center [756, 766] width 412 height 28
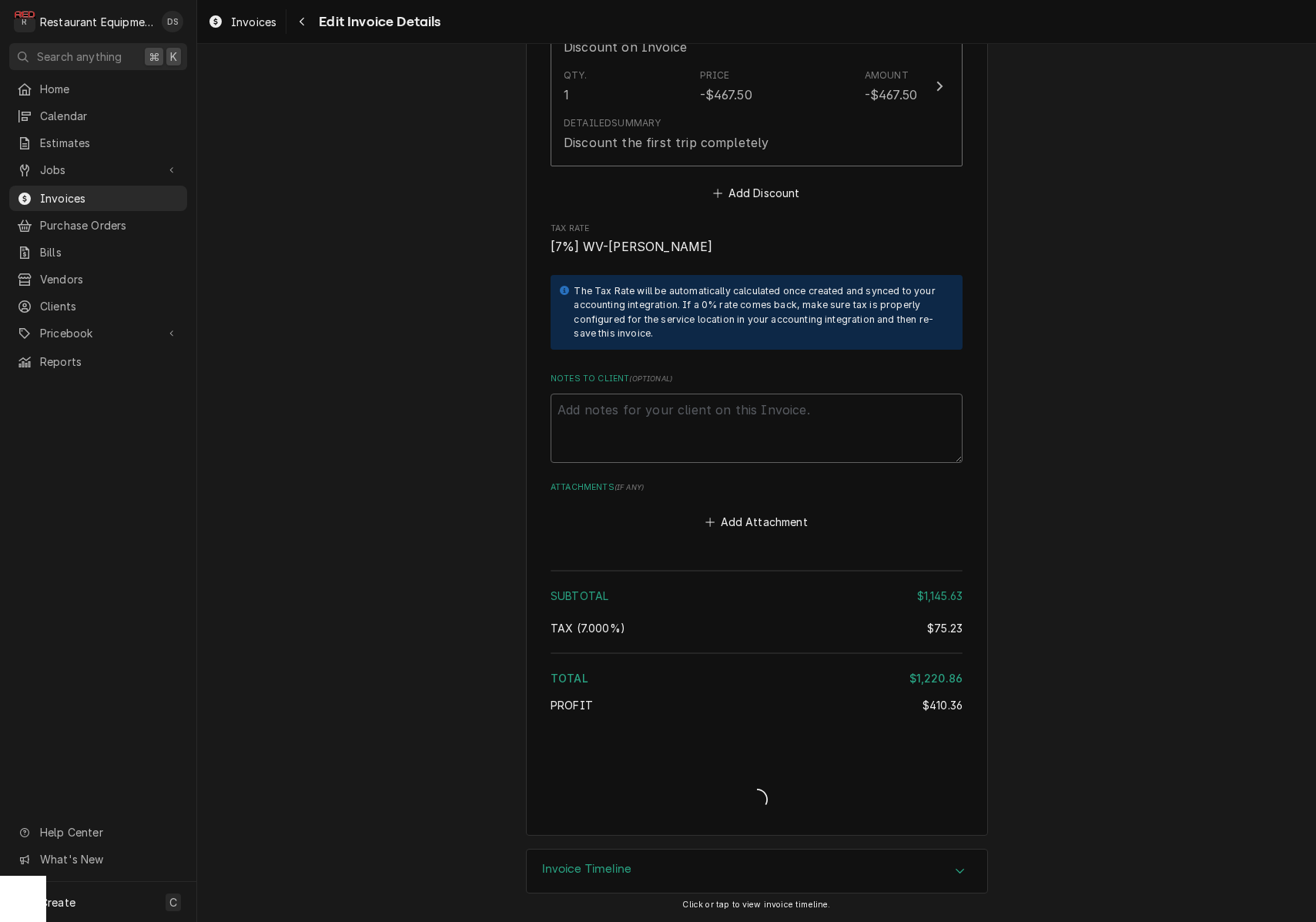
scroll to position [3659, 0]
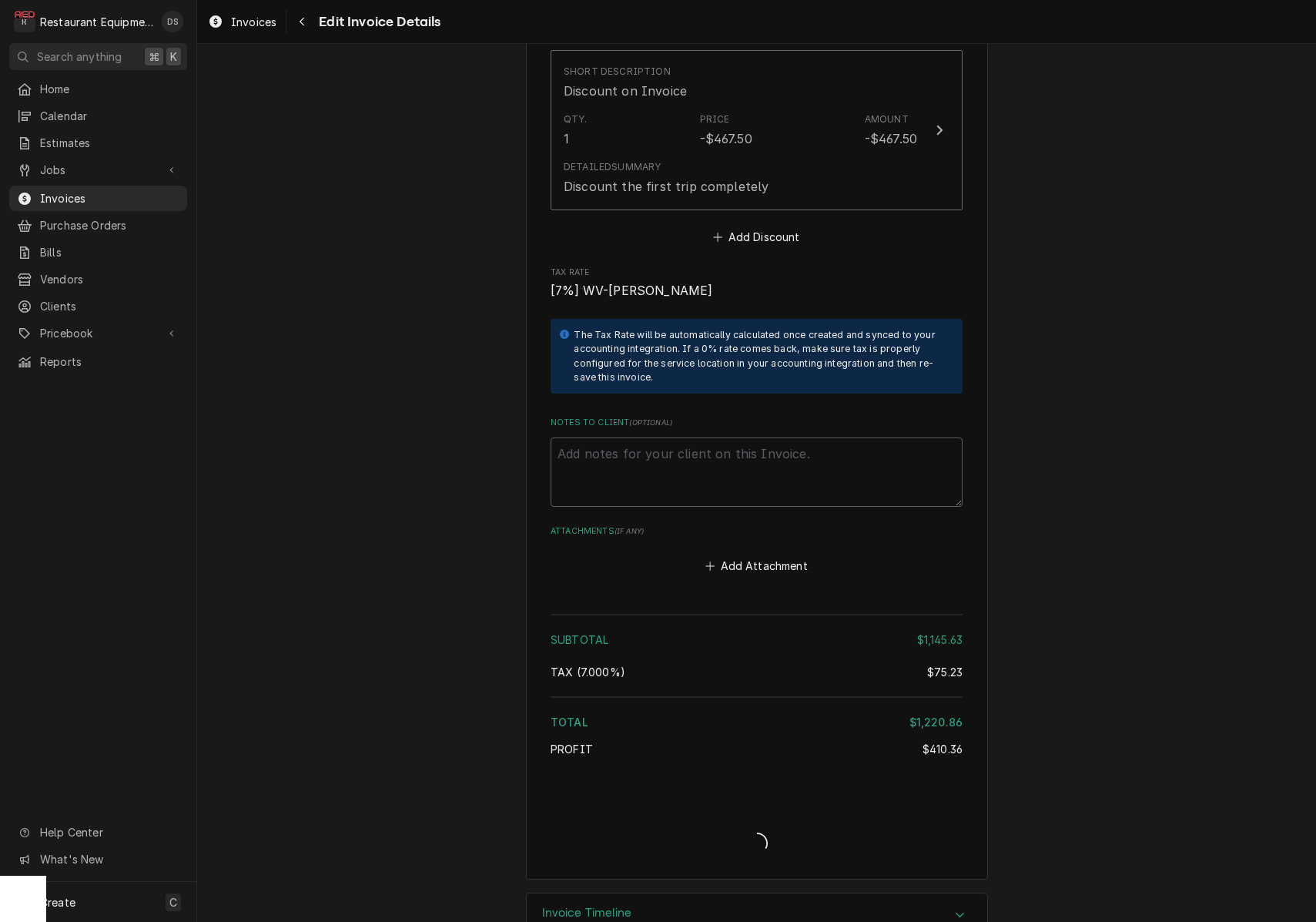
type textarea "x"
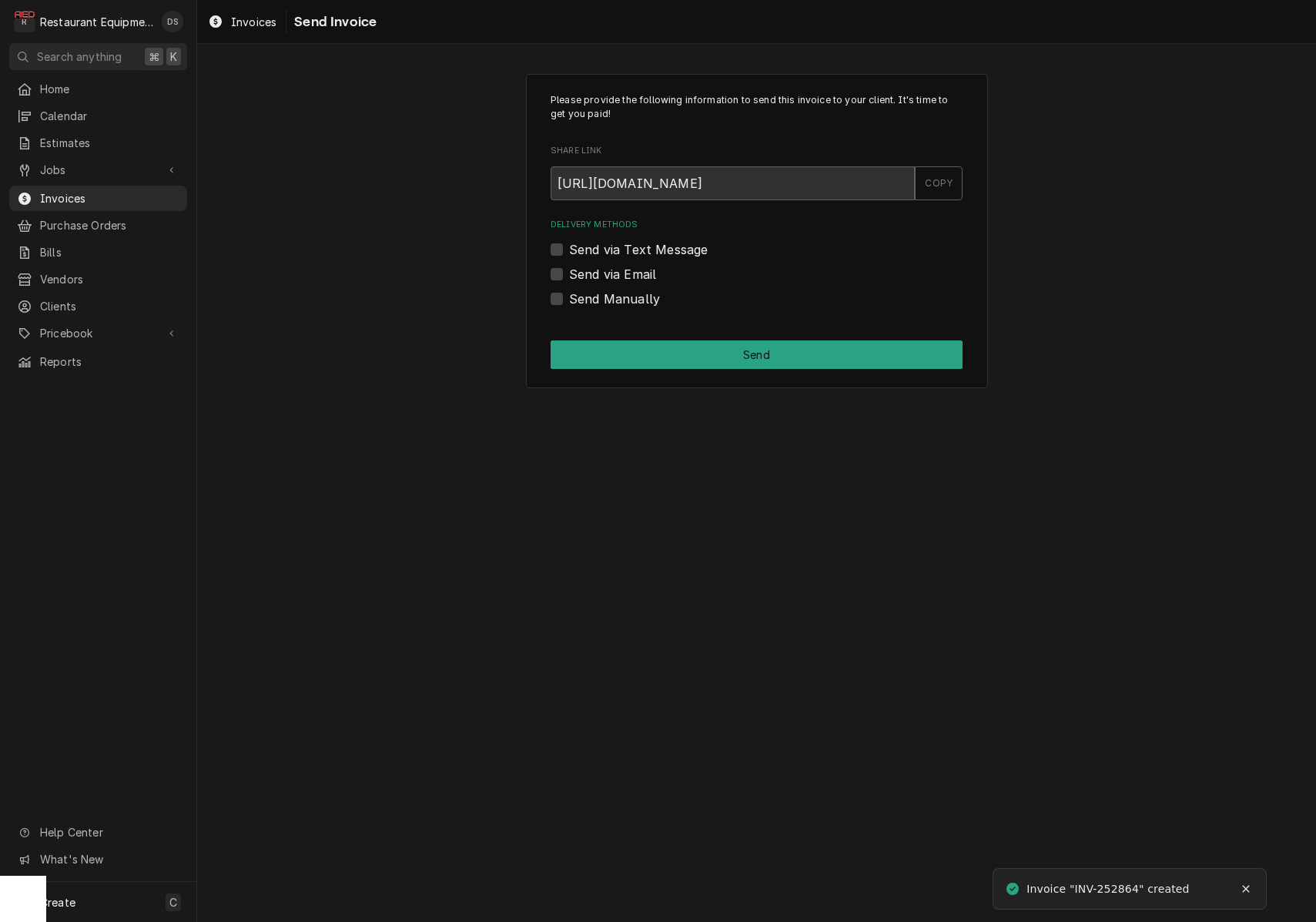
click at [569, 271] on label "Send via Email" at bounding box center [613, 274] width 87 height 18
click at [569, 271] on input "Send via Email" at bounding box center [775, 282] width 412 height 34
checkbox input "true"
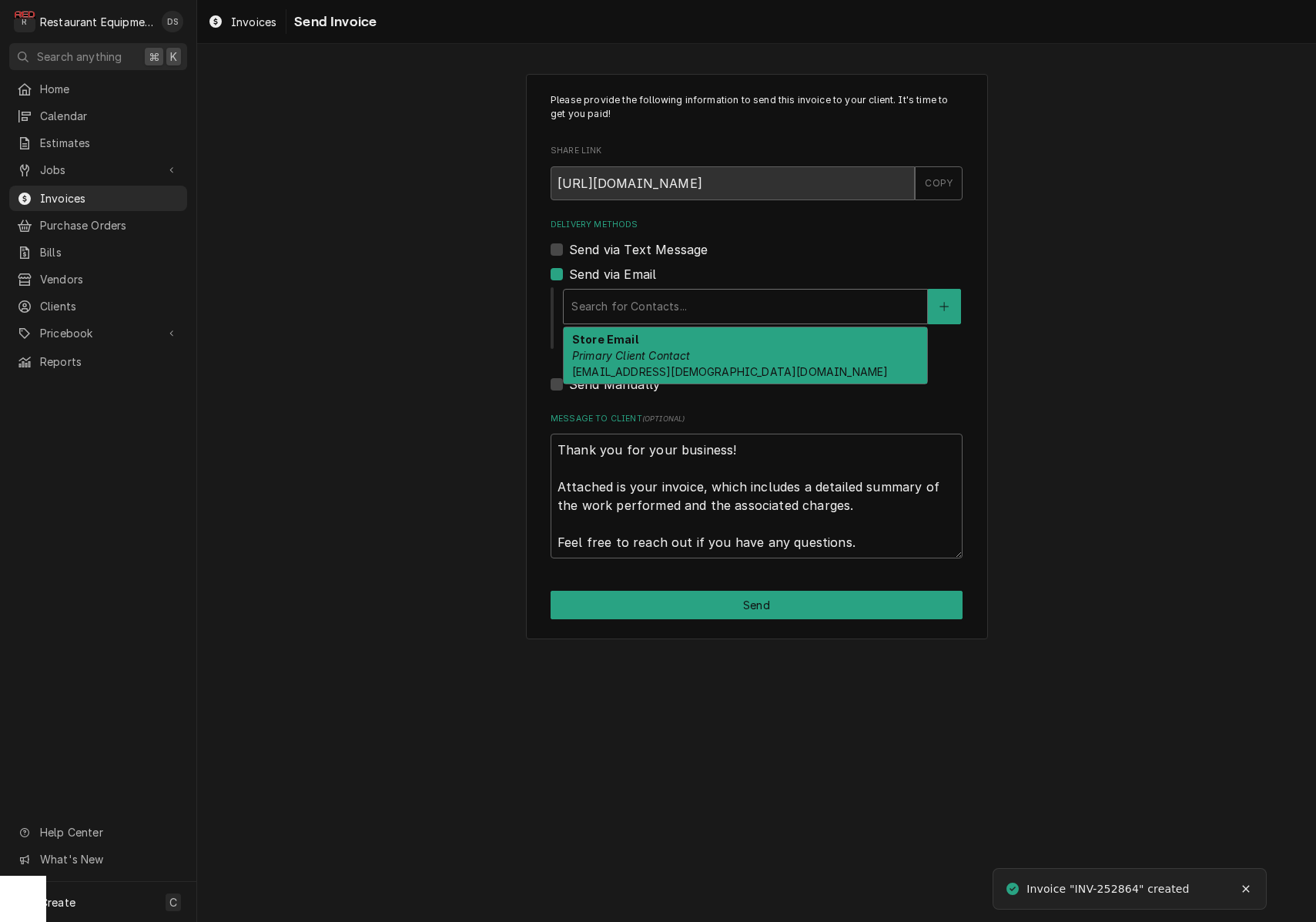
click at [656, 299] on div "Search for Contacts..." at bounding box center [745, 306] width 348 height 16
click at [654, 335] on div "Store Email Primary Client Contact 01811@chick-fil-a.com" at bounding box center [745, 355] width 363 height 56
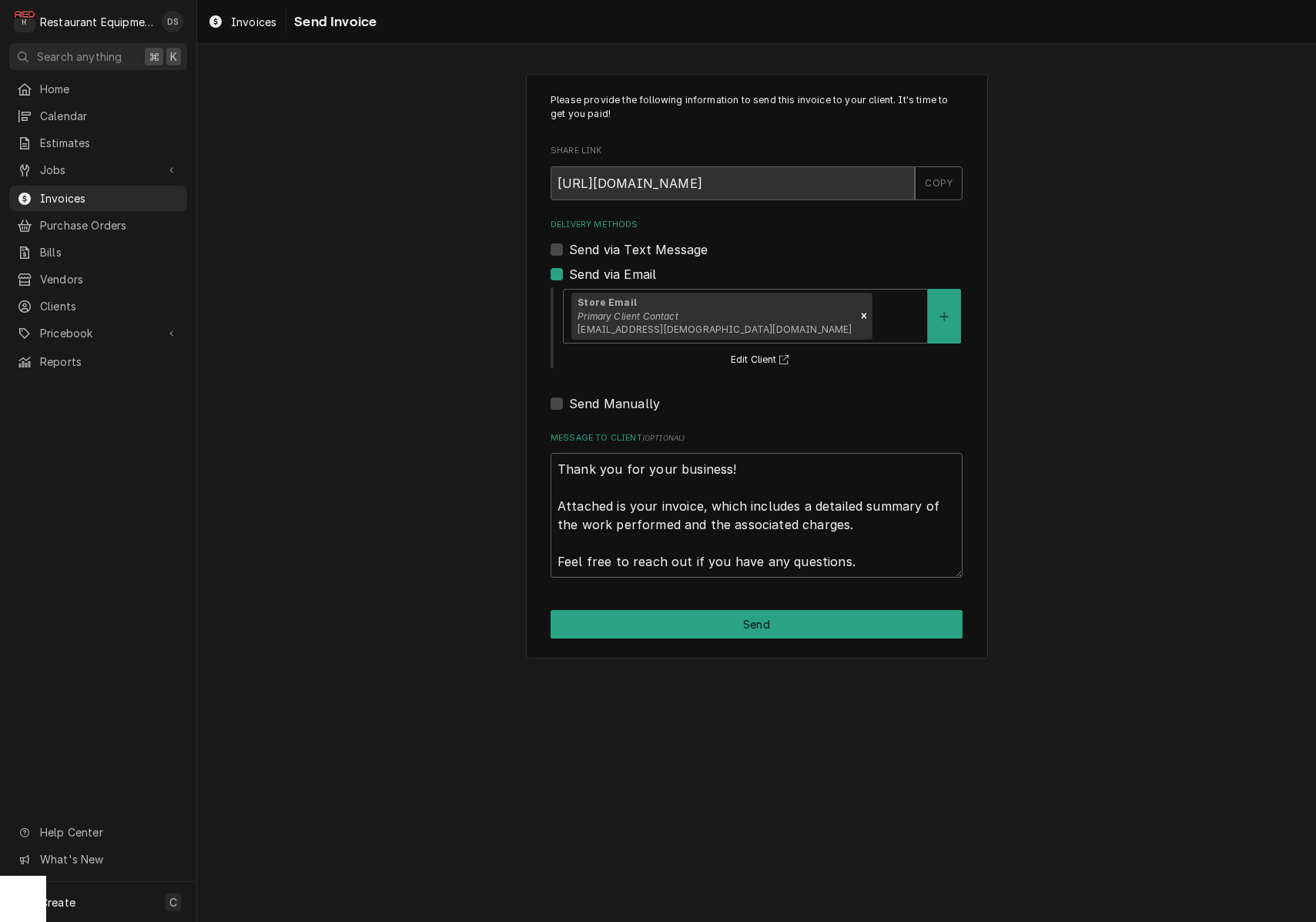
click at [782, 612] on button "Send" at bounding box center [756, 624] width 412 height 28
type textarea "x"
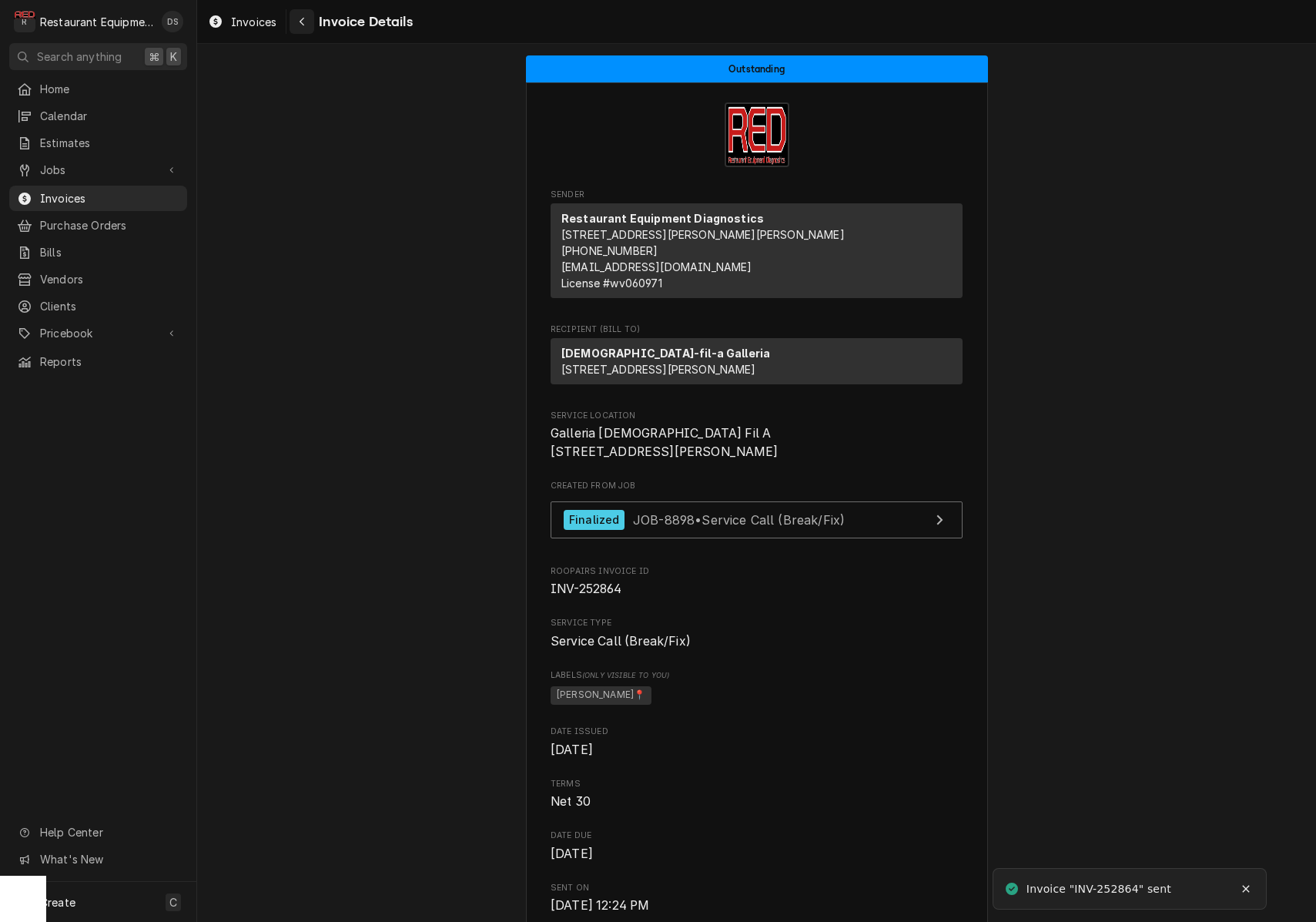
click at [304, 19] on icon "Navigate back" at bounding box center [302, 22] width 5 height 9
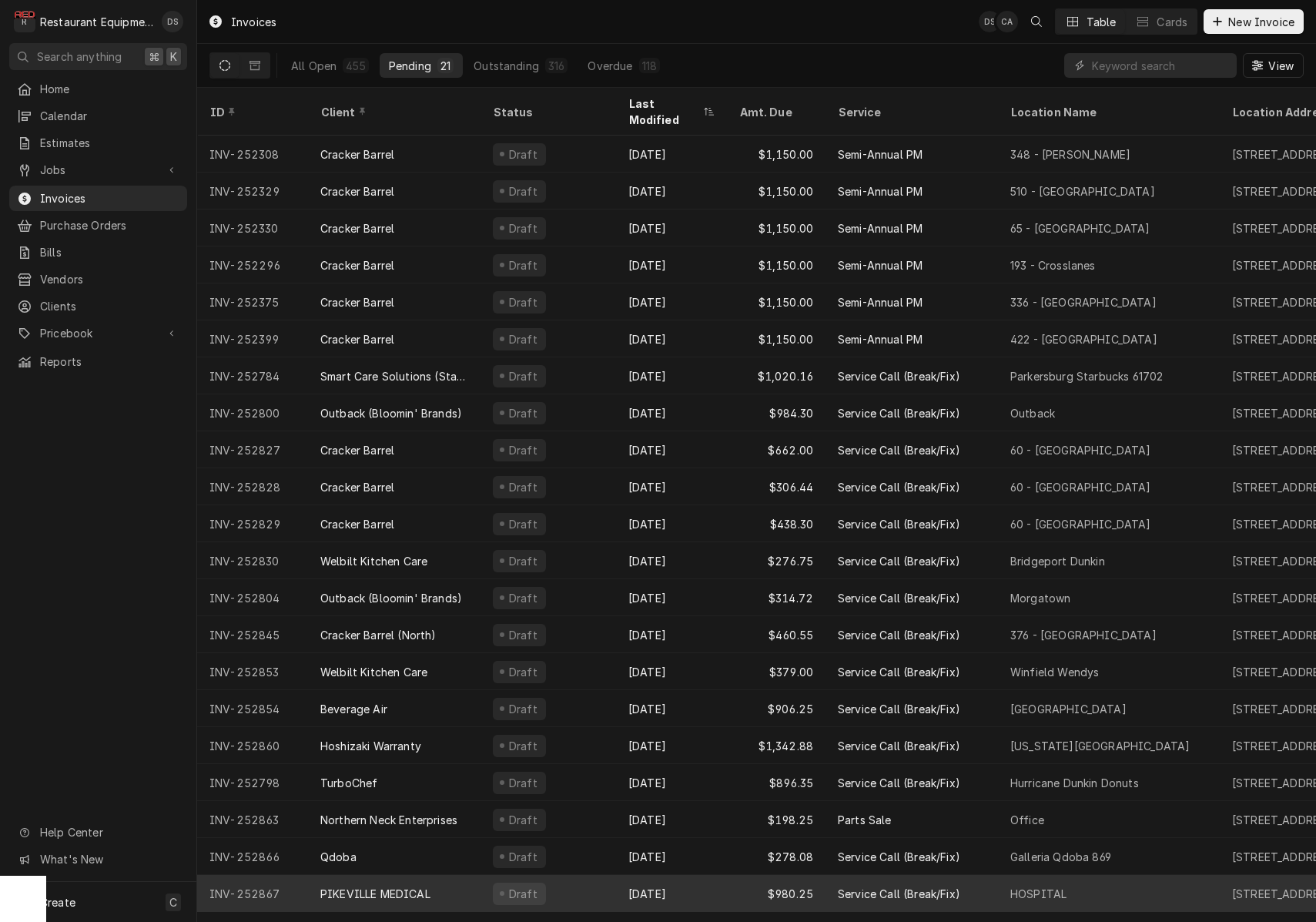
click at [567, 875] on div "Draft" at bounding box center [548, 893] width 136 height 37
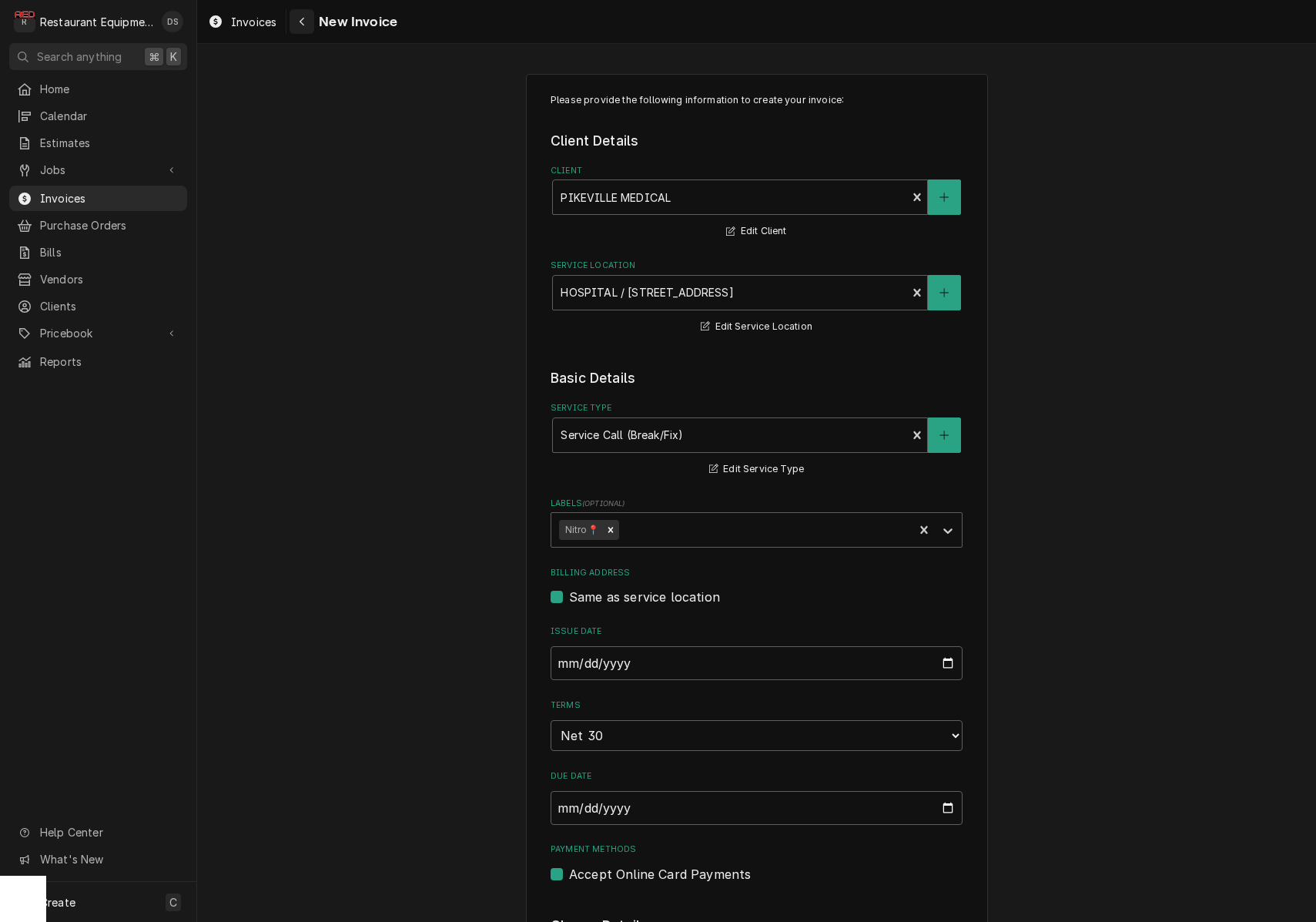
click at [307, 23] on div "Navigate back" at bounding box center [301, 21] width 15 height 15
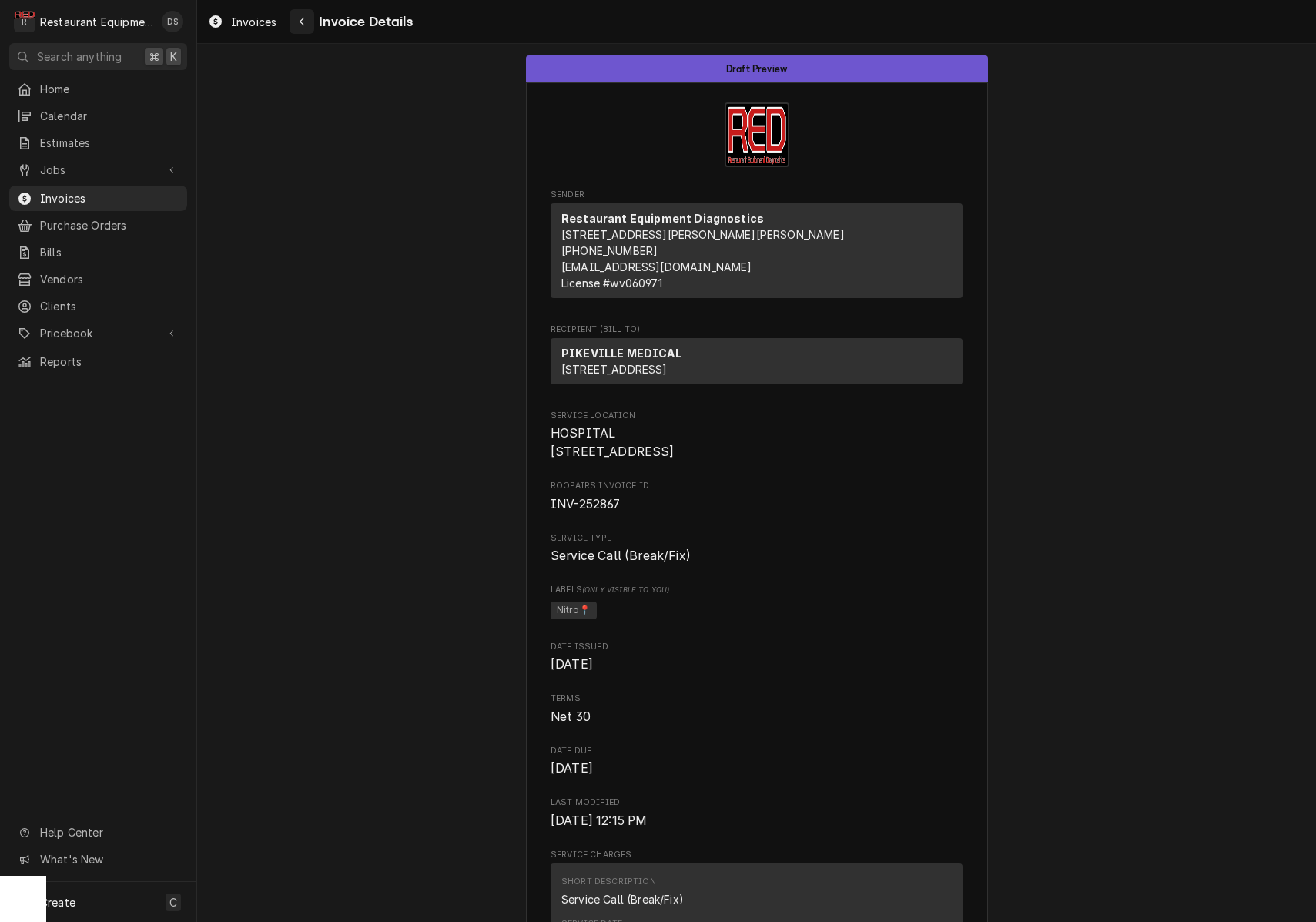
click at [305, 22] on icon "Navigate back" at bounding box center [302, 21] width 7 height 10
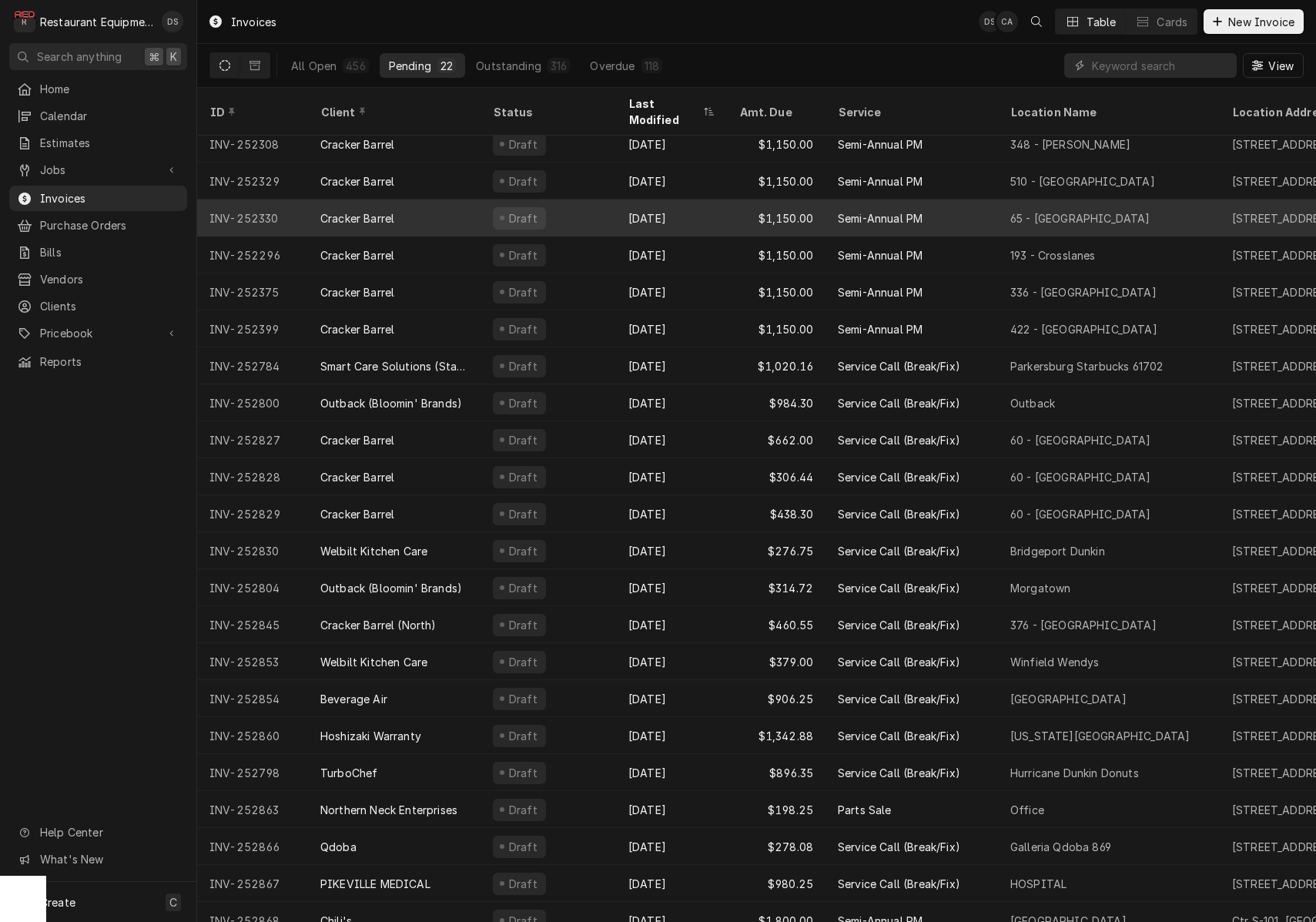
scroll to position [9, 0]
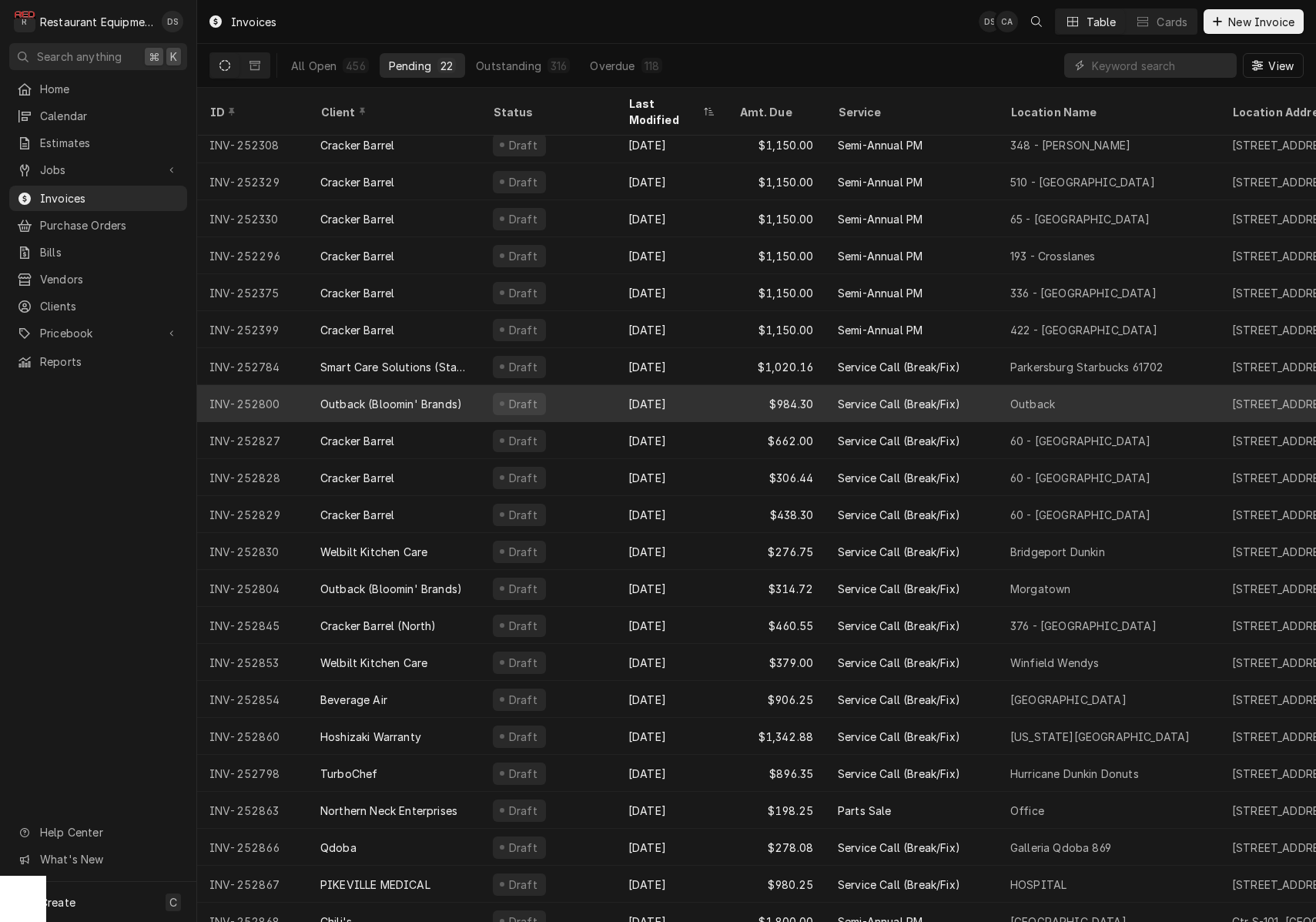
scroll to position [9, 0]
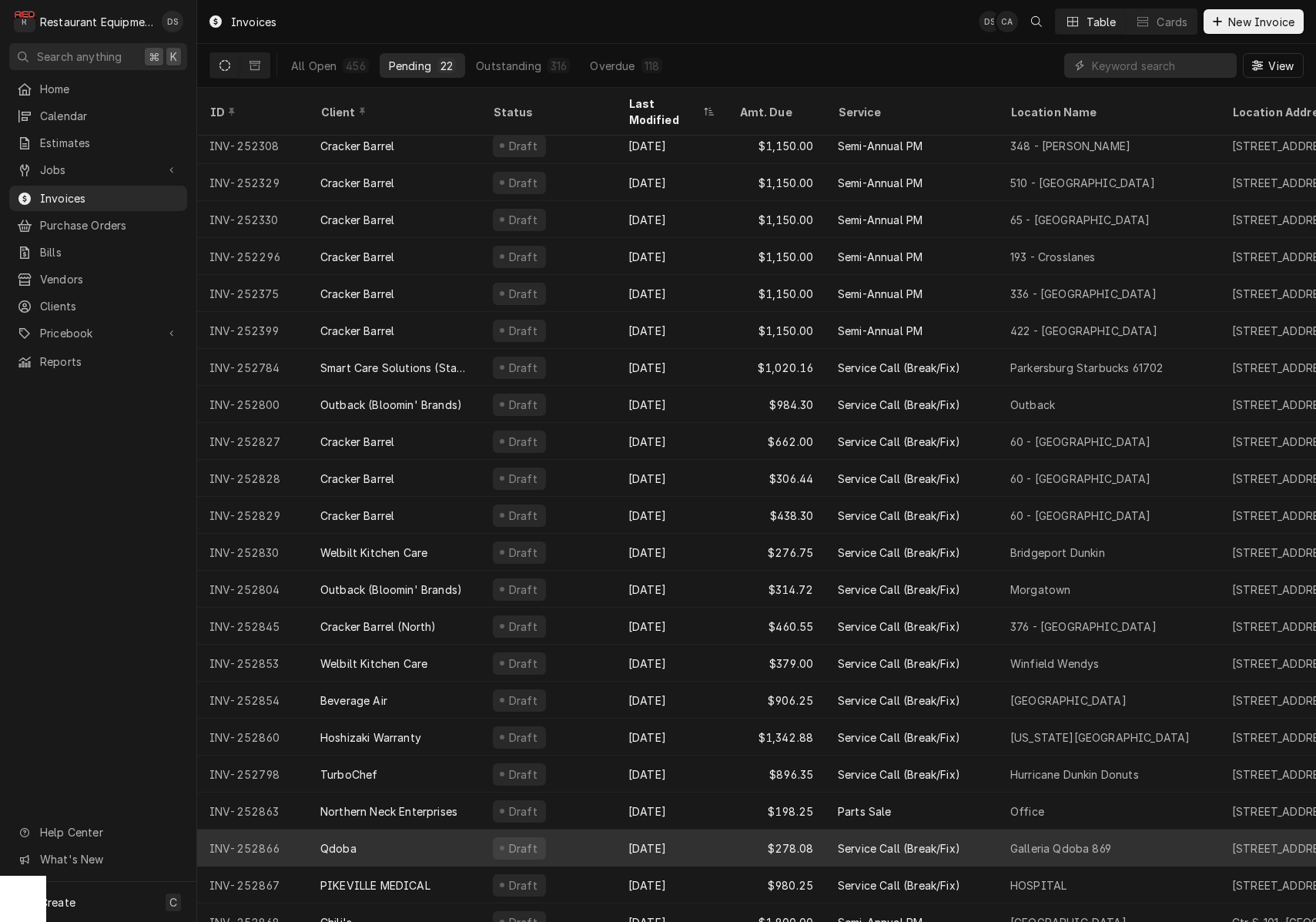
click at [615, 830] on div "Draft" at bounding box center [548, 848] width 136 height 37
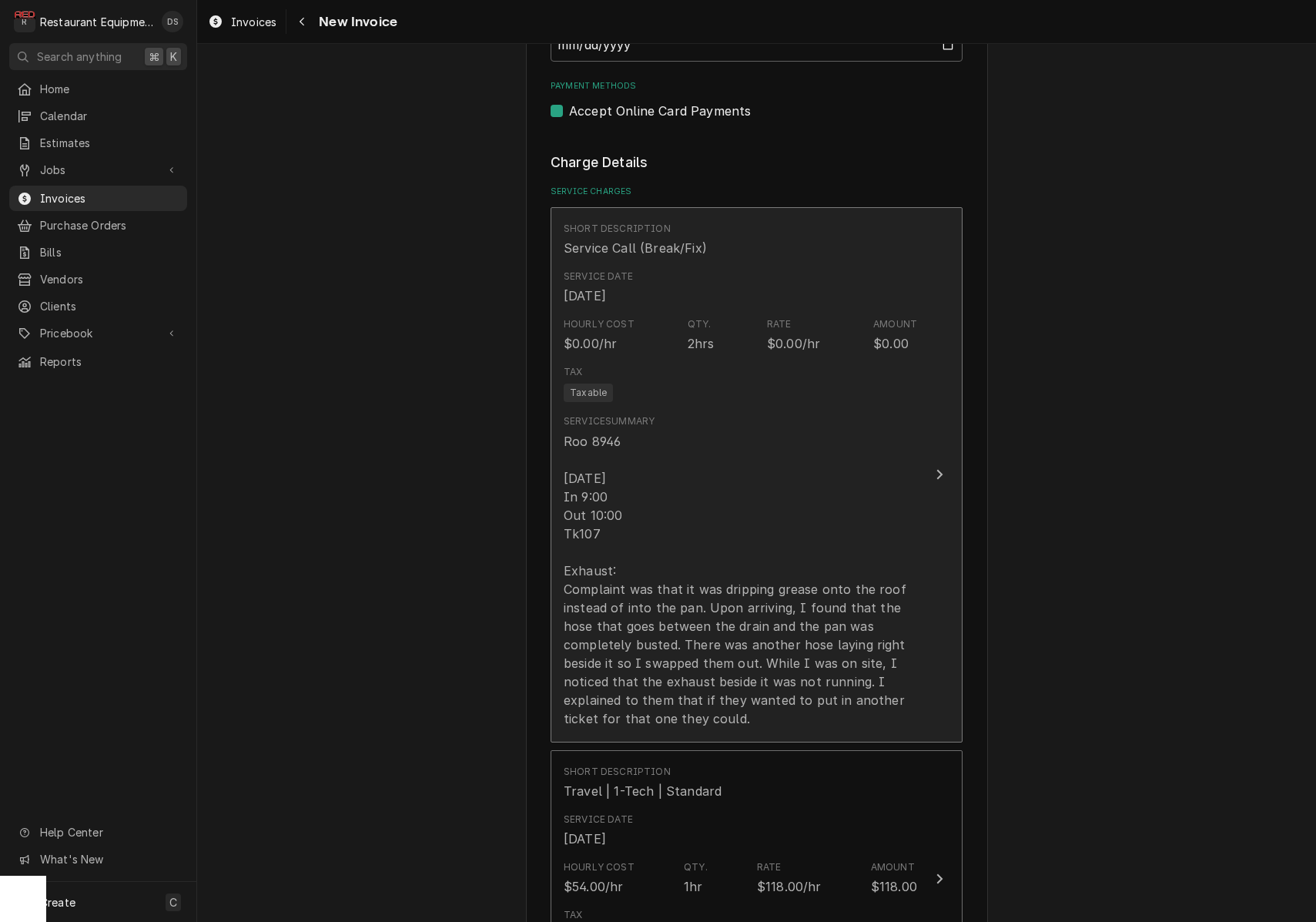
scroll to position [1162, 0]
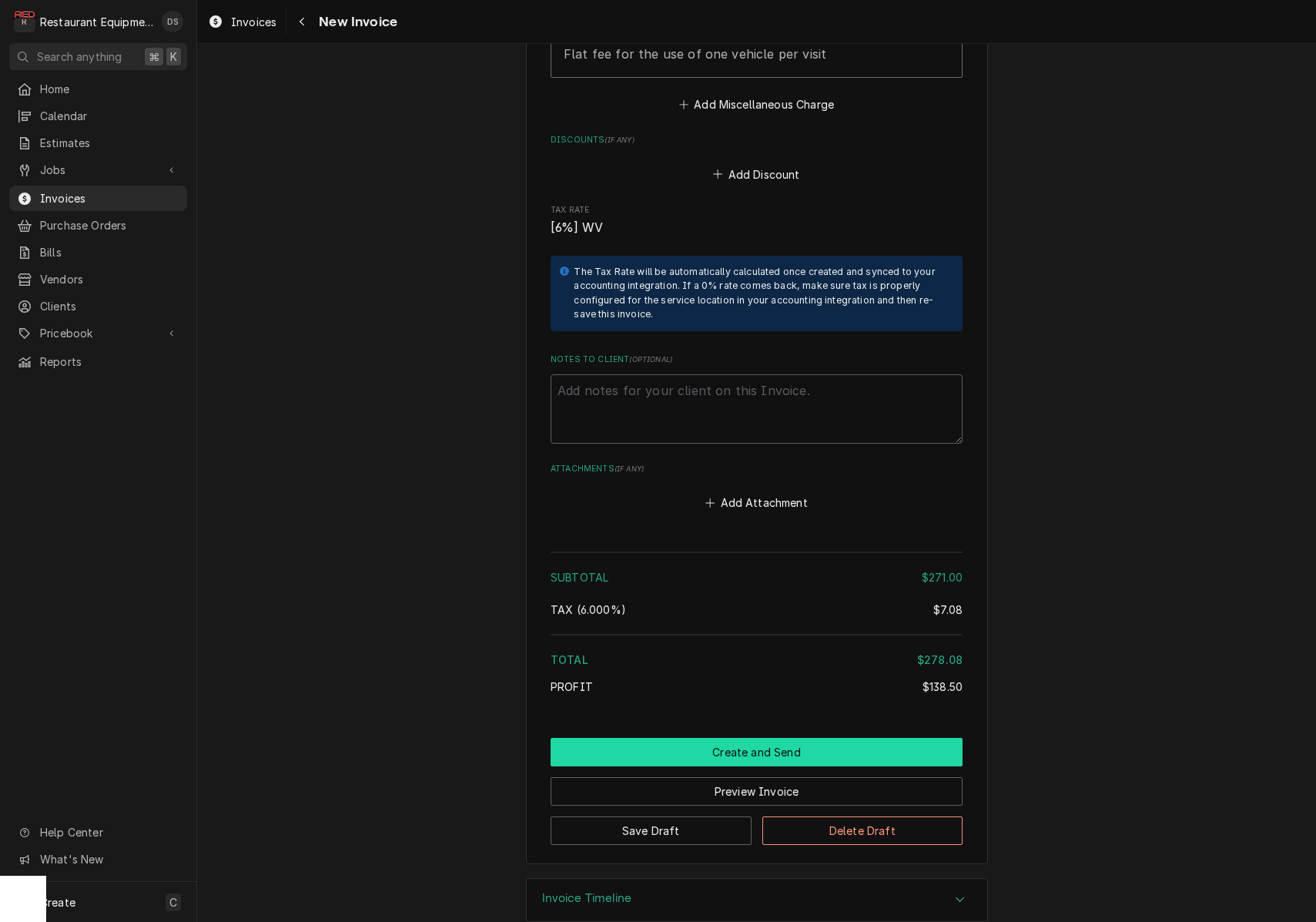
click at [709, 738] on button "Create and Send" at bounding box center [756, 752] width 412 height 28
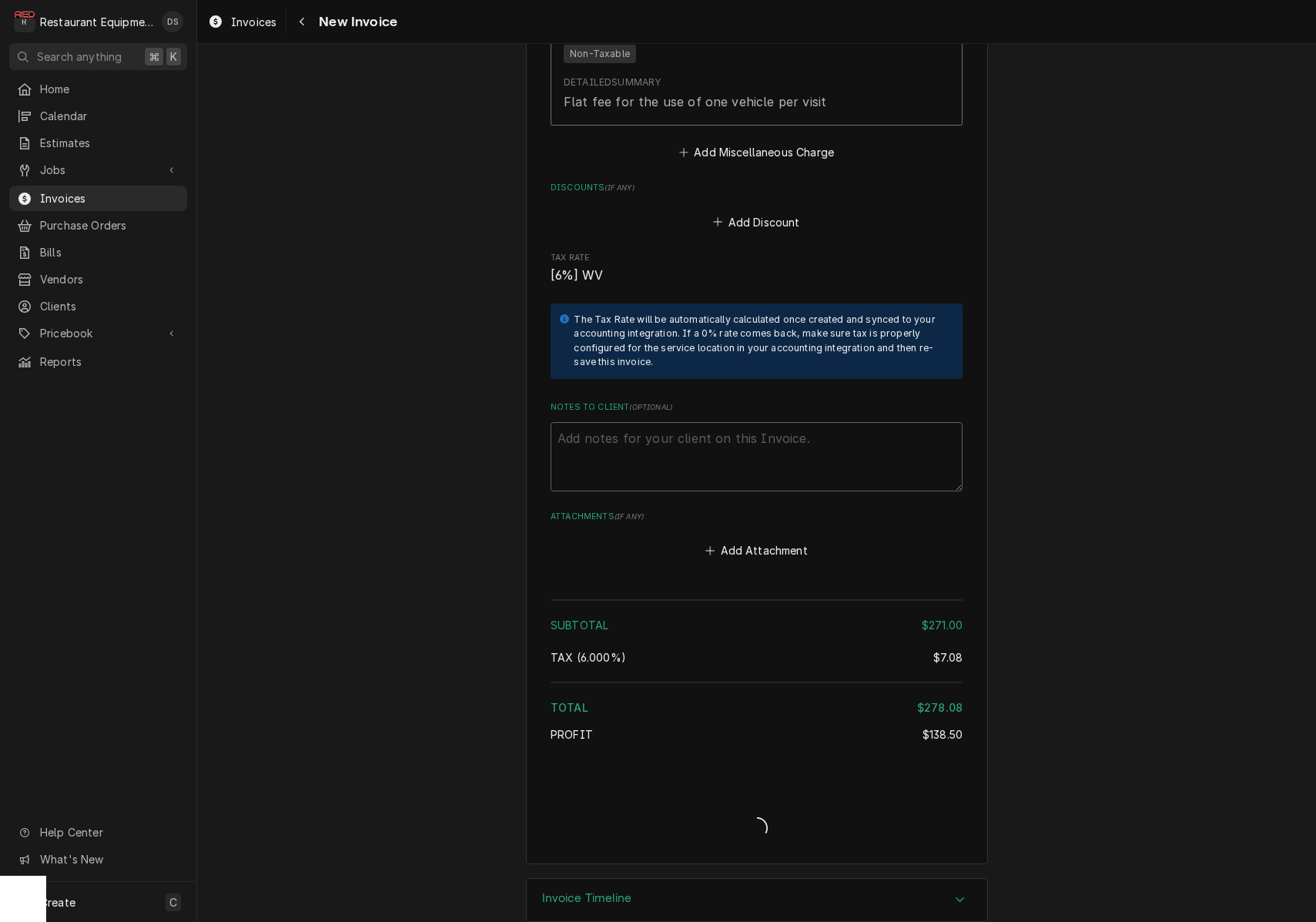
type textarea "x"
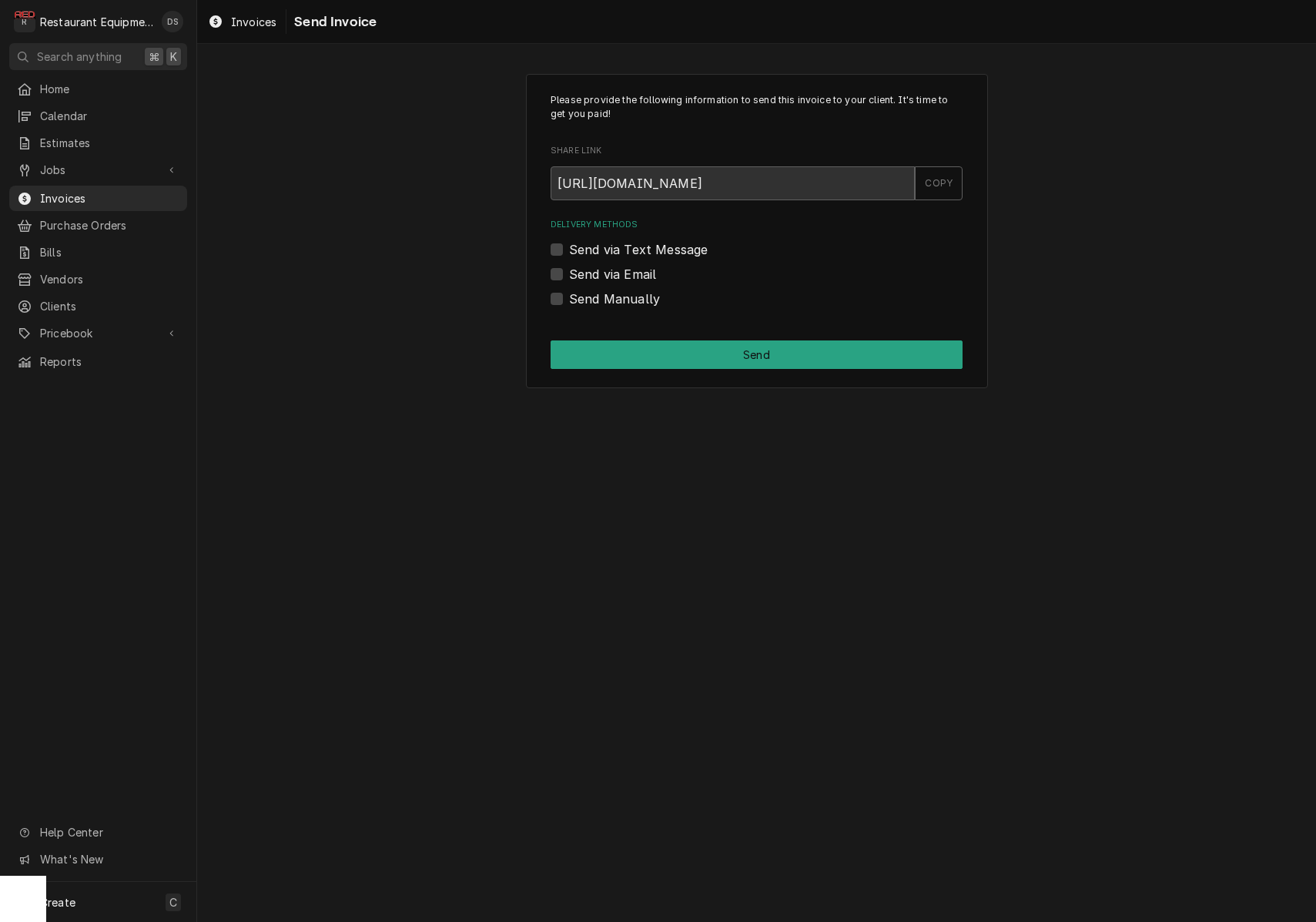
click at [569, 272] on label "Send via Email" at bounding box center [613, 274] width 87 height 18
click at [569, 272] on input "Send via Email" at bounding box center [775, 282] width 412 height 34
checkbox input "true"
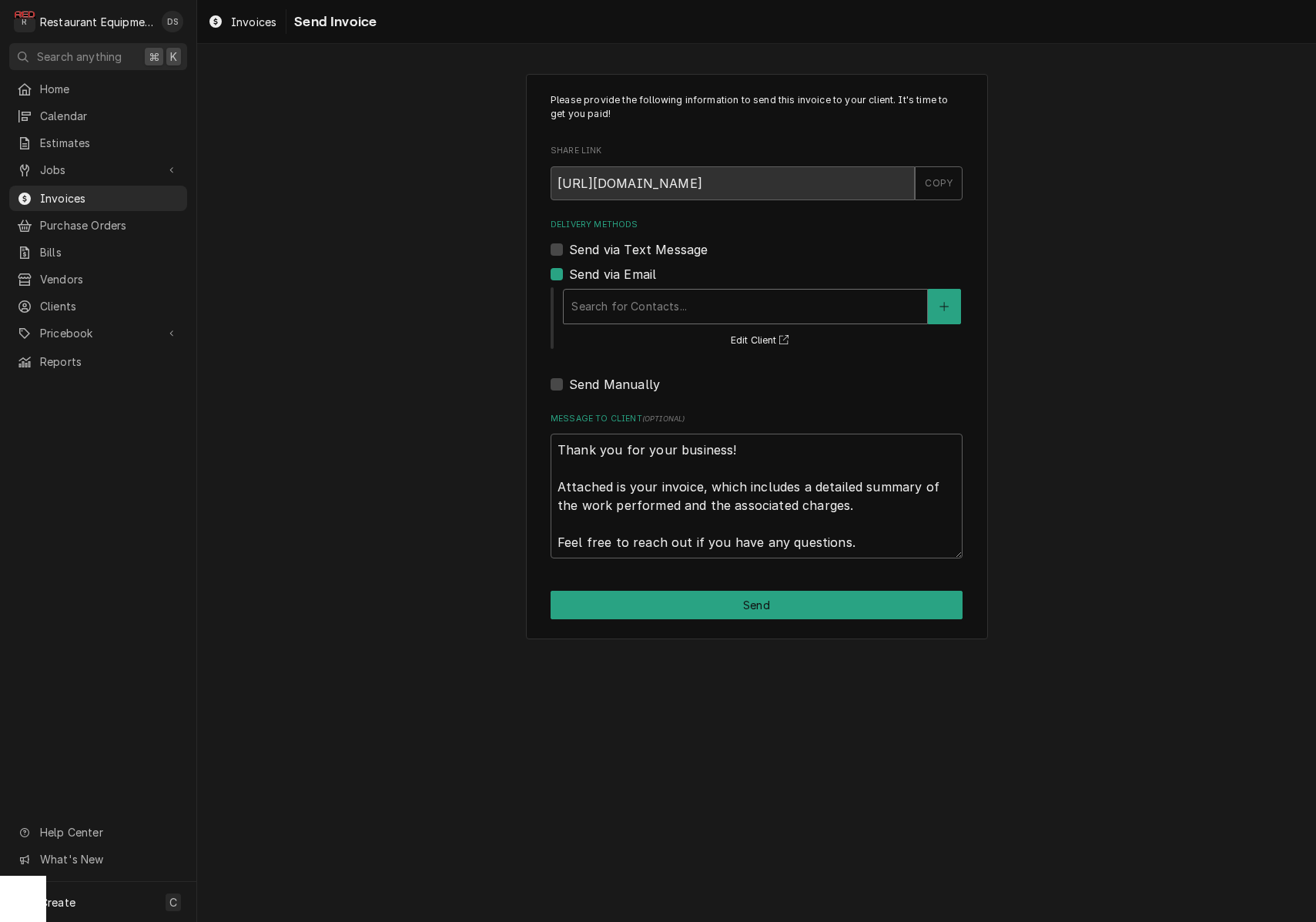
click at [672, 297] on div "Delivery Methods" at bounding box center [745, 306] width 348 height 27
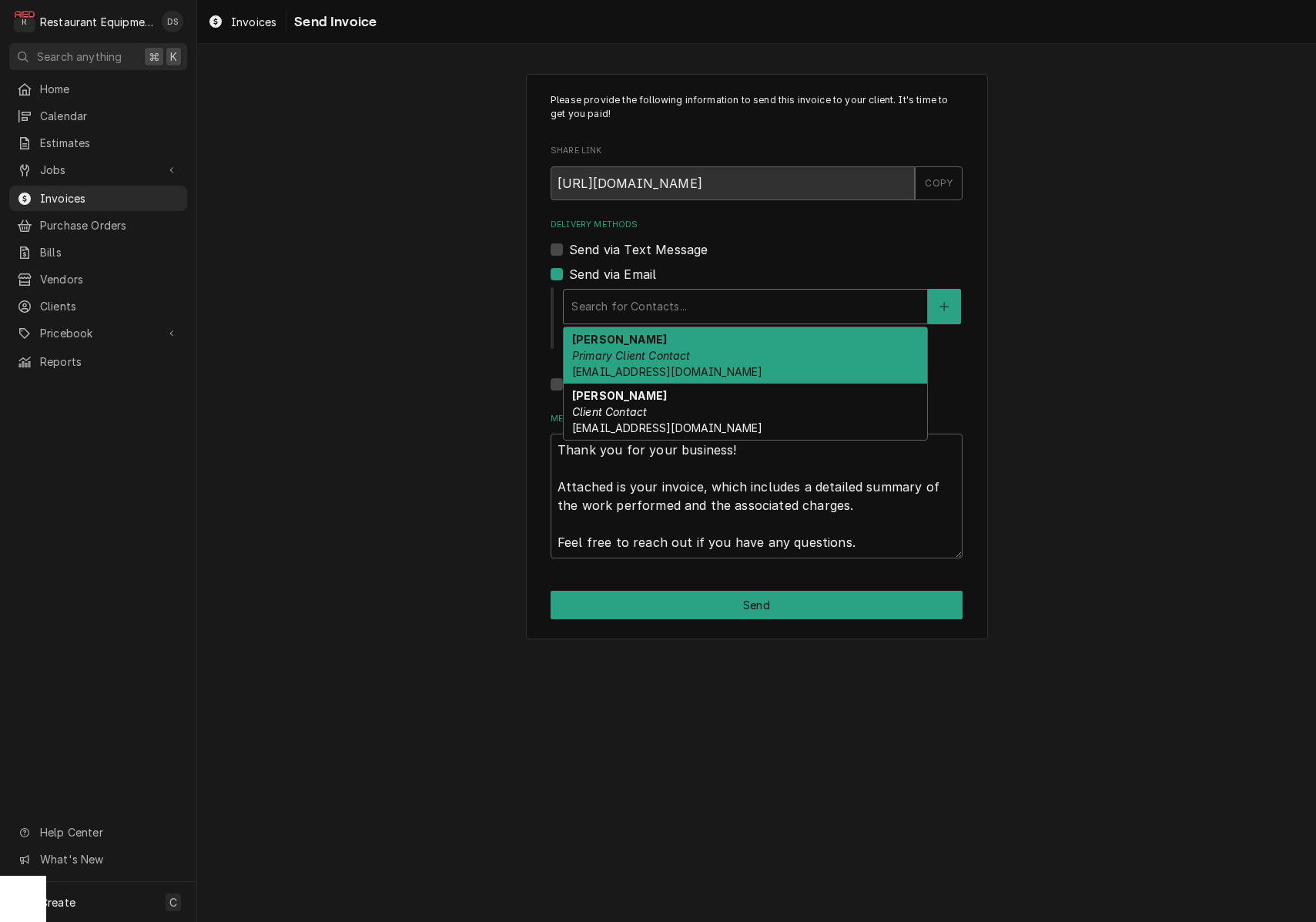
click at [666, 349] on em "Primary Client Contact" at bounding box center [632, 355] width 119 height 13
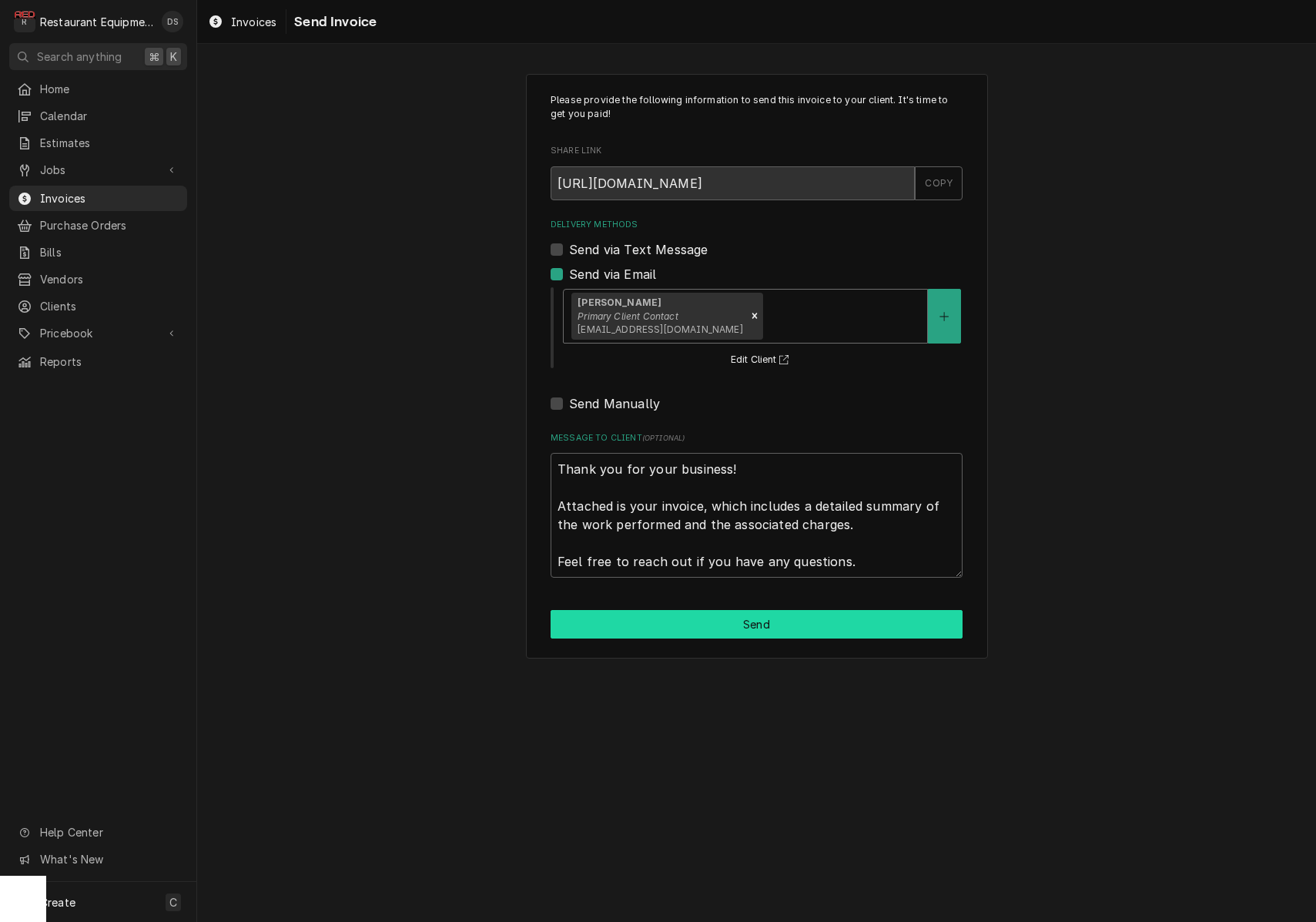
click at [694, 617] on button "Send" at bounding box center [756, 624] width 412 height 28
type textarea "x"
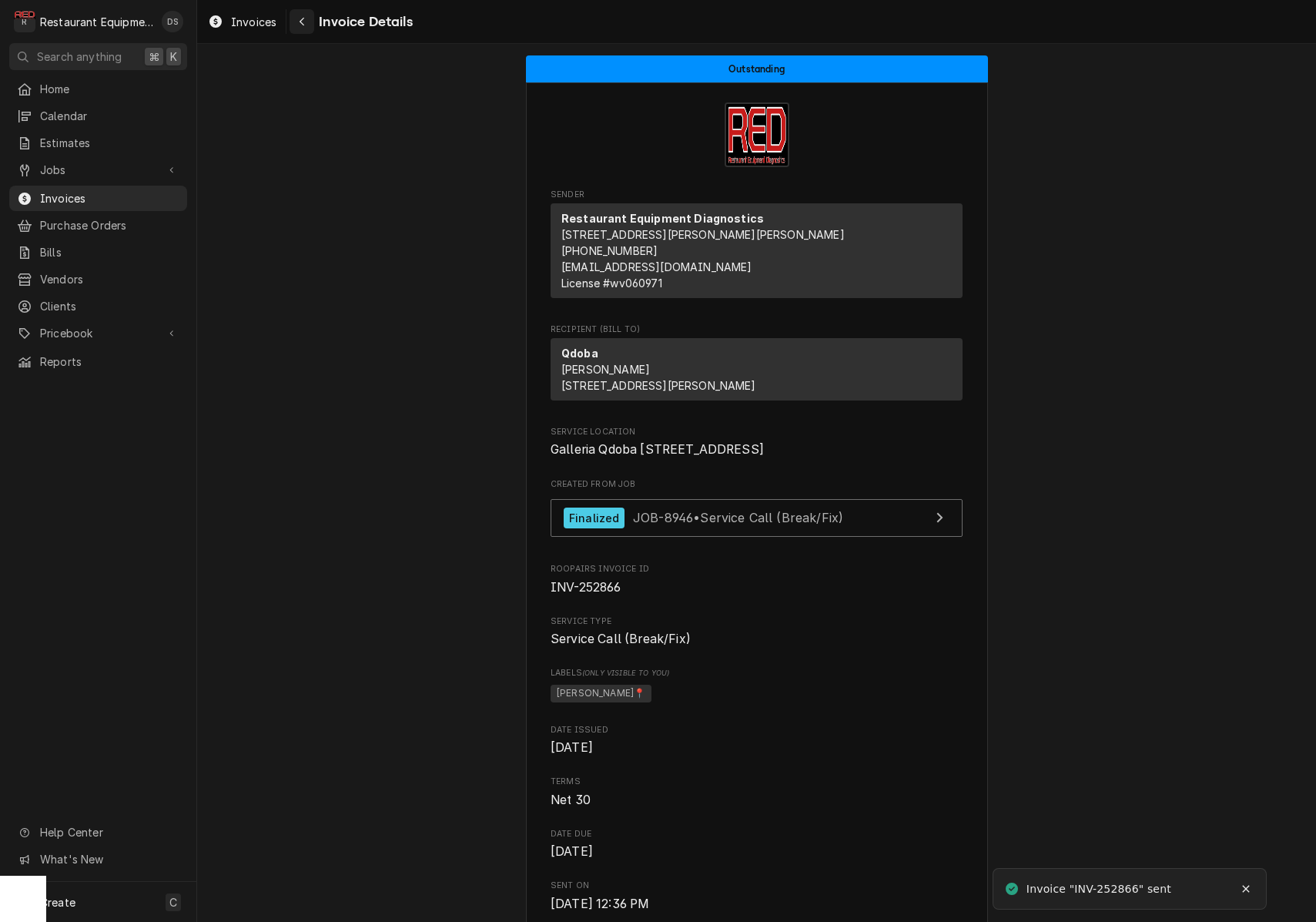
click at [303, 23] on icon "Navigate back" at bounding box center [302, 22] width 5 height 9
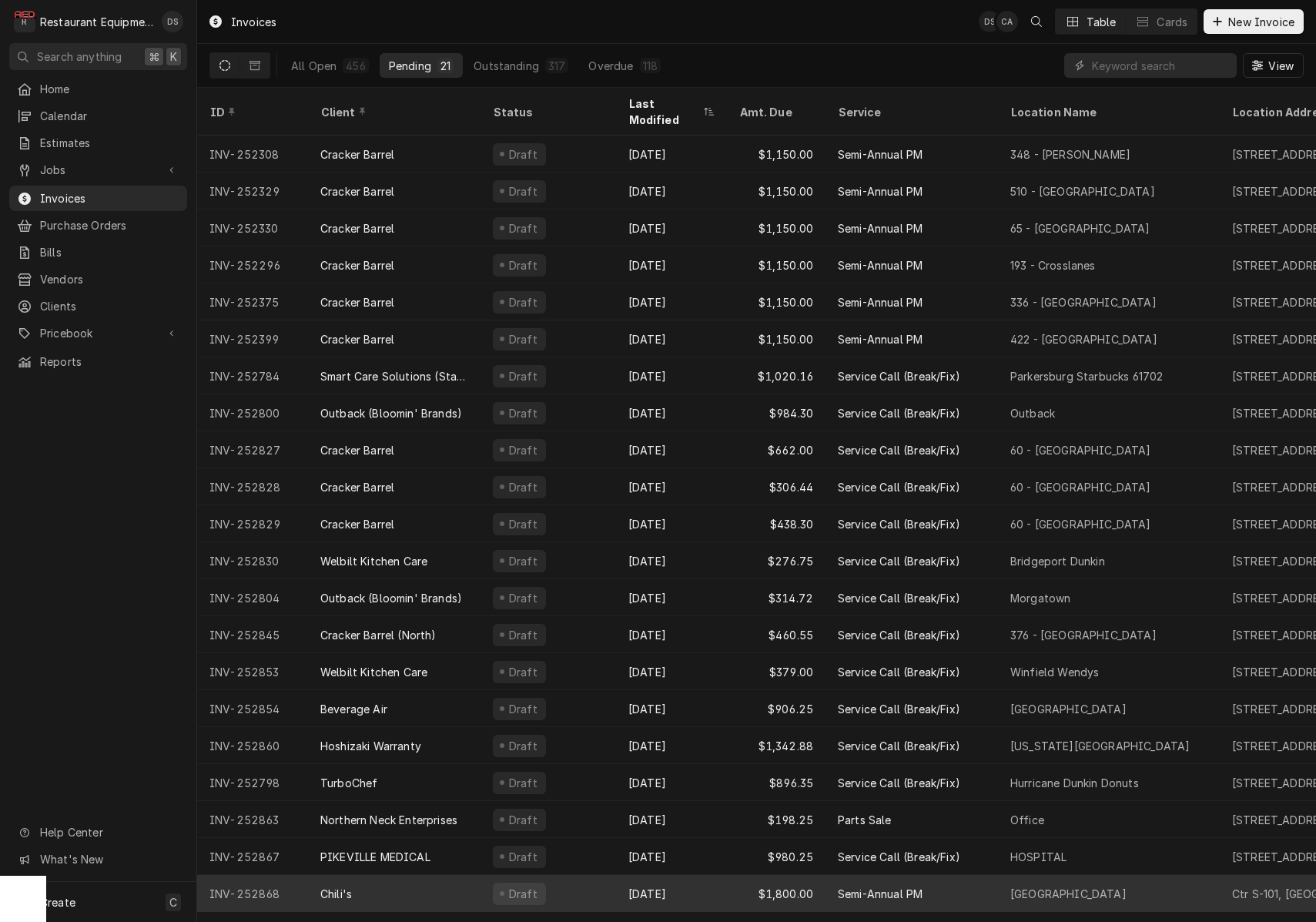
click at [344, 886] on div "Chili's" at bounding box center [336, 894] width 31 height 16
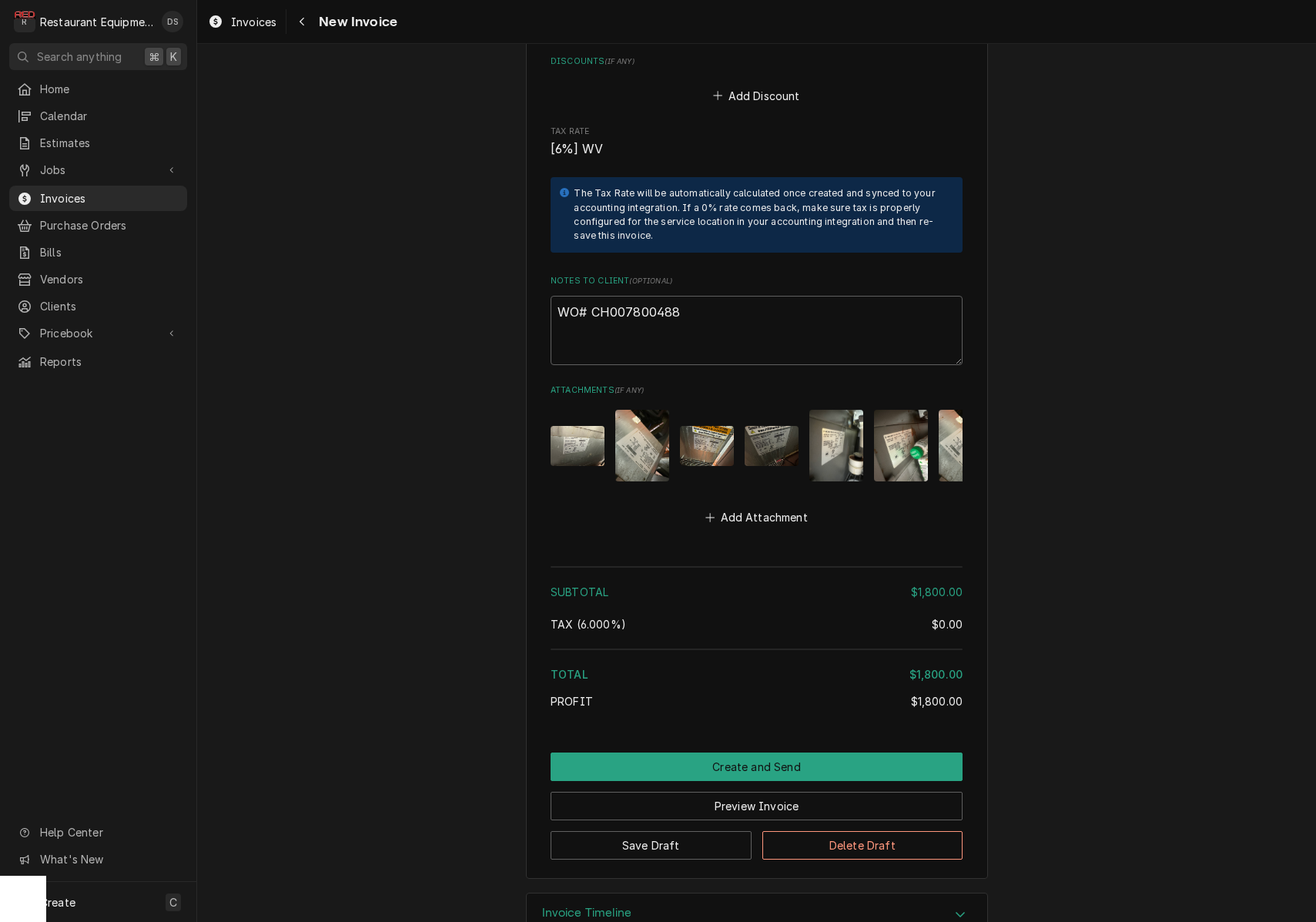
scroll to position [1981, 0]
drag, startPoint x: 694, startPoint y: 261, endPoint x: 653, endPoint y: 264, distance: 41.1
click at [654, 297] on textarea "WO# CH007800488" at bounding box center [756, 331] width 412 height 69
click at [691, 297] on textarea "WO# CH007800488" at bounding box center [756, 331] width 412 height 69
drag, startPoint x: 684, startPoint y: 268, endPoint x: 592, endPoint y: 271, distance: 92.0
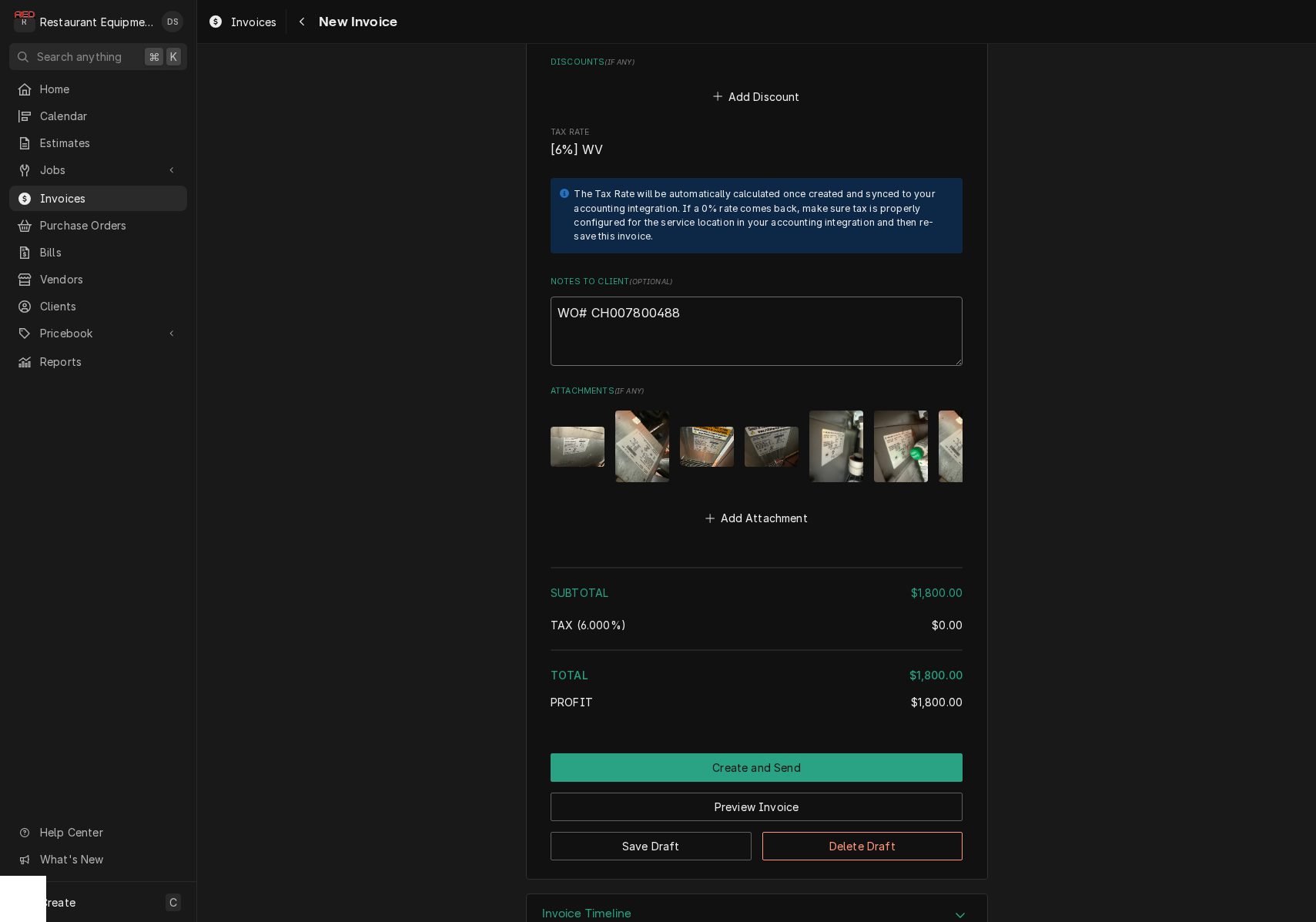
click at [592, 297] on textarea "WO# CH007800488" at bounding box center [756, 331] width 412 height 69
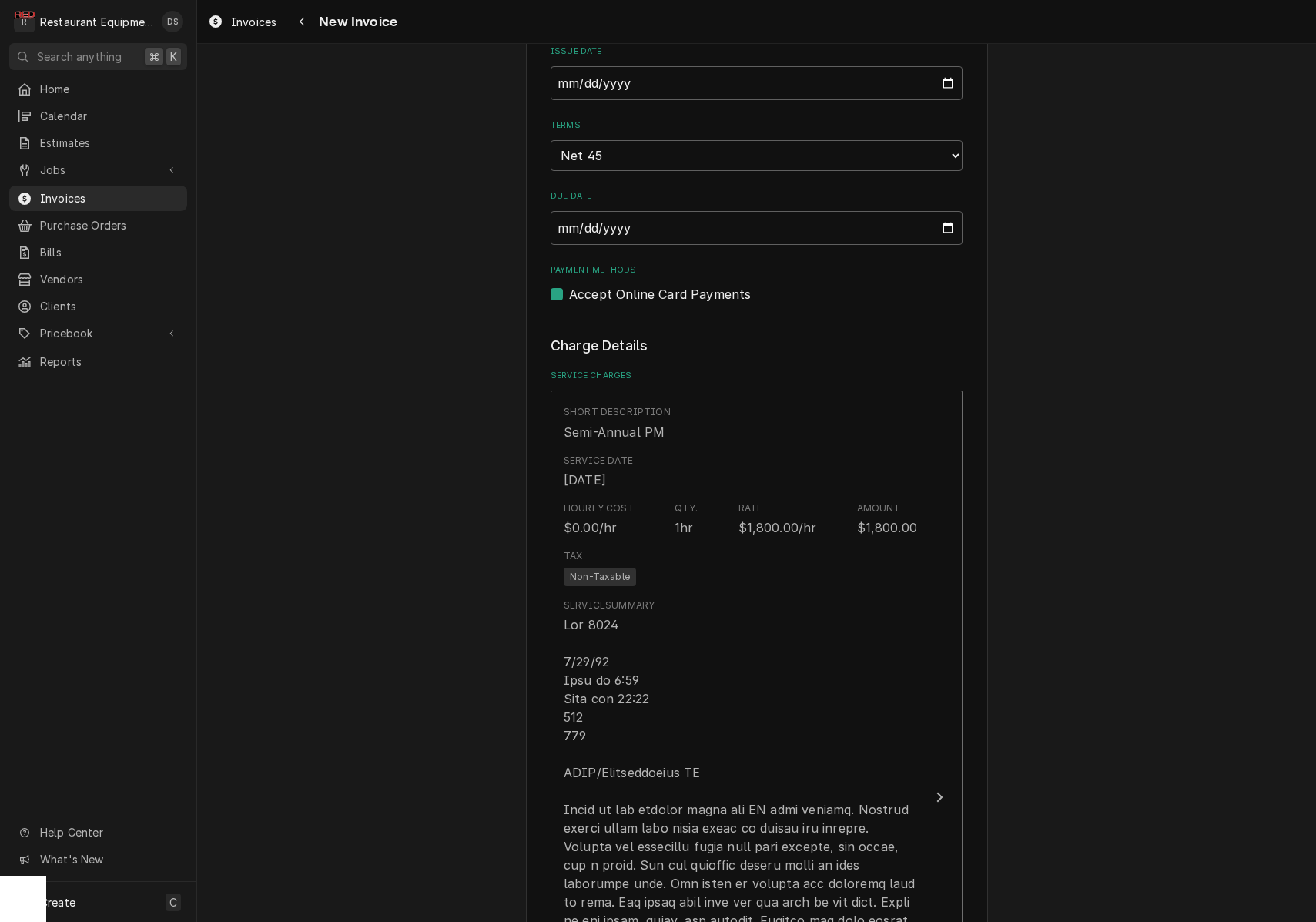
scroll to position [641, 0]
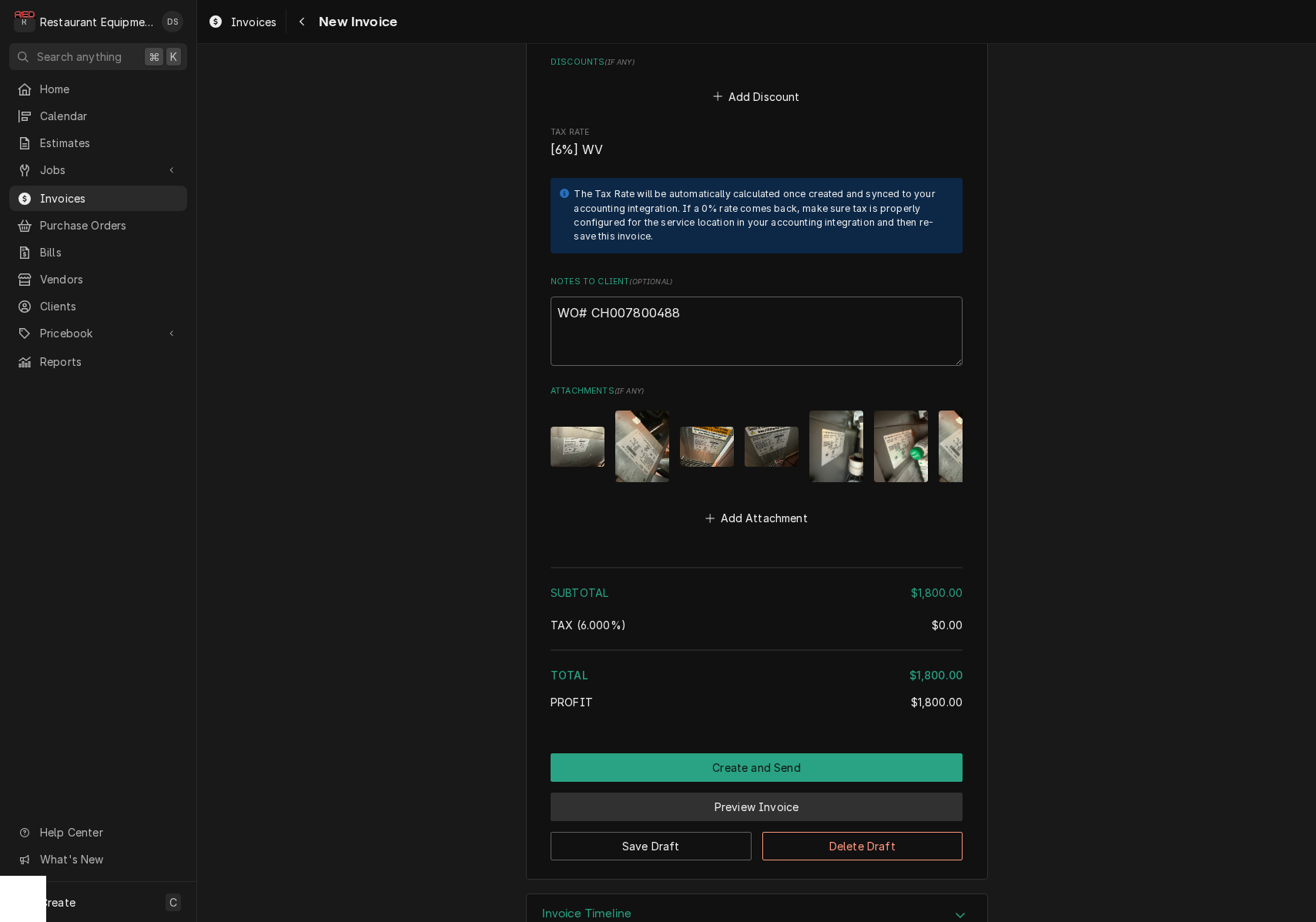
click at [782, 793] on button "Preview Invoice" at bounding box center [756, 806] width 412 height 28
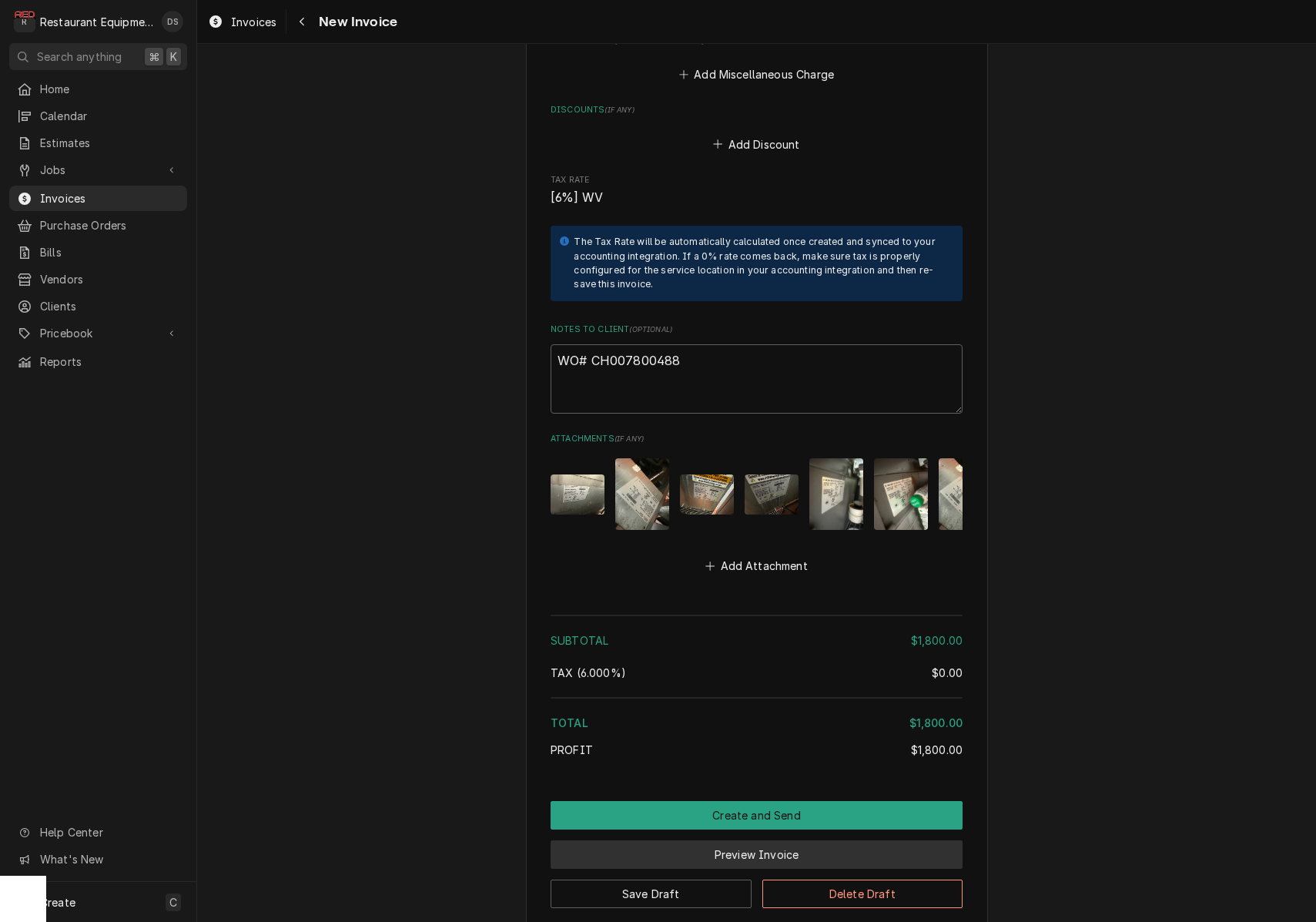
scroll to position [0, 0]
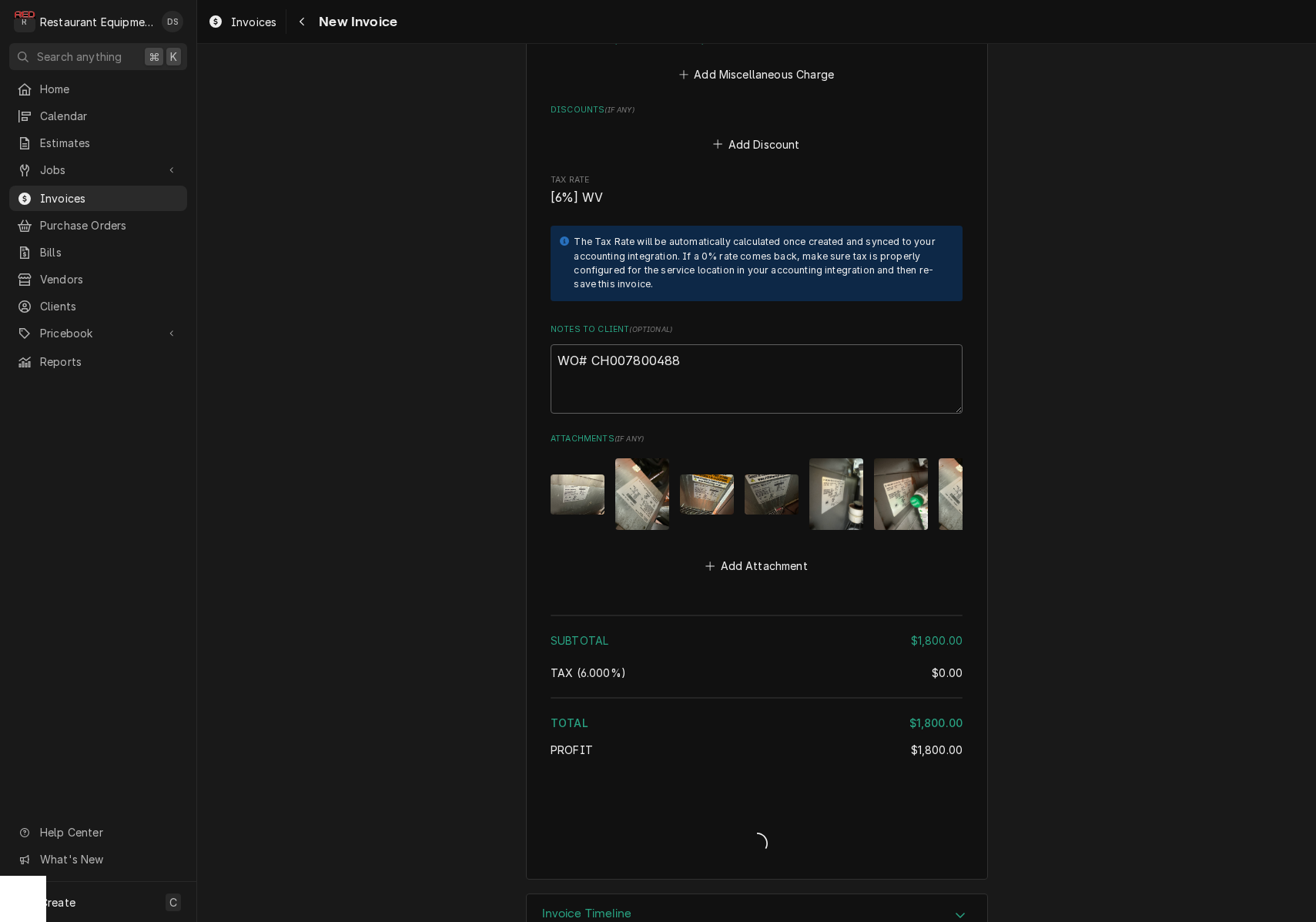
type textarea "x"
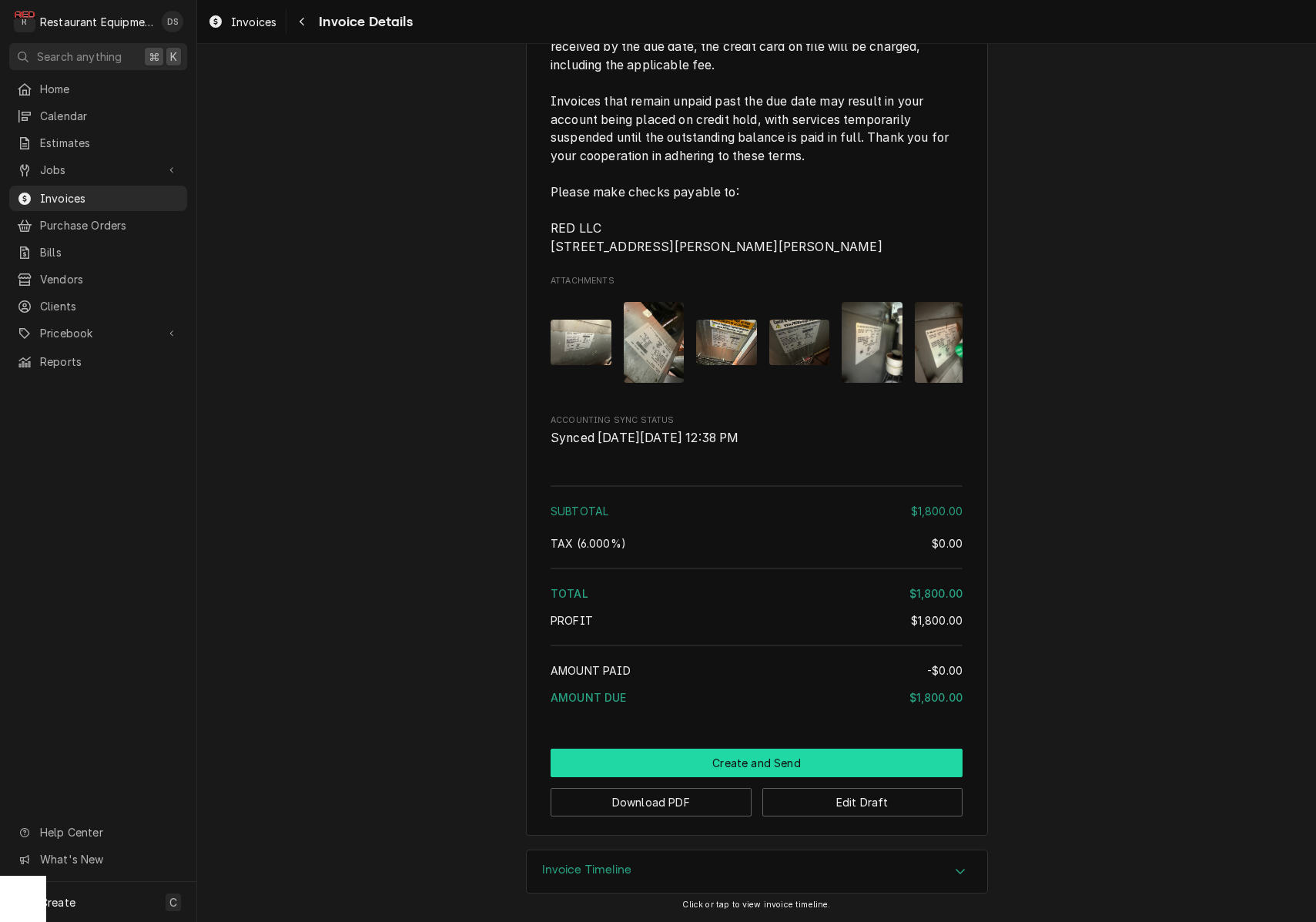
click at [755, 755] on button "Create and Send" at bounding box center [756, 762] width 412 height 28
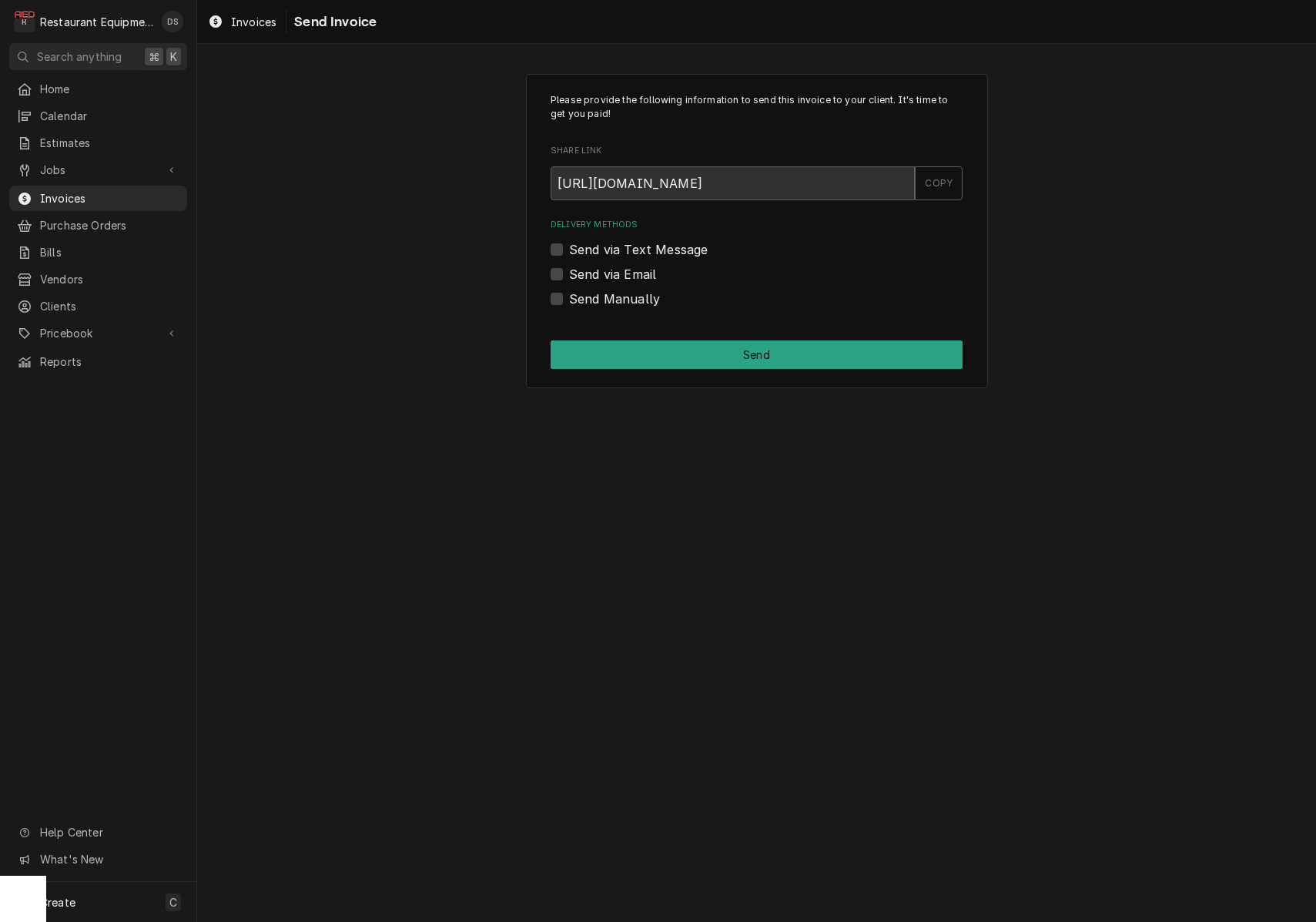
click at [569, 296] on label "Send Manually" at bounding box center [614, 298] width 91 height 18
click at [569, 296] on input "Send Manually" at bounding box center [775, 306] width 412 height 34
checkbox input "true"
click at [709, 363] on button "Send" at bounding box center [756, 354] width 412 height 28
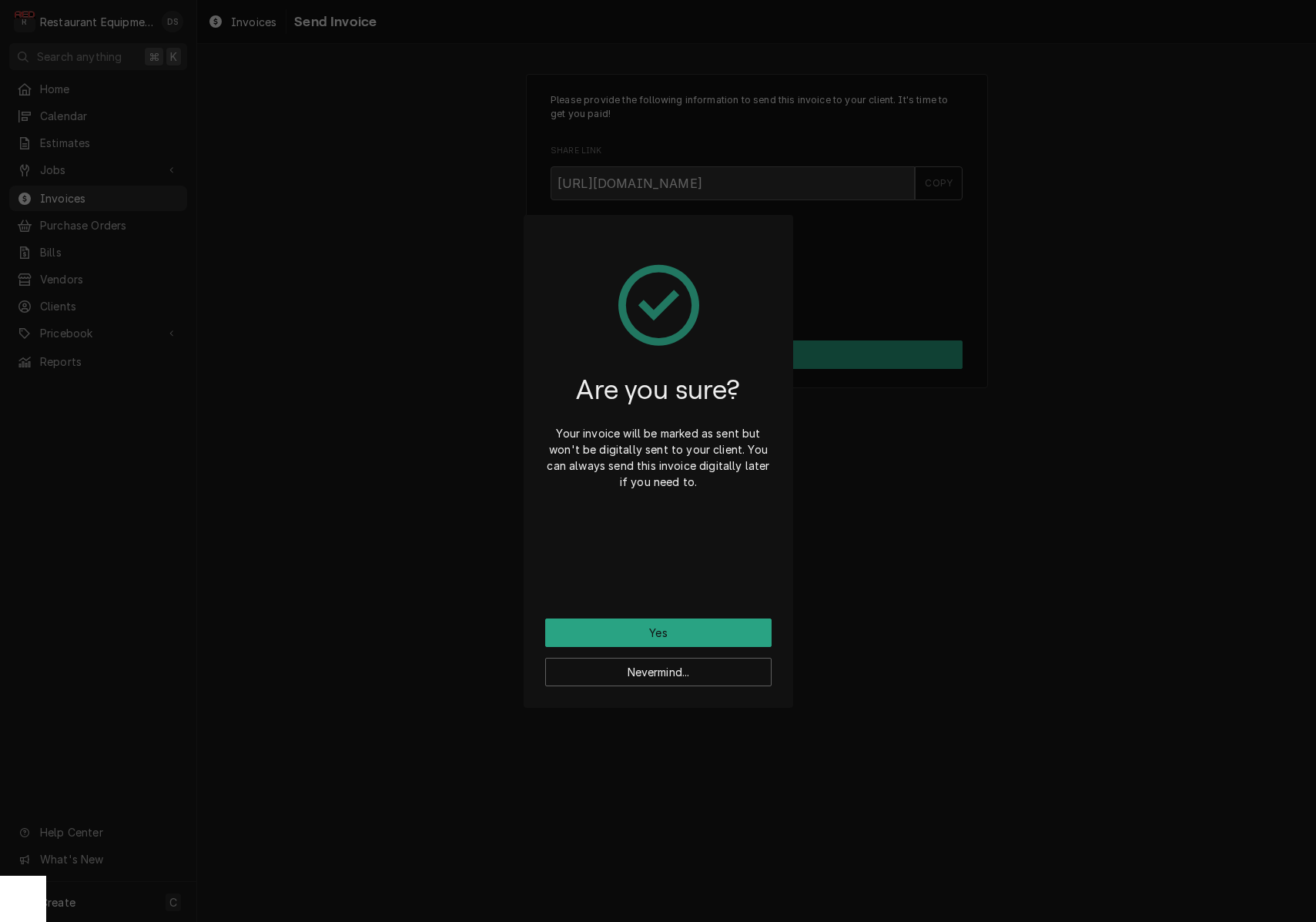
click at [678, 639] on button "Yes" at bounding box center [658, 632] width 227 height 28
